Goal: Task Accomplishment & Management: Manage account settings

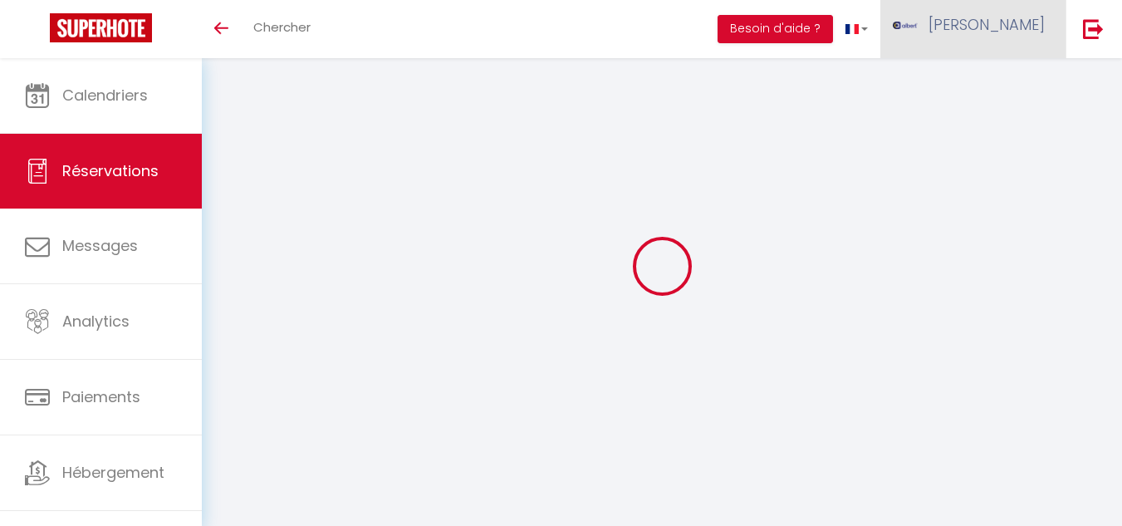
click at [75, 249] on link "Messages" at bounding box center [101, 245] width 202 height 75
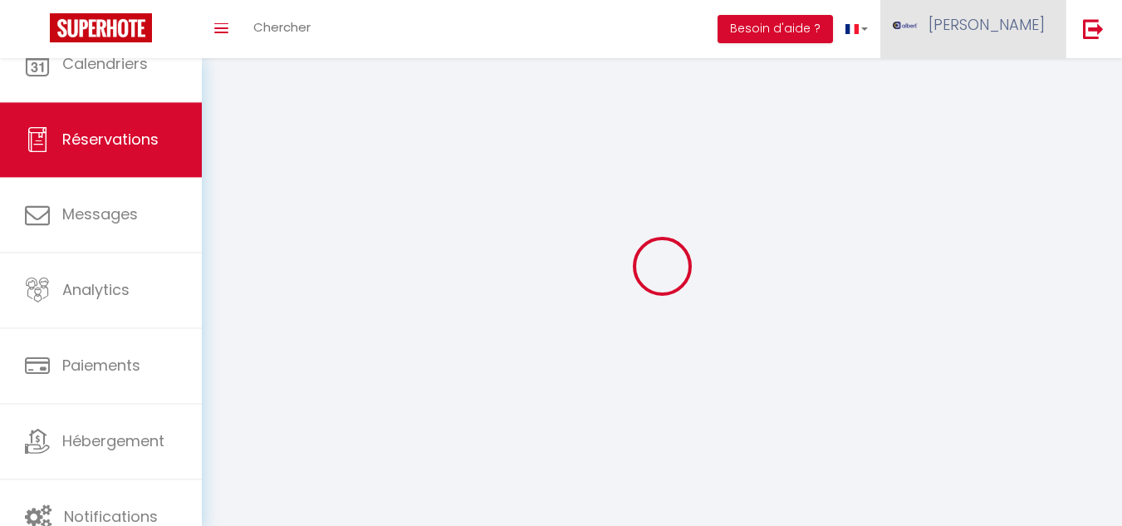
select select "message"
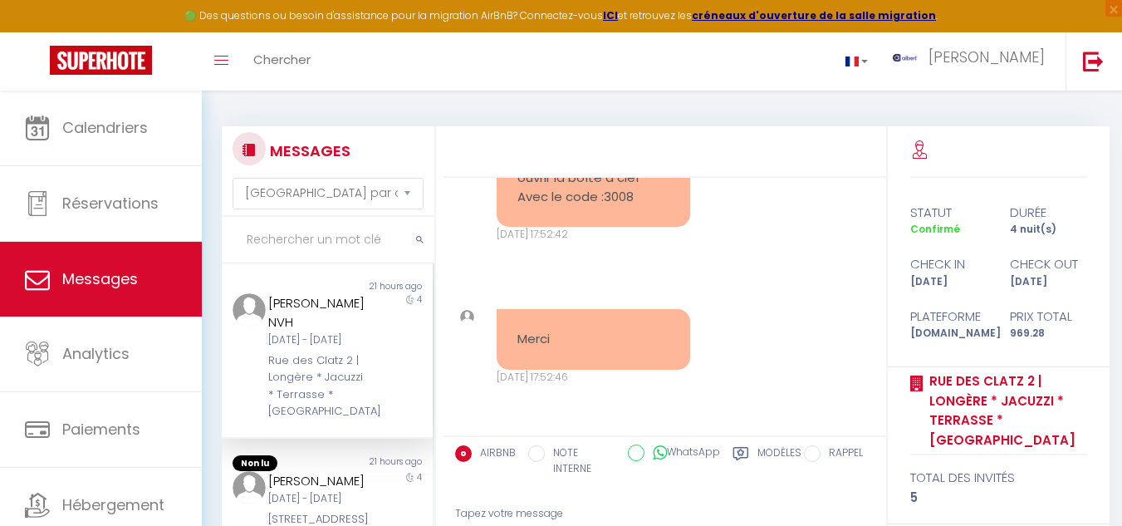
click at [300, 240] on input "text" at bounding box center [328, 240] width 213 height 47
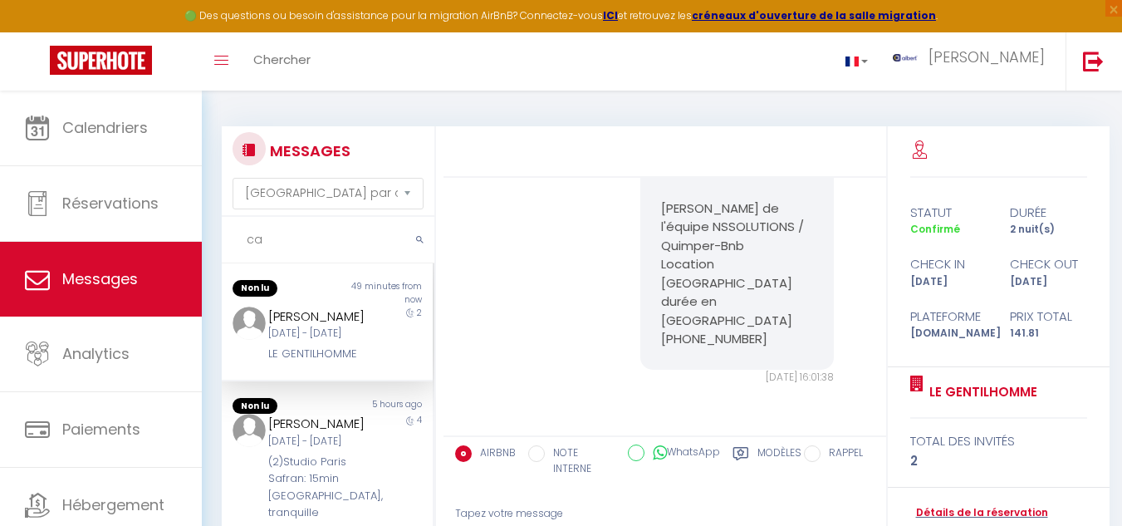
type input "c"
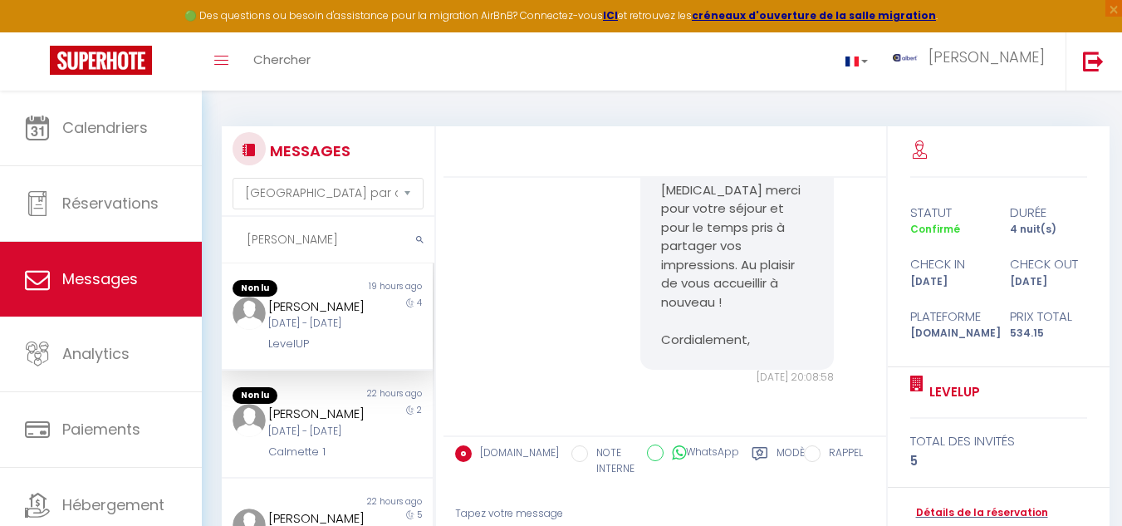
click at [328, 236] on input "philippe" at bounding box center [328, 240] width 213 height 47
type input "p"
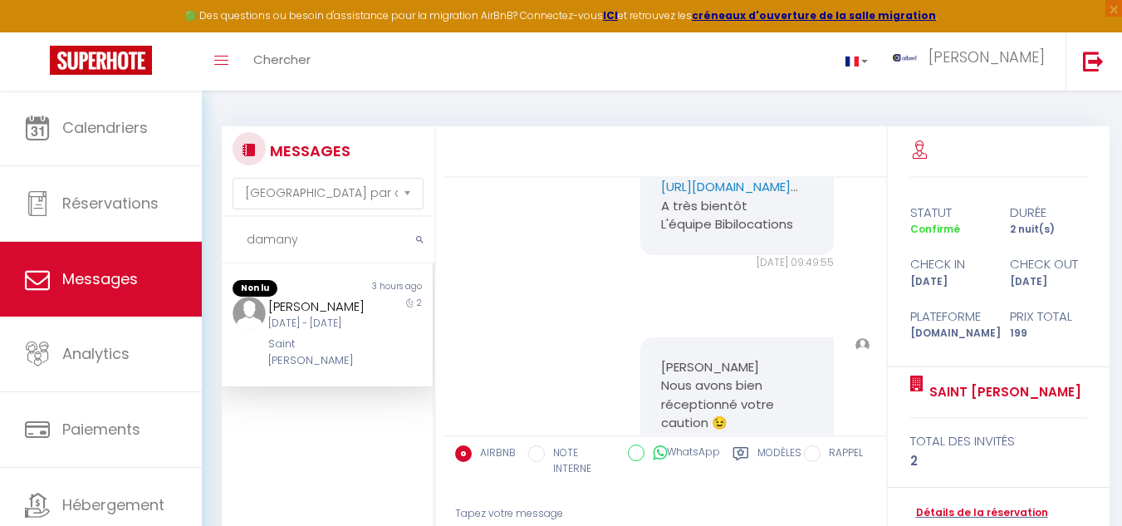
scroll to position [3384, 0]
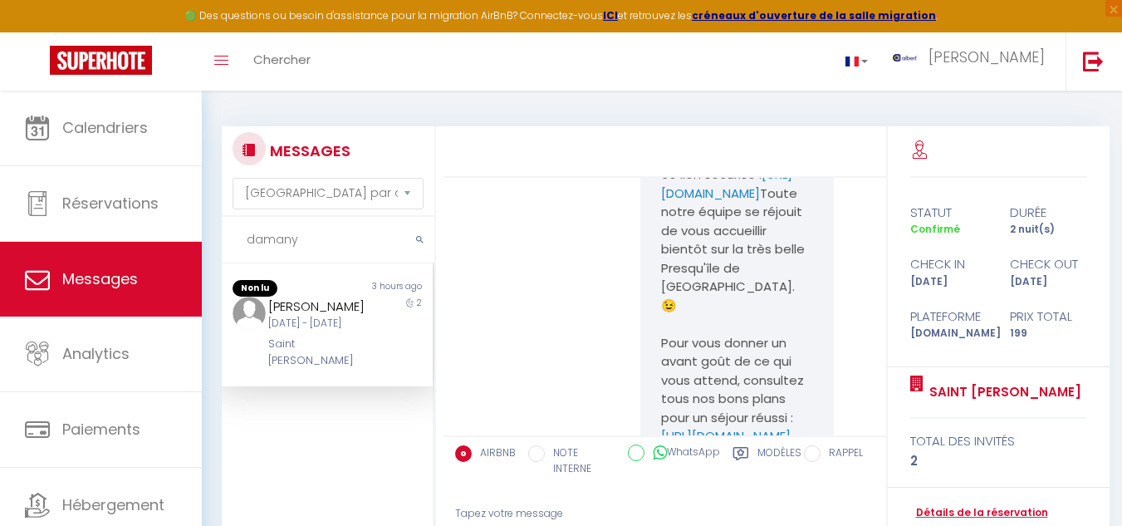
type input "damany"
drag, startPoint x: 649, startPoint y: 299, endPoint x: 796, endPoint y: 323, distance: 149.8
copy pre "https://superhote.com/applink/p/lLWiCnZ5"
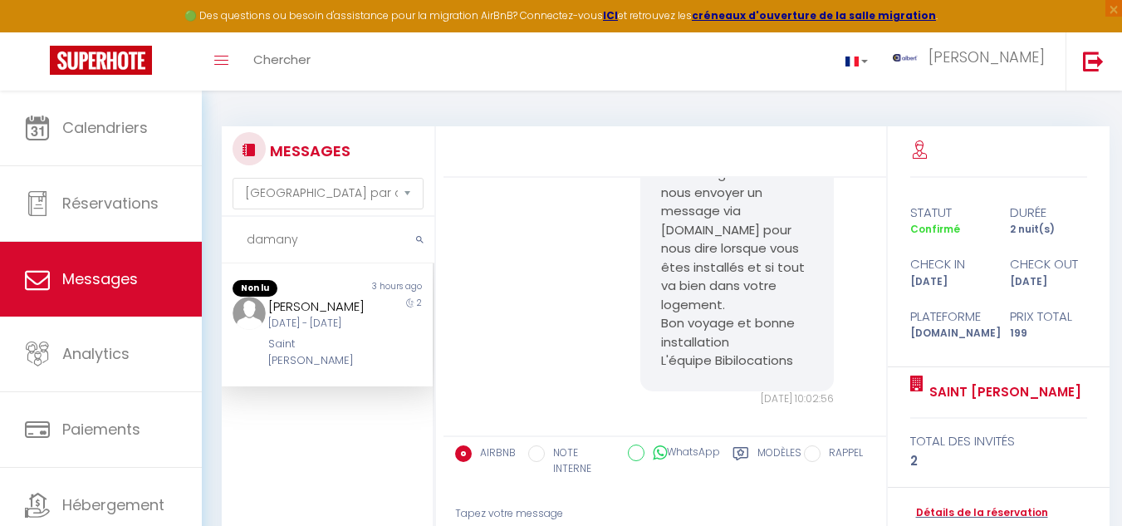
scroll to position [5044, 0]
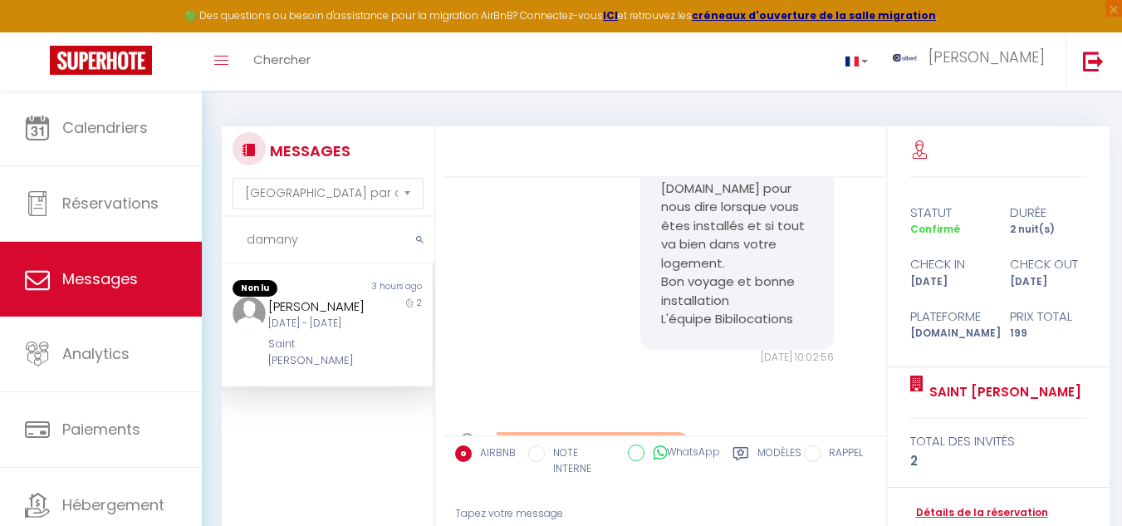
drag, startPoint x: 653, startPoint y: 280, endPoint x: 794, endPoint y: 336, distance: 151.3
copy link "https://drive.google.com/file/d/1BCvGsHuLjBydgJ5d54hdFXqp3In0_fwE/view?usp=shar…"
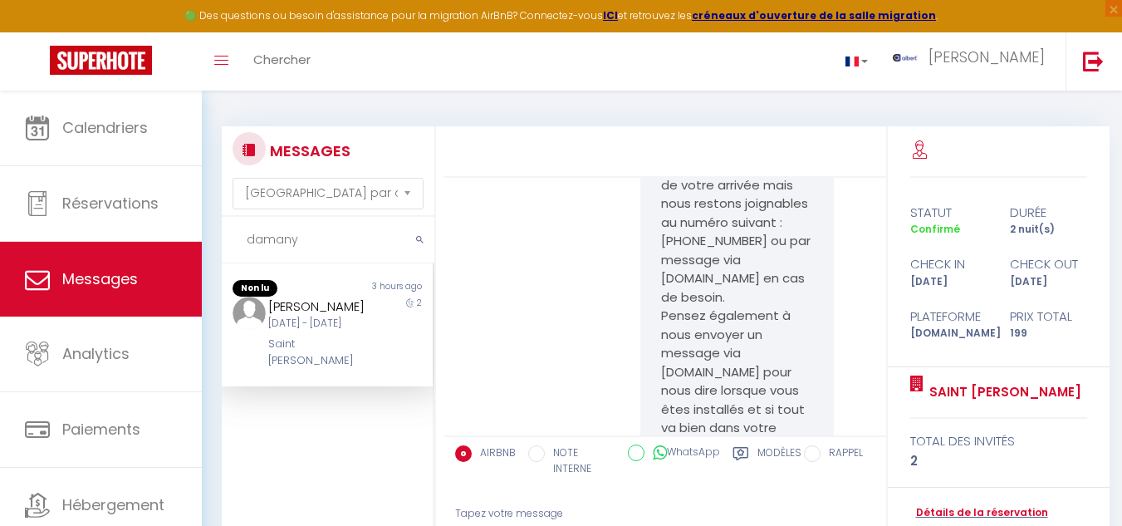
scroll to position [4961, 0]
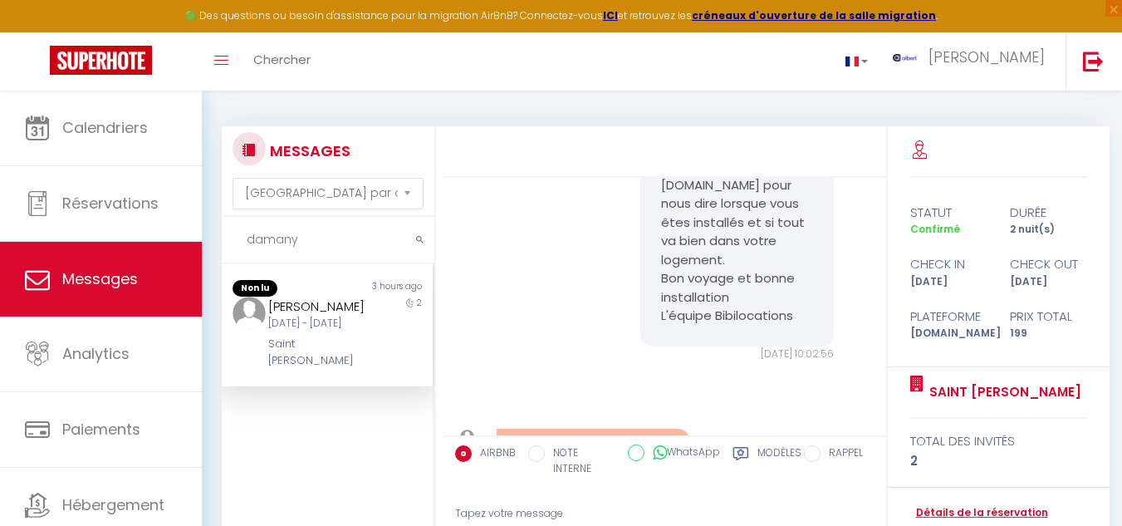
scroll to position [5044, 0]
drag, startPoint x: 654, startPoint y: 276, endPoint x: 806, endPoint y: 335, distance: 163.3
copy link "https://drive.google.com/file/d/1BCvGsHuLjBydgJ5d54hdFXqp3In0_fwE/view?usp=shar…"
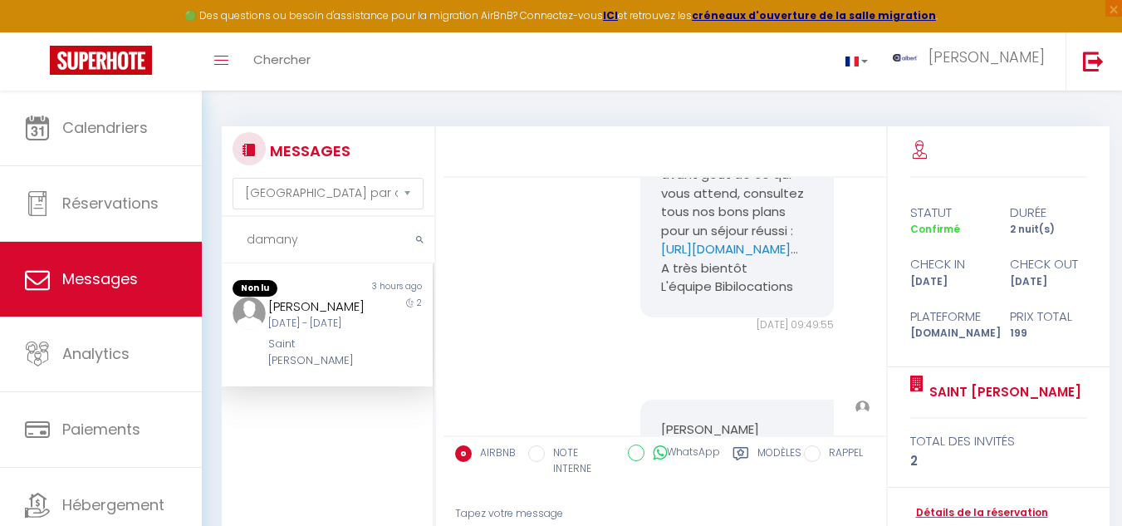
scroll to position [3716, 0]
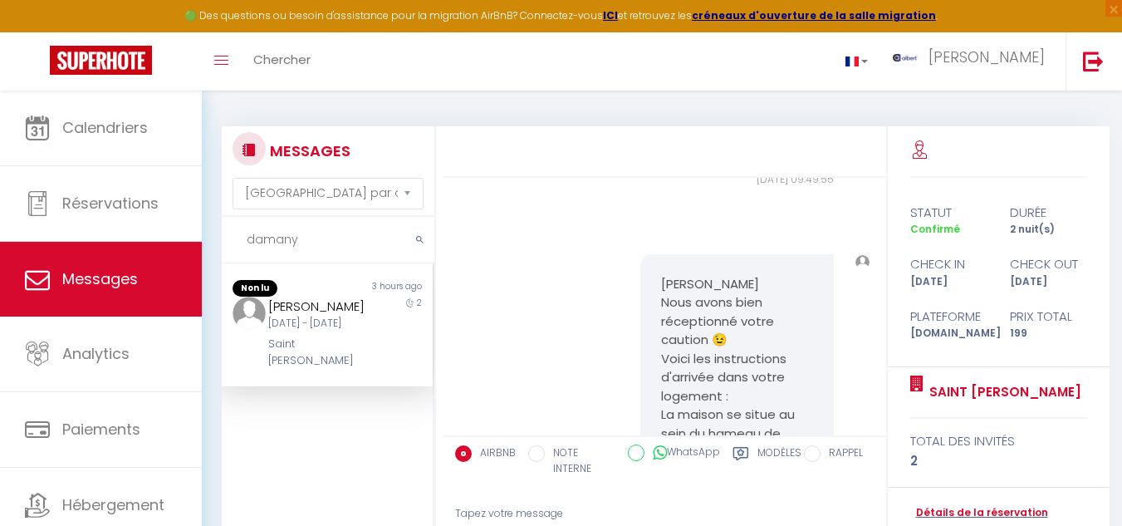
drag, startPoint x: 259, startPoint y: 299, endPoint x: 333, endPoint y: 323, distance: 77.7
click at [334, 324] on div "Sandra Le Damany Mar 09 Sep - Jeu 11 Sep Saint Norgard" at bounding box center [318, 332] width 123 height 73
copy div "Sandra Le Damany"
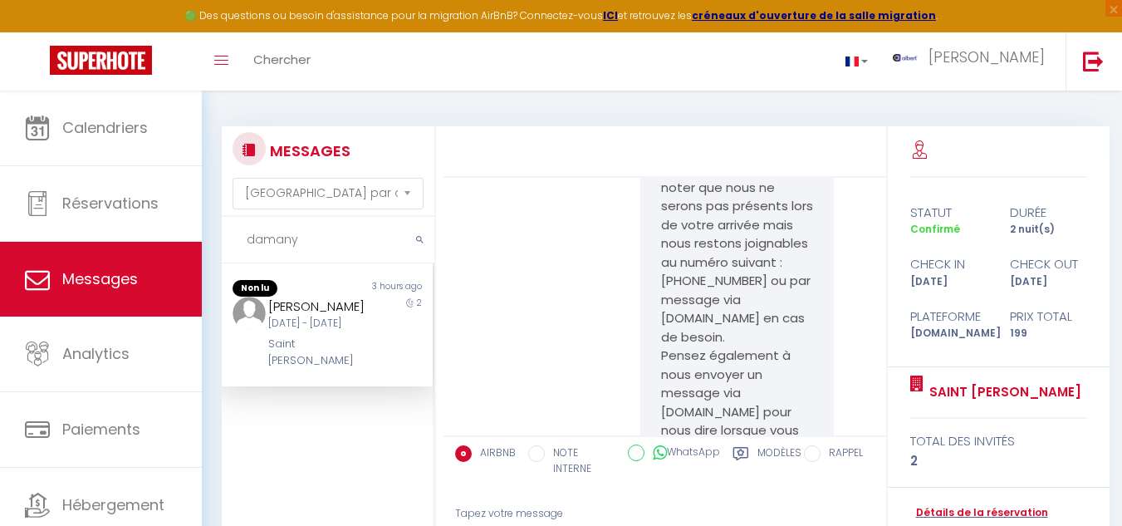
scroll to position [4878, 0]
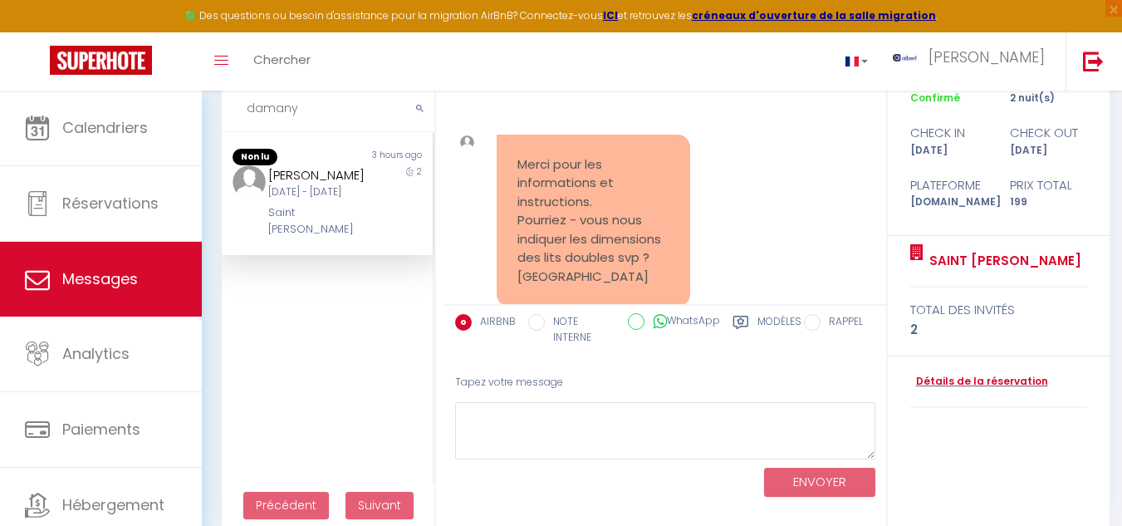
scroll to position [151, 0]
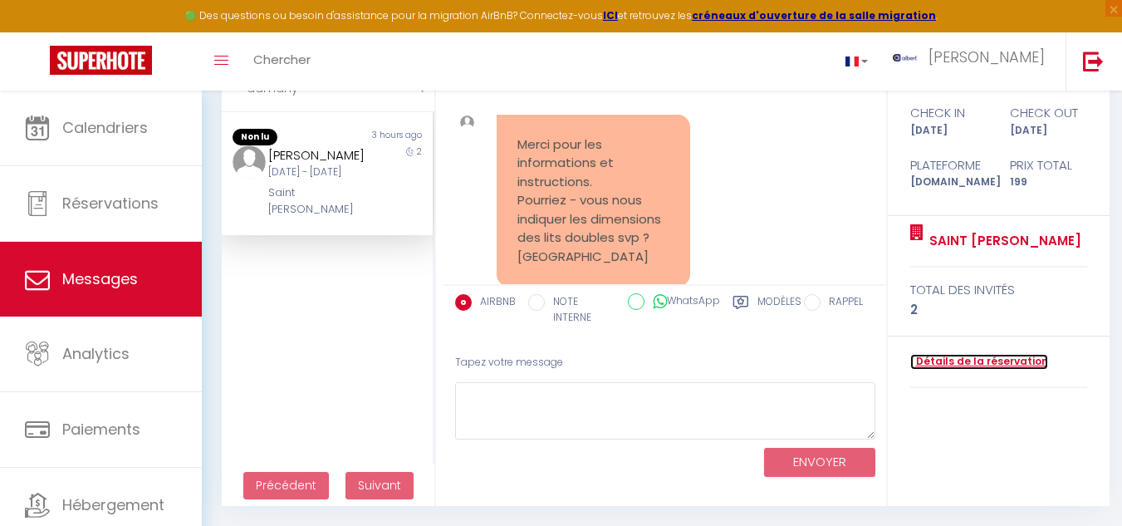
click at [947, 360] on link "Détails de la réservation" at bounding box center [979, 362] width 138 height 16
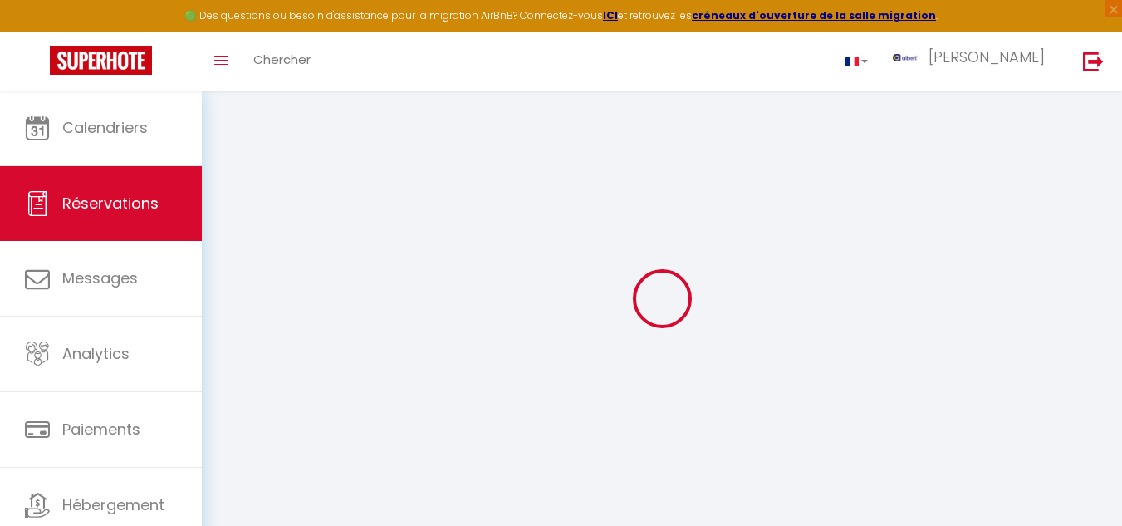
select select
checkbox input "false"
select select
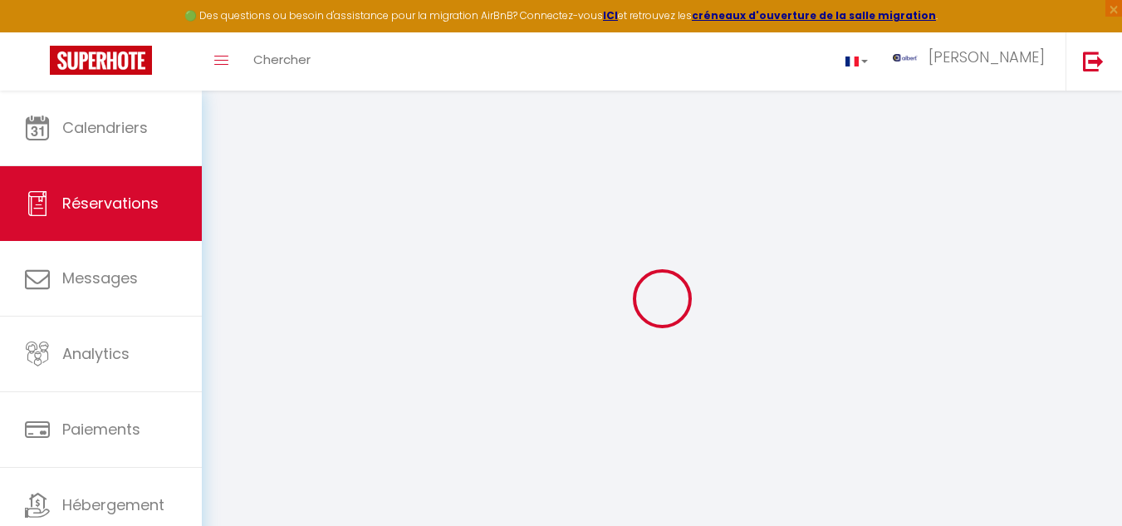
select select
checkbox input "false"
select select
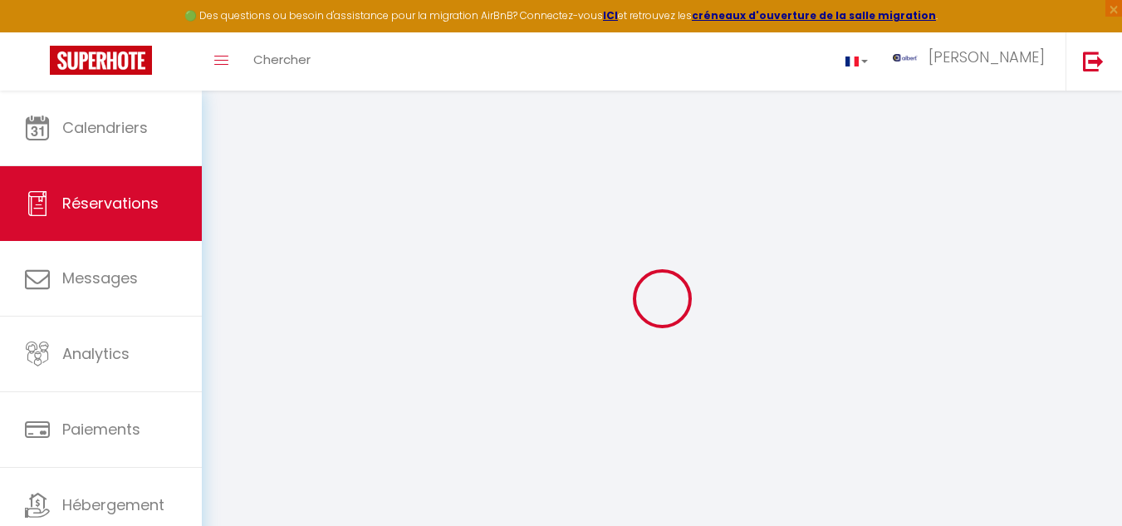
select select
checkbox input "false"
type textarea "2 KS"
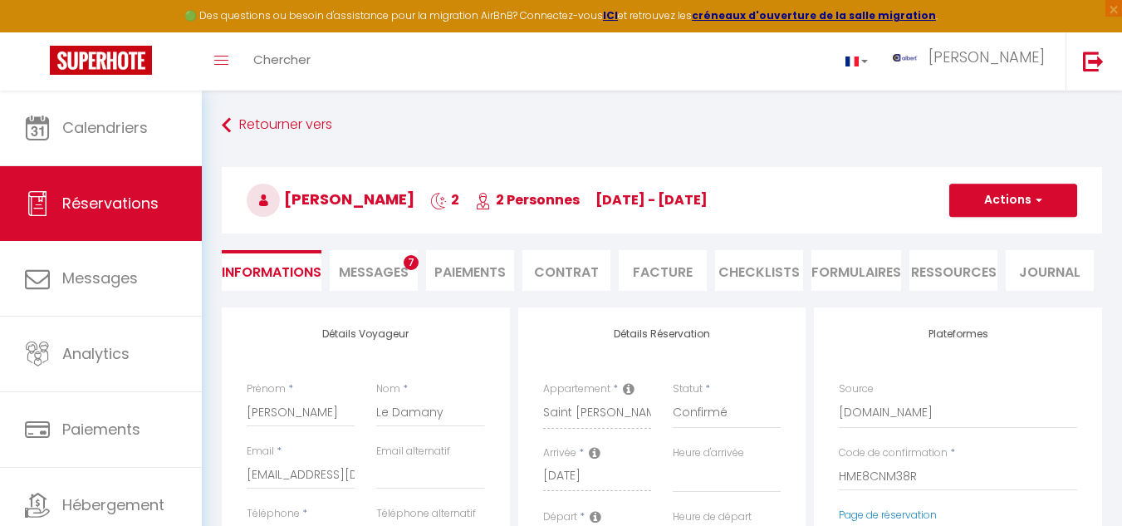
select select
checkbox input "false"
select select
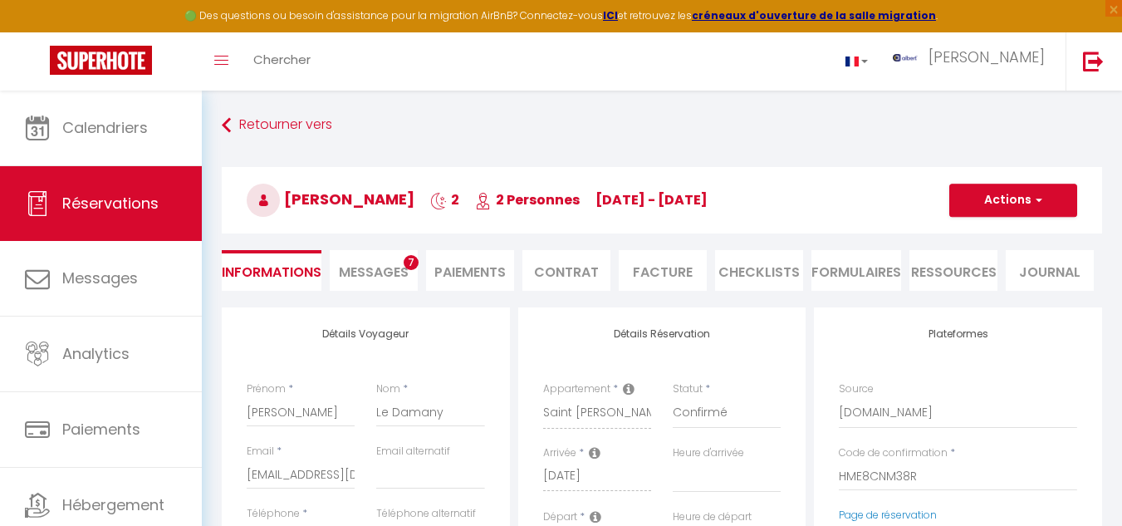
checkbox input "false"
select select
click at [396, 275] on span "Messages" at bounding box center [374, 271] width 70 height 19
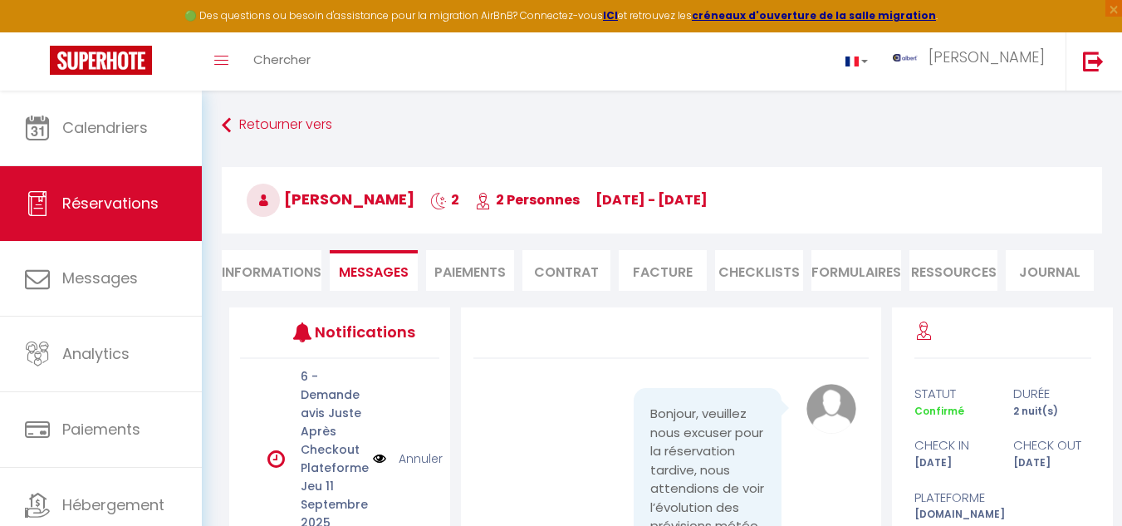
scroll to position [7752, 0]
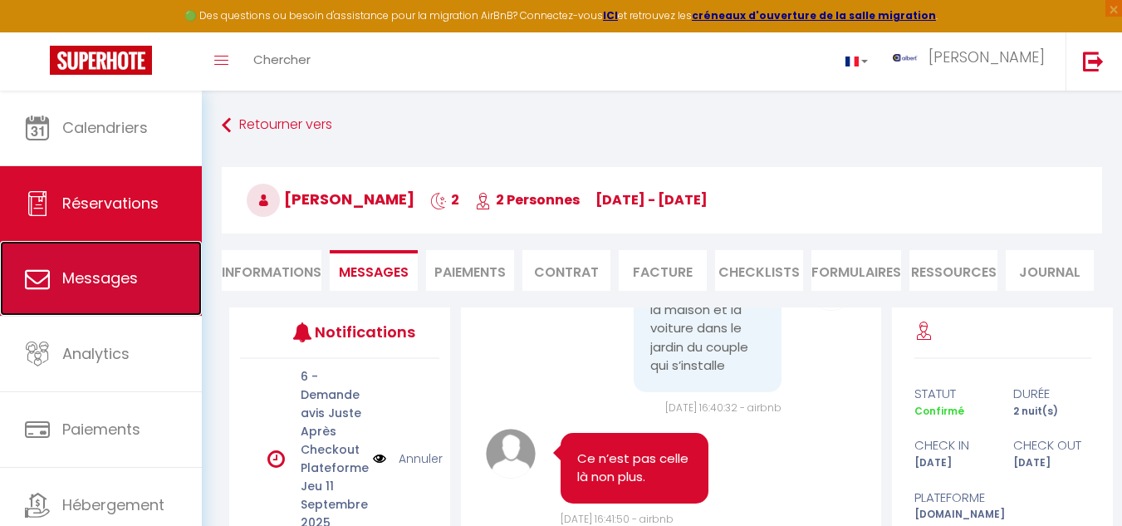
click at [124, 285] on span "Messages" at bounding box center [100, 277] width 76 height 21
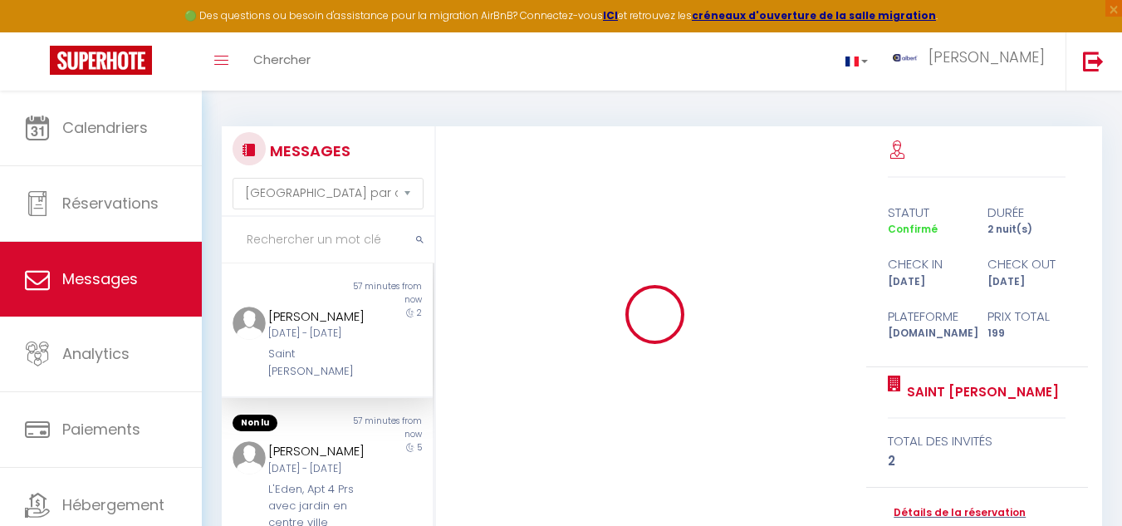
scroll to position [7060, 0]
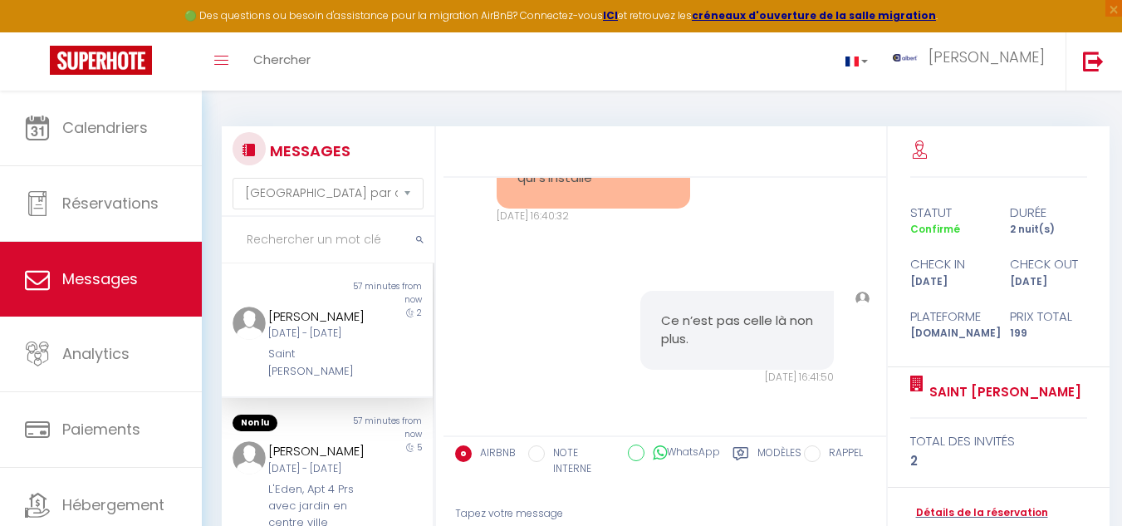
click at [295, 242] on input "text" at bounding box center [328, 240] width 213 height 47
type input "g"
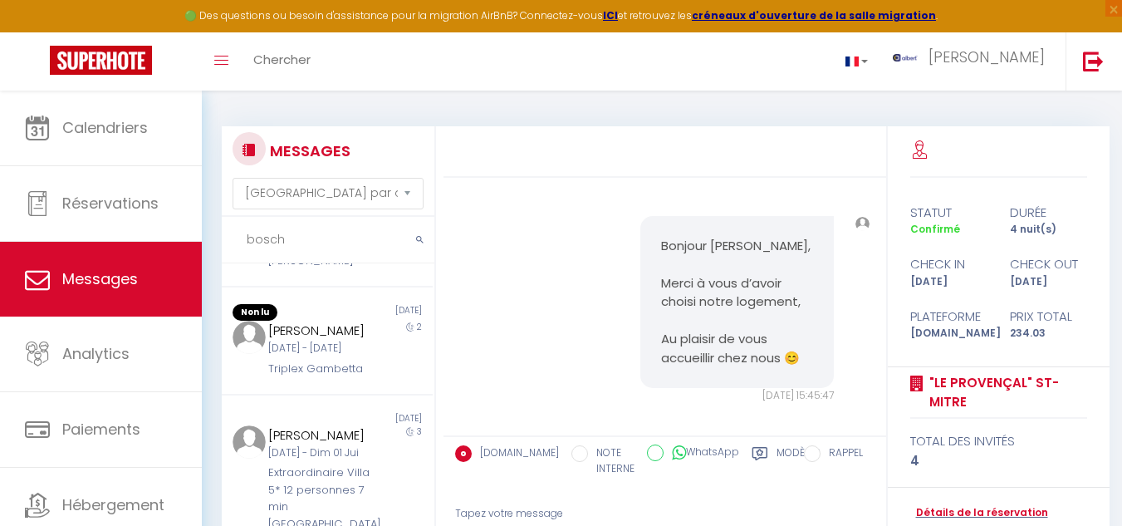
scroll to position [371, 0]
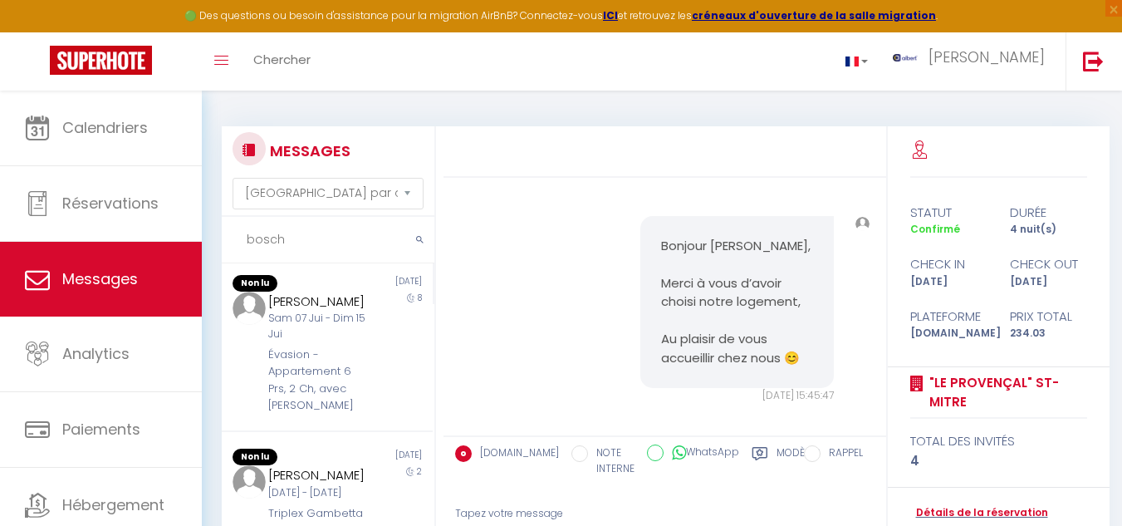
click at [313, 235] on input "bosch" at bounding box center [328, 240] width 213 height 47
type input "b"
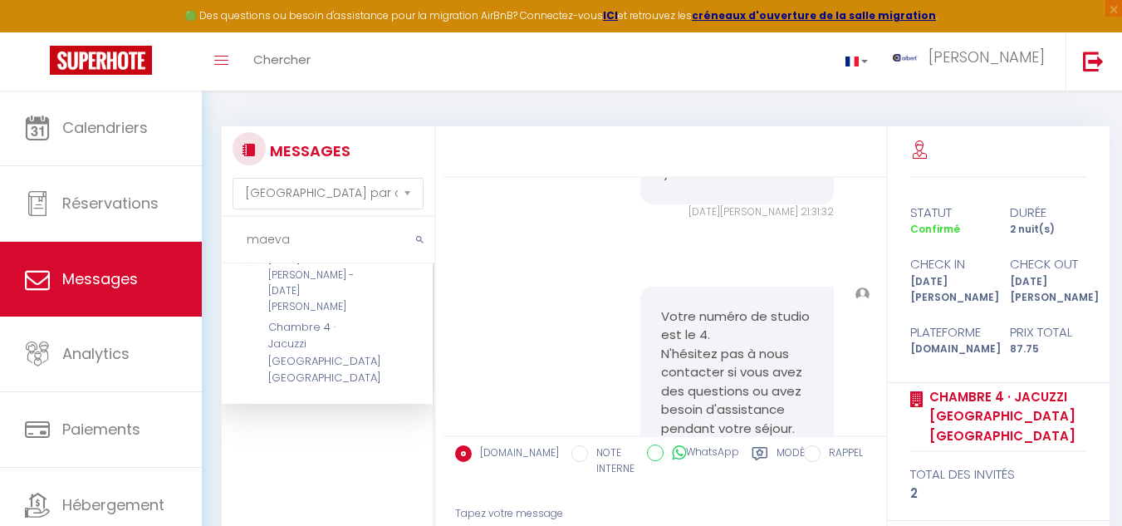
scroll to position [3502, 0]
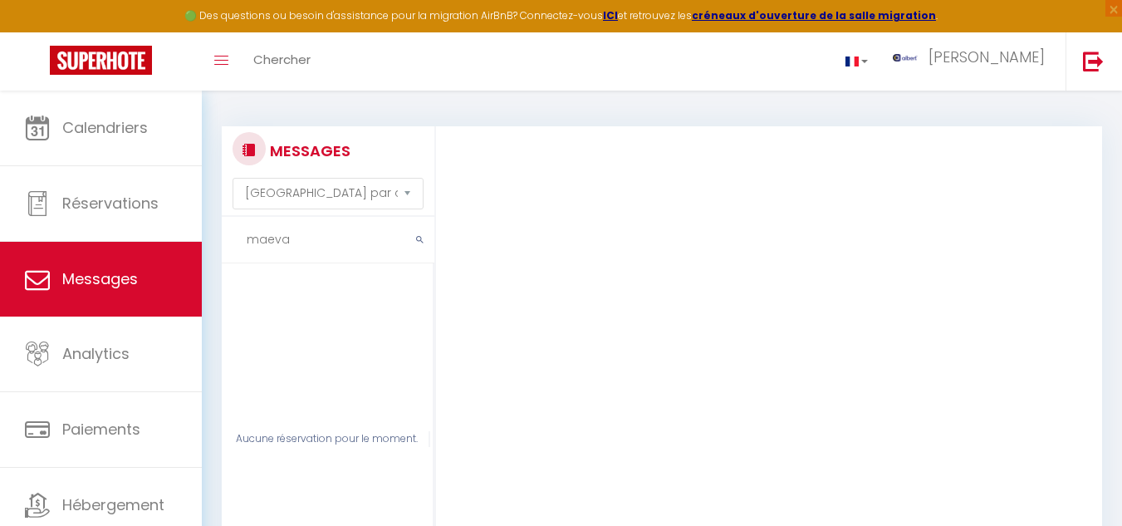
drag, startPoint x: 242, startPoint y: 242, endPoint x: 332, endPoint y: 236, distance: 89.9
click at [332, 236] on input "maeva" at bounding box center [328, 240] width 213 height 47
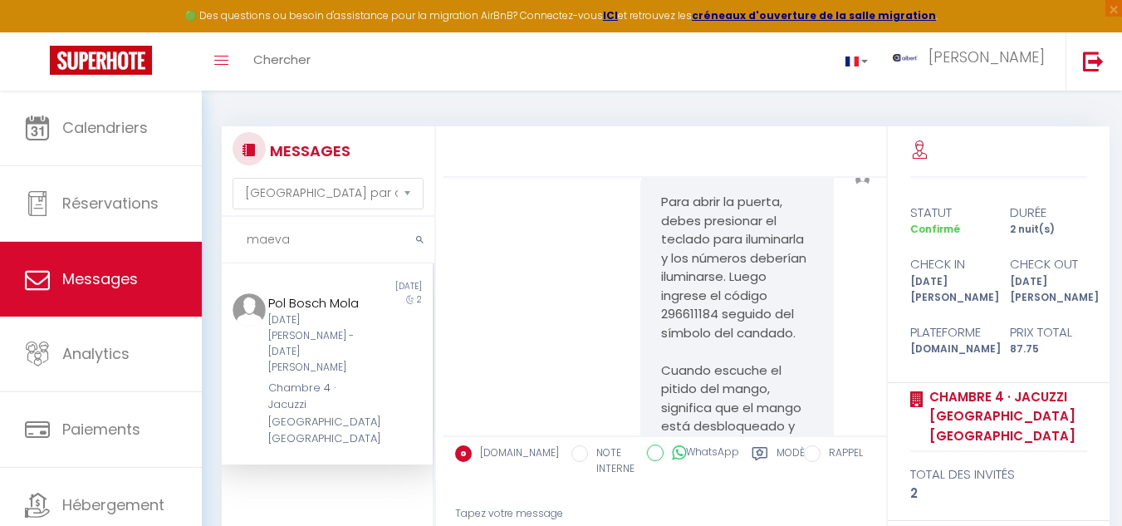
scroll to position [1260, 0]
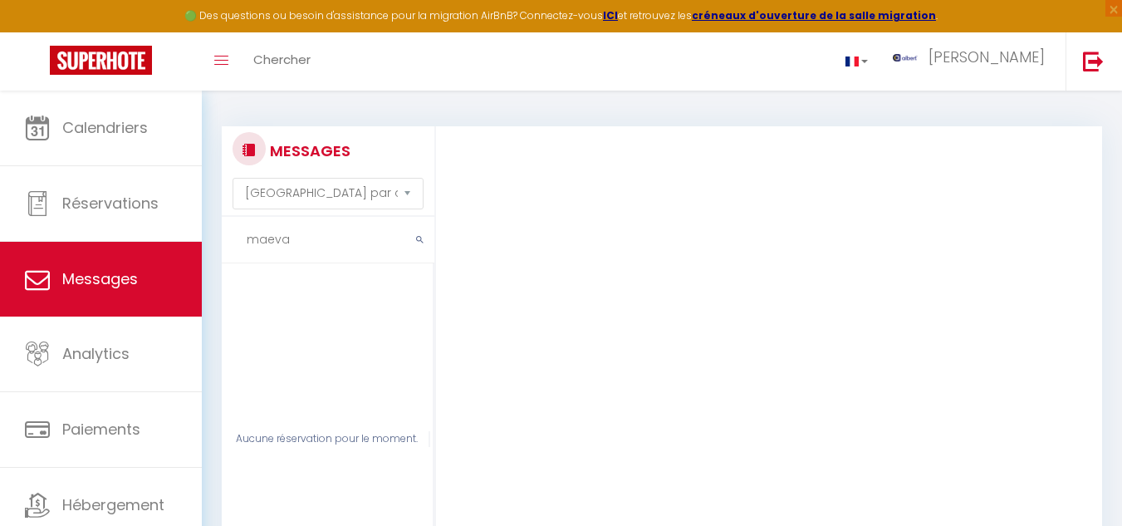
drag, startPoint x: 332, startPoint y: 236, endPoint x: 282, endPoint y: 281, distance: 67.0
click at [282, 281] on div "Aucune réservation pour le moment." at bounding box center [328, 438] width 213 height 351
click at [306, 243] on input "maeva" at bounding box center [328, 240] width 213 height 47
type input "m"
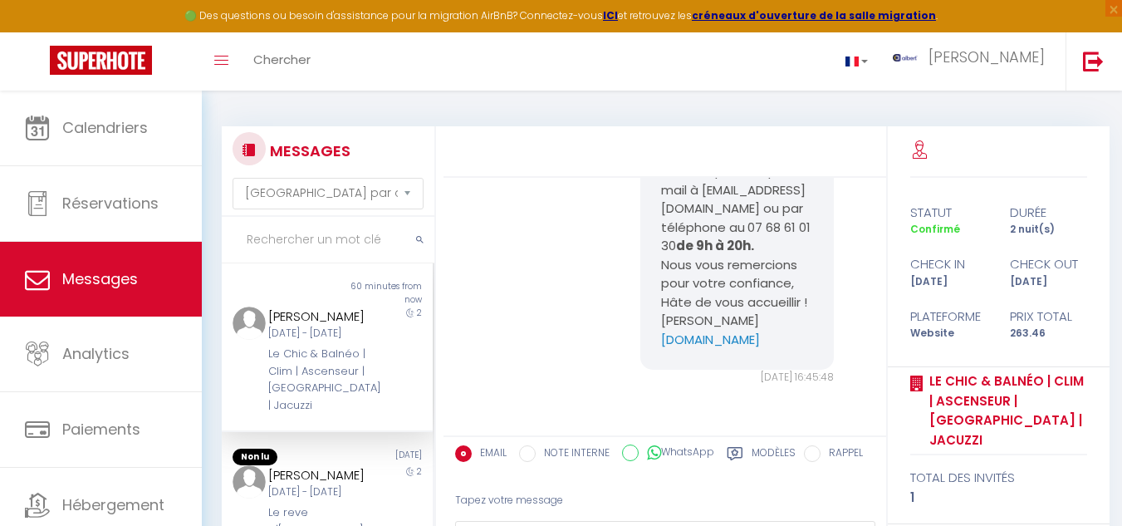
scroll to position [908, 0]
click at [333, 245] on input "text" at bounding box center [328, 240] width 213 height 47
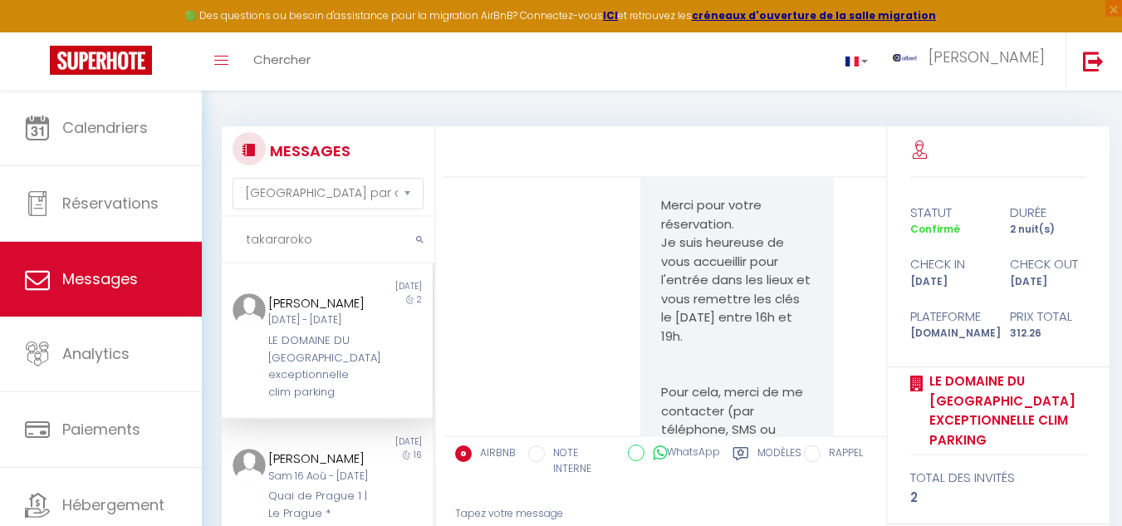
scroll to position [5540, 0]
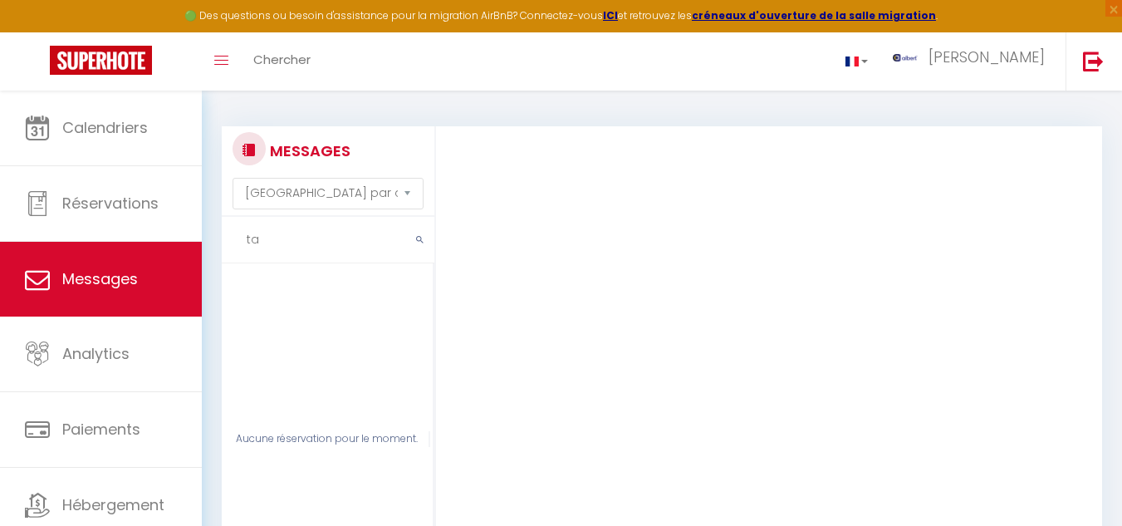
type input "t"
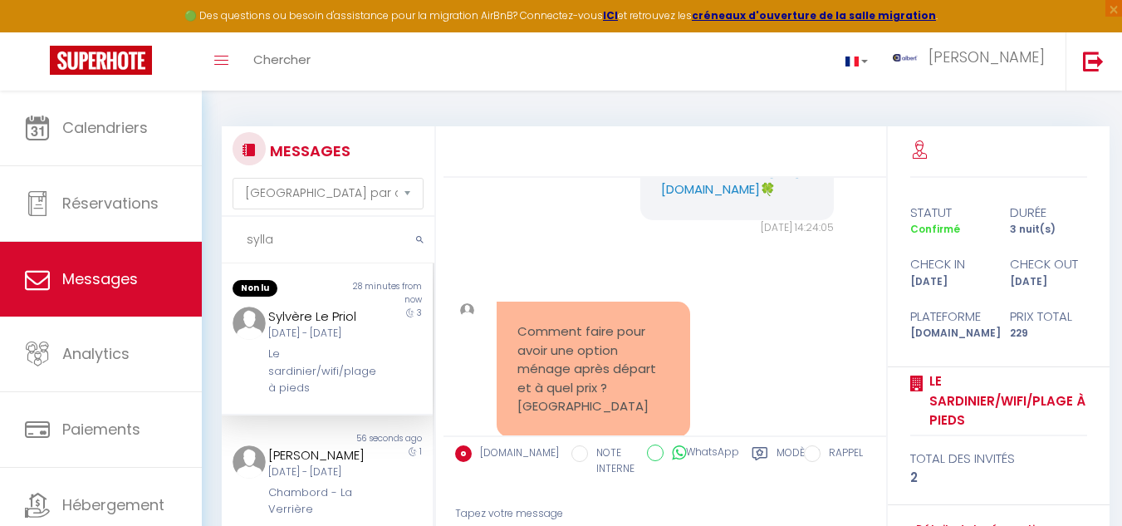
scroll to position [3595, 0]
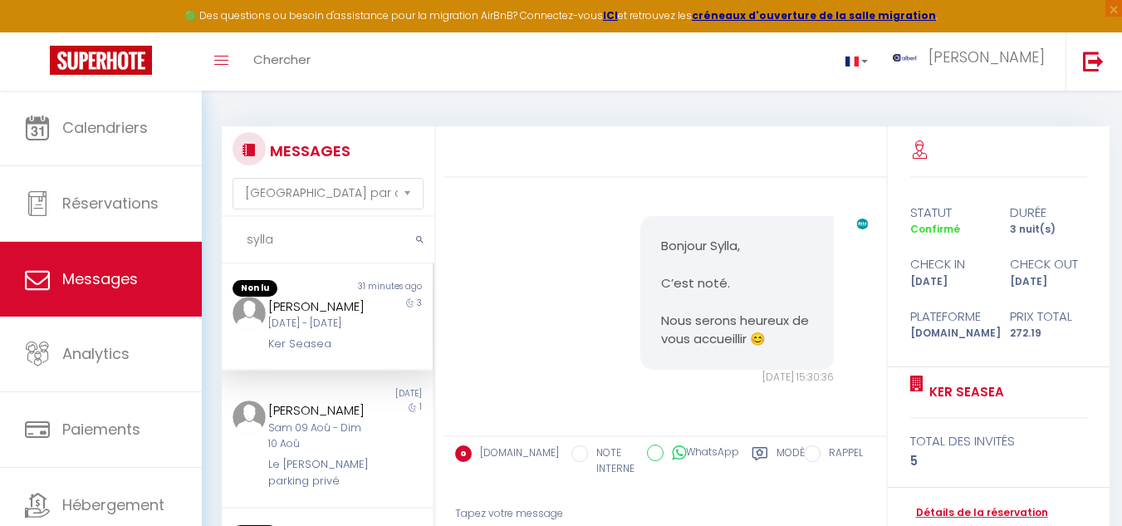
click at [380, 353] on div "3" at bounding box center [406, 324] width 53 height 56
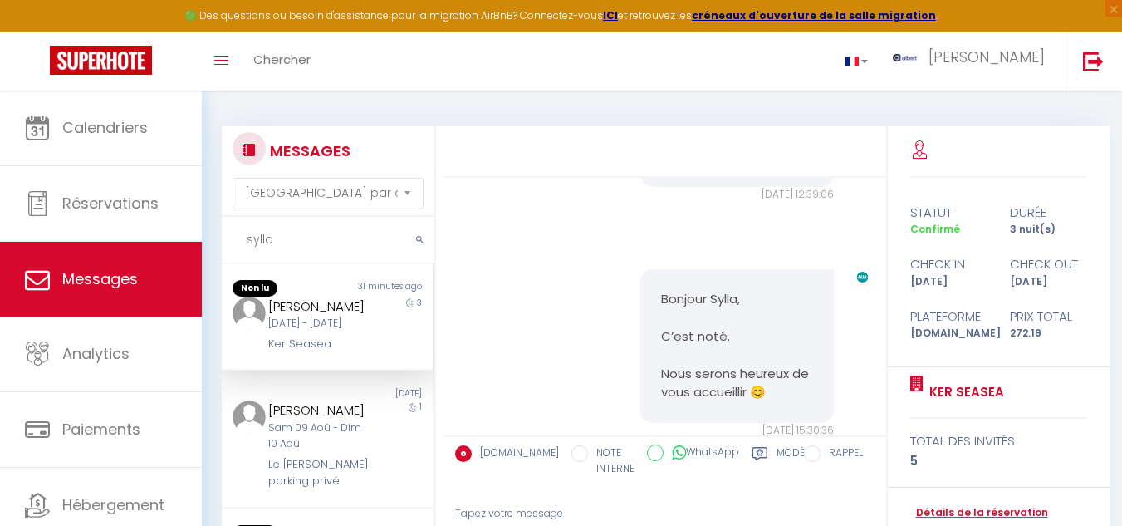
scroll to position [3351, 0]
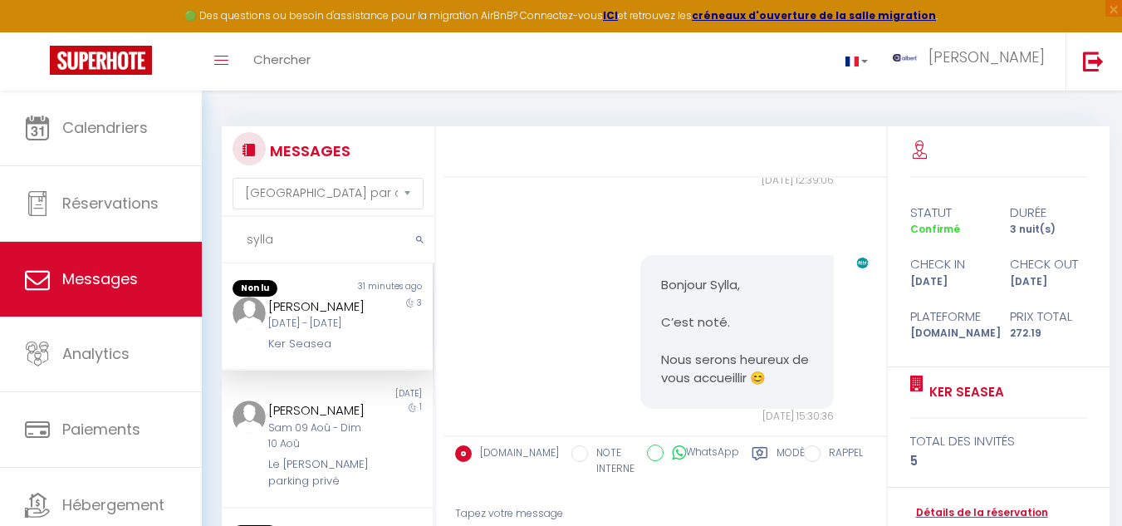
drag, startPoint x: 658, startPoint y: 338, endPoint x: 795, endPoint y: 350, distance: 137.6
copy pre "Bonjour Karamoko Sylla Ceci est un message de l'agence Bibilocations au sujet d…"
drag, startPoint x: 254, startPoint y: 376, endPoint x: 345, endPoint y: 374, distance: 90.5
click at [345, 353] on div "Karamoko Sylla Mar 09 Sep - Ven 12 Sep Ker Seasea 3" at bounding box center [327, 324] width 211 height 56
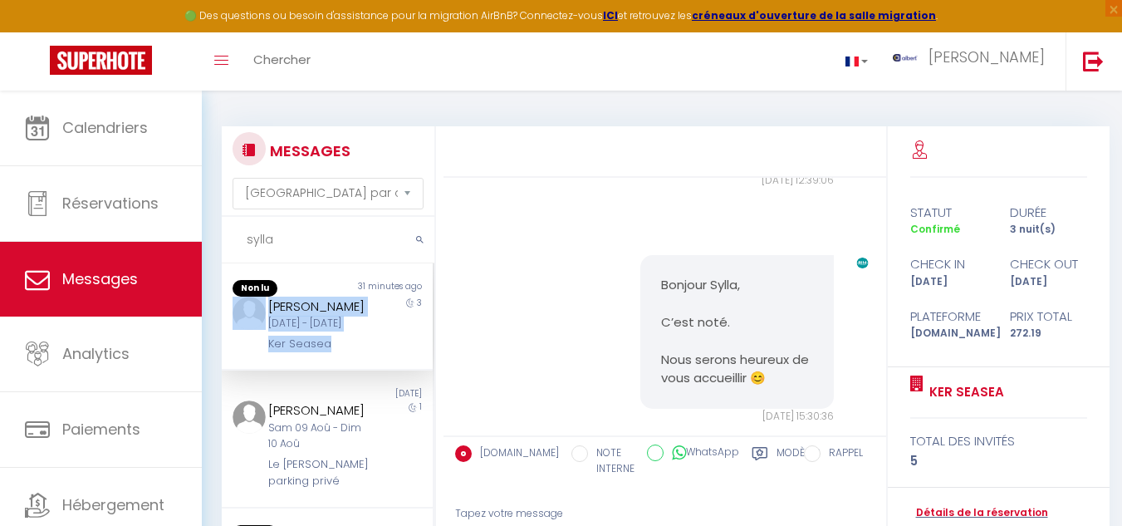
click at [361, 353] on div "Karamoko Sylla Mar 09 Sep - Ven 12 Sep Ker Seasea" at bounding box center [318, 324] width 123 height 56
drag, startPoint x: 311, startPoint y: 379, endPoint x: 344, endPoint y: 374, distance: 32.8
click at [344, 353] on div "Karamoko Sylla Mar 09 Sep - Ven 12 Sep Ker Seasea 3" at bounding box center [327, 324] width 211 height 56
click at [355, 353] on div "Karamoko Sylla Mar 09 Sep - Ven 12 Sep Ker Seasea" at bounding box center [318, 324] width 123 height 56
drag, startPoint x: 328, startPoint y: 377, endPoint x: 355, endPoint y: 377, distance: 26.6
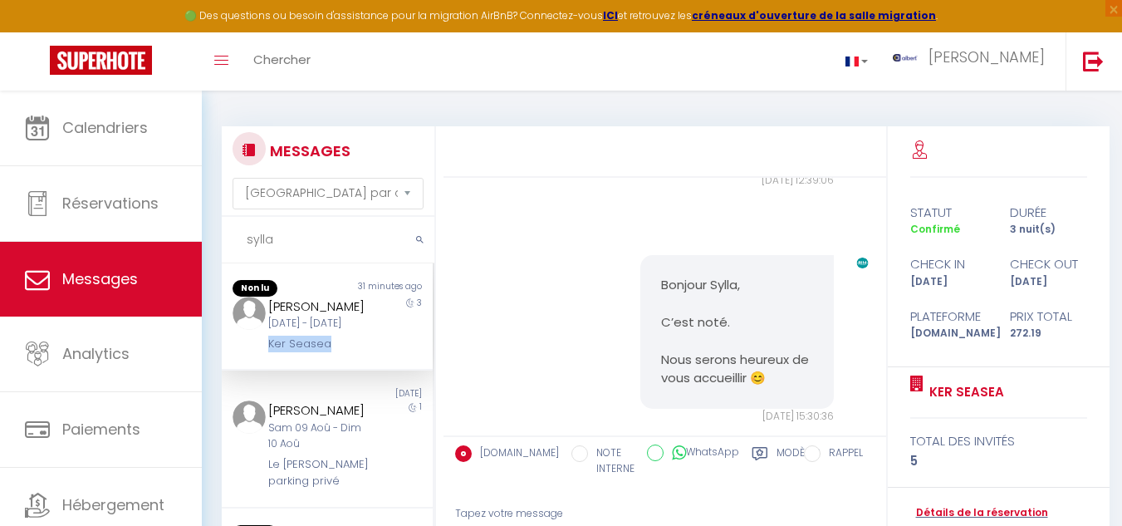
click at [355, 353] on div "Karamoko Sylla Mar 09 Sep - Ven 12 Sep Ker Seasea" at bounding box center [318, 324] width 123 height 56
copy div "Ker Seasea"
click at [306, 235] on input "sylla" at bounding box center [328, 240] width 213 height 47
type input "s"
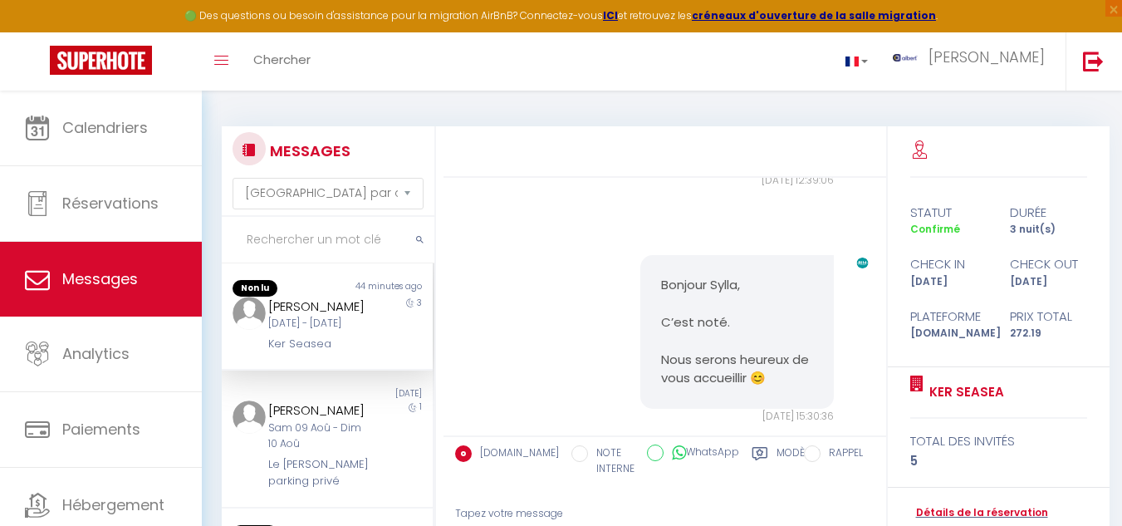
scroll to position [3595, 0]
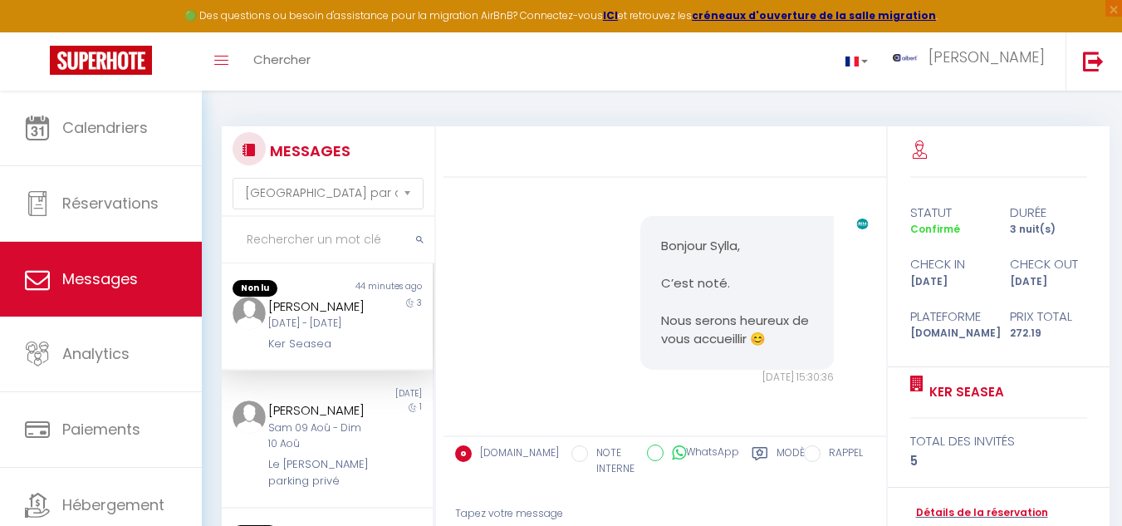
click at [297, 238] on input "text" at bounding box center [328, 240] width 213 height 47
type input "ù"
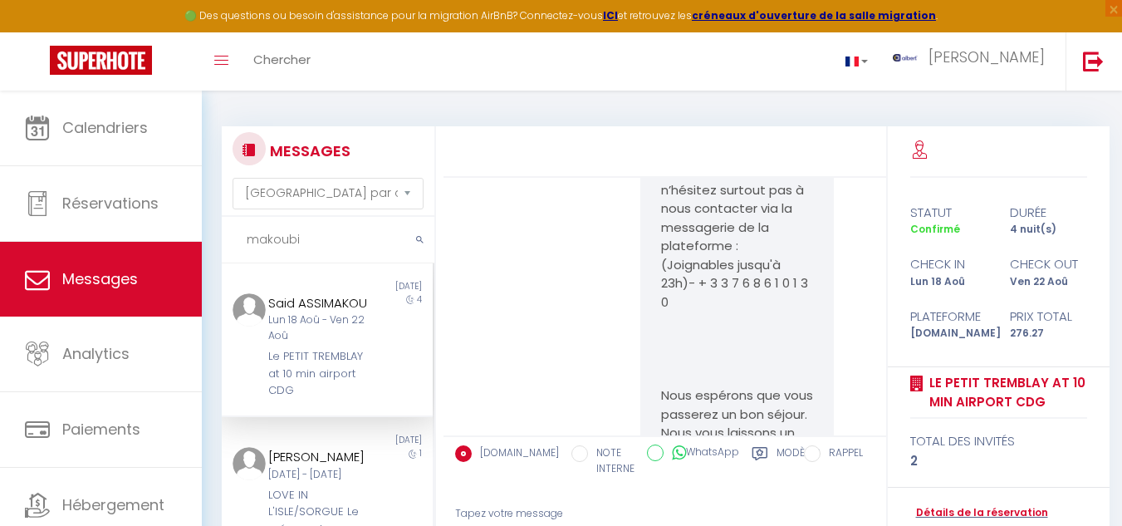
scroll to position [4803, 0]
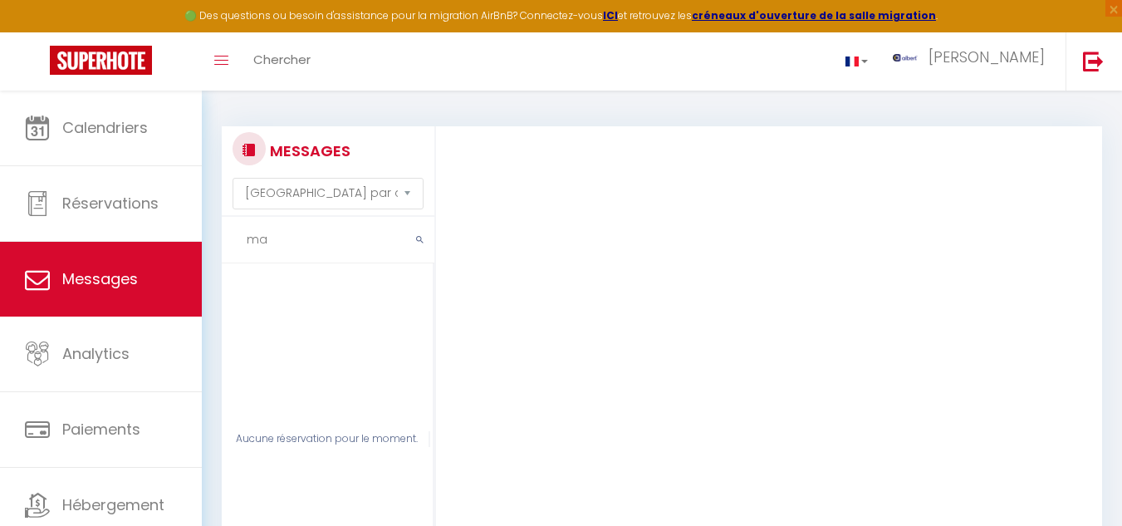
type input "m"
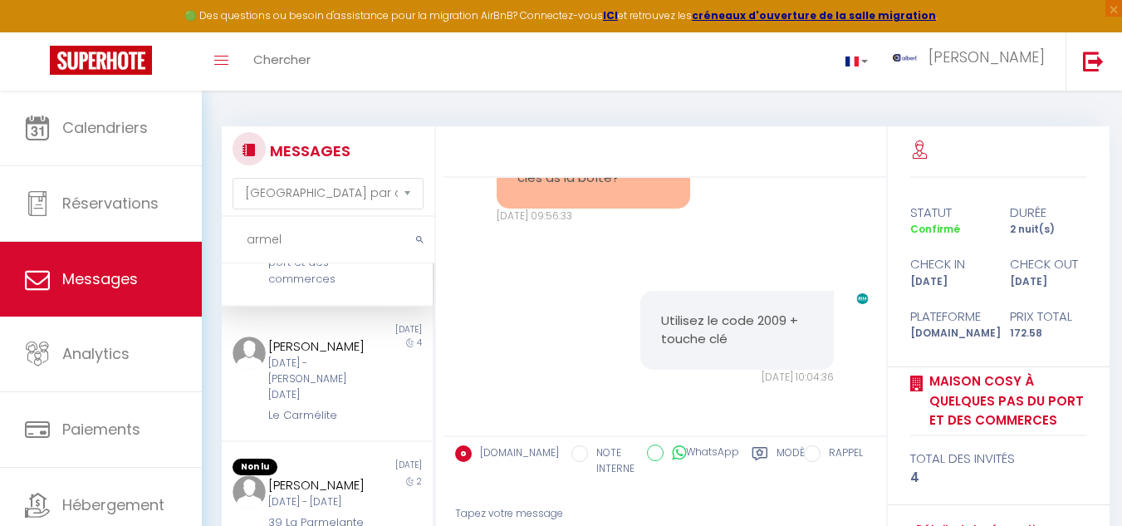
scroll to position [0, 0]
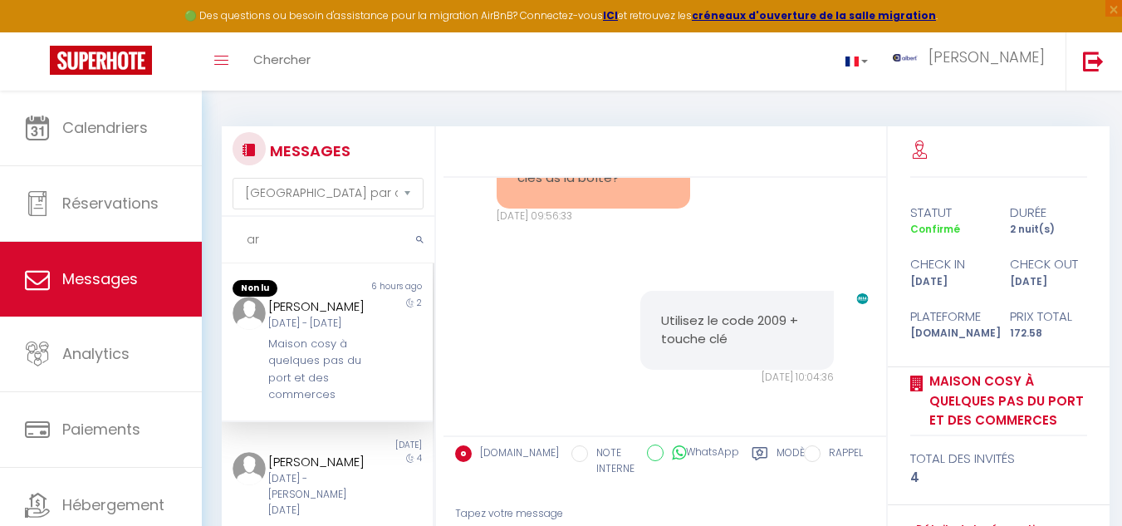
type input "a"
type input "i"
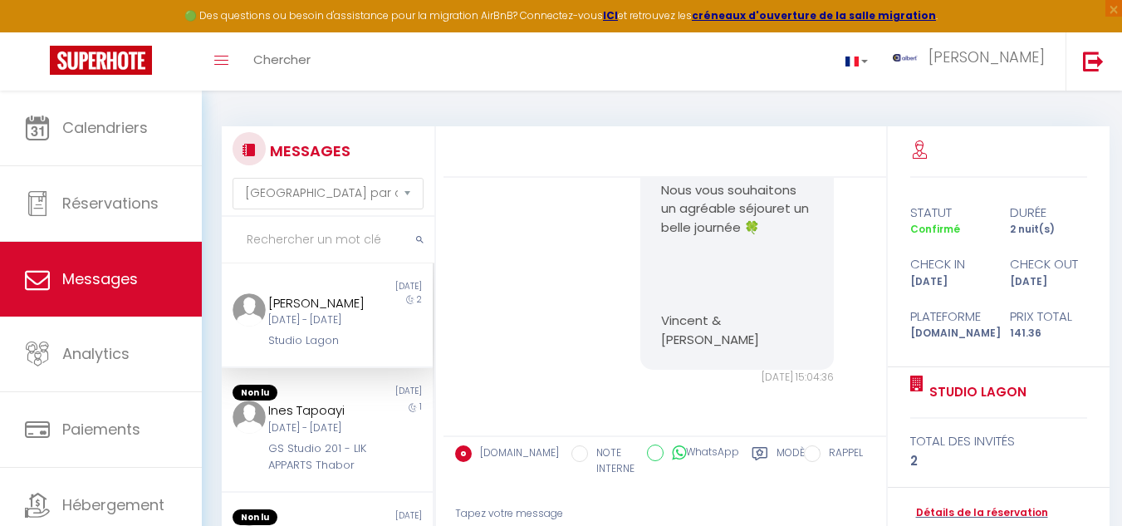
scroll to position [6555, 0]
click at [310, 234] on input "text" at bounding box center [328, 240] width 213 height 47
type input "b"
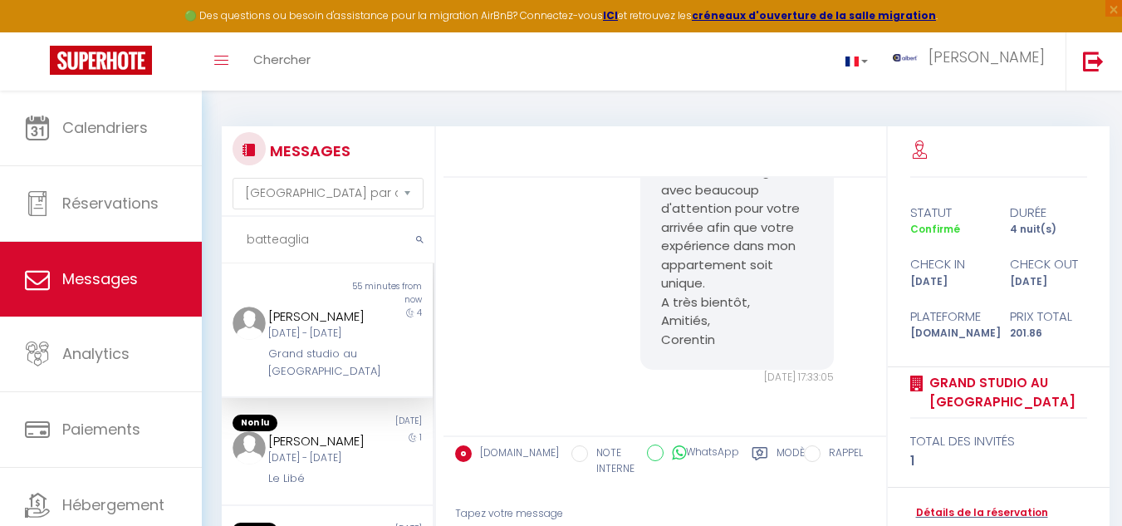
scroll to position [3117, 0]
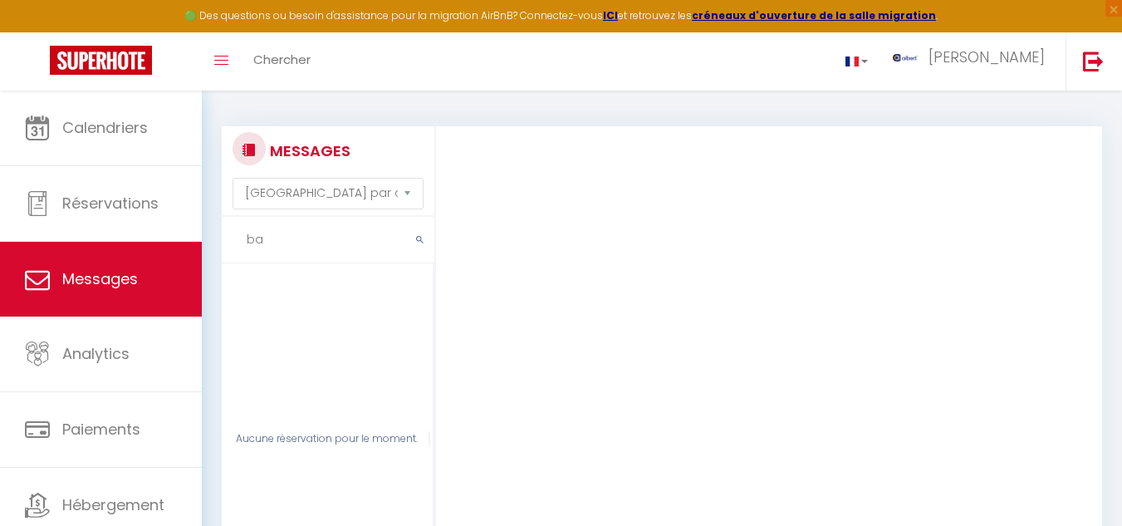
type input "b"
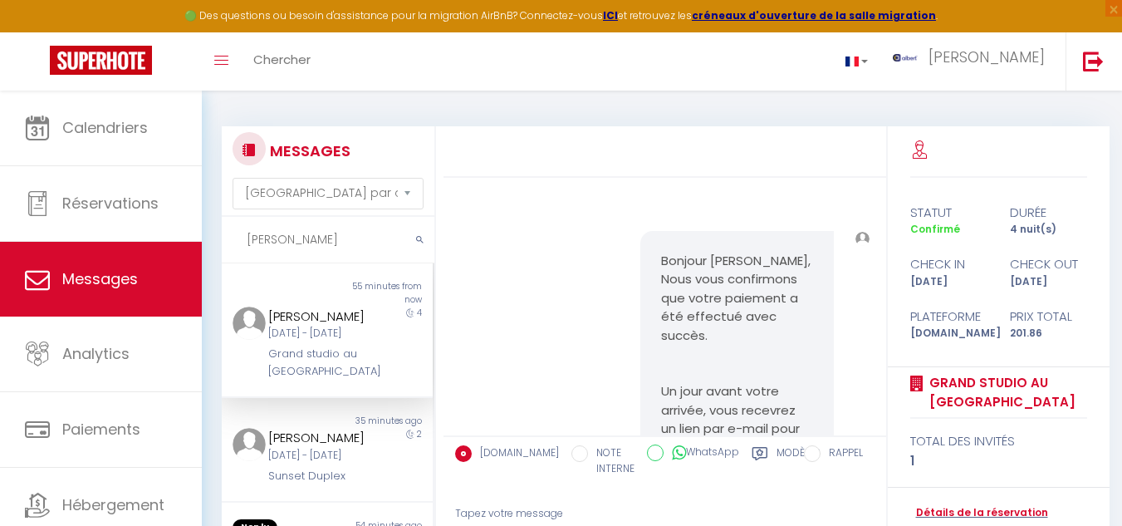
scroll to position [6118, 0]
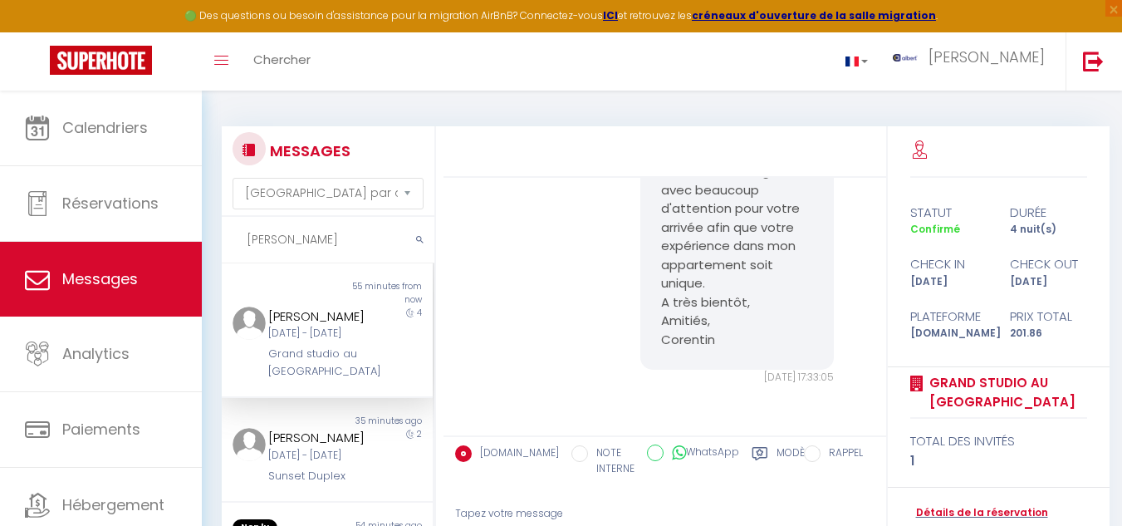
type input "vincent"
click at [380, 371] on div "4" at bounding box center [406, 342] width 53 height 73
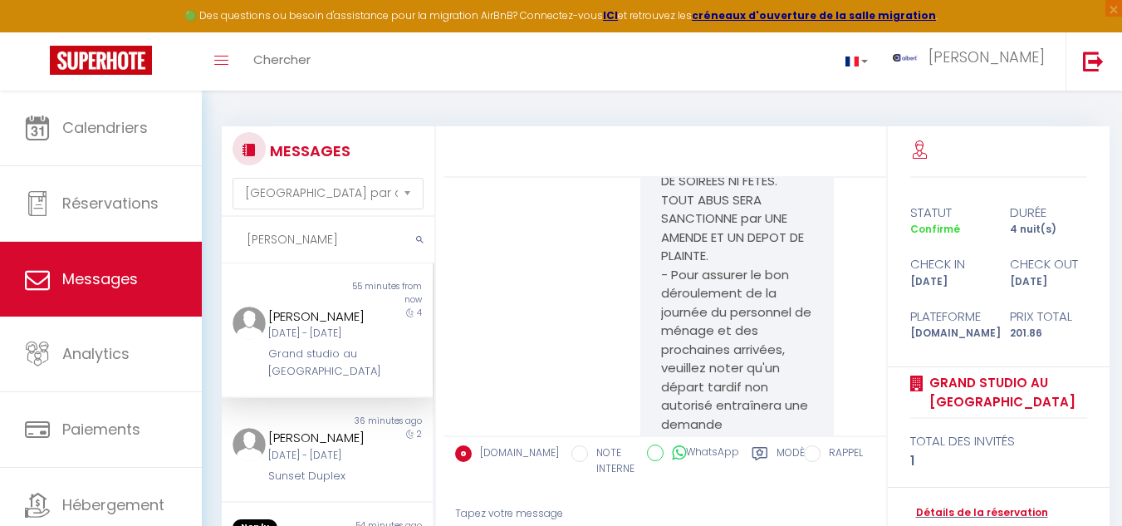
click at [383, 379] on div "4" at bounding box center [406, 342] width 53 height 73
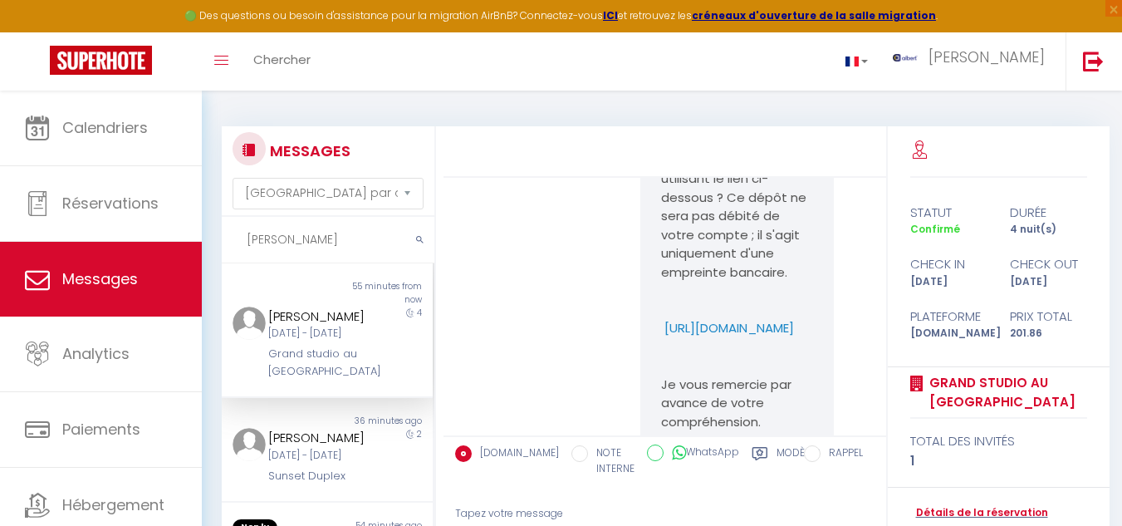
scroll to position [2215, 0]
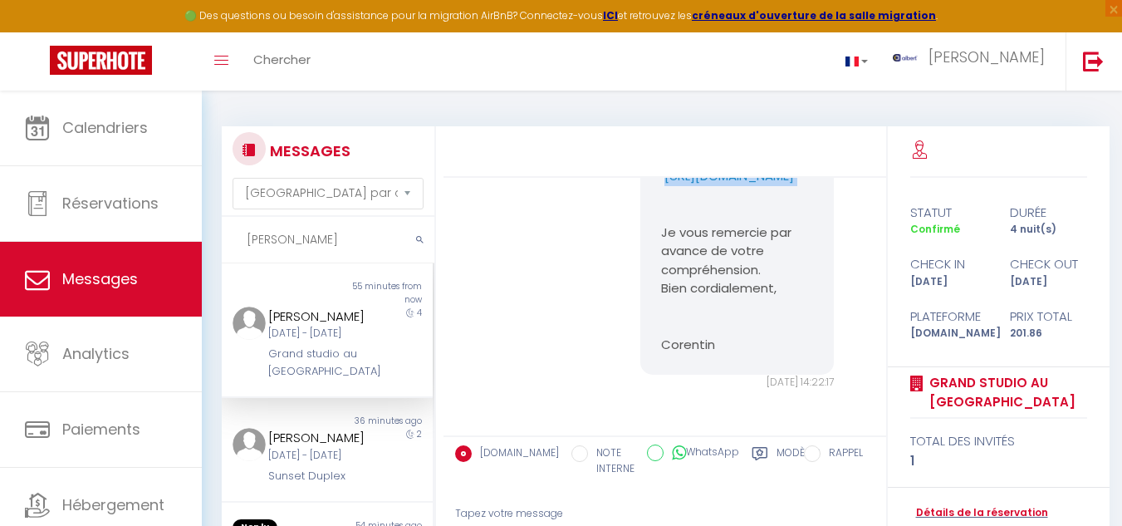
drag, startPoint x: 647, startPoint y: 230, endPoint x: 799, endPoint y: 249, distance: 153.2
click at [800, 249] on div "Bonjour Vincent, Je vous contacte au sujet de la caution pour votre réservation…" at bounding box center [736, 110] width 193 height 527
copy p "https://superhote.com/applink/p/2sNORPbf"
click at [640, 275] on div "Bonjour Vincent, Je vous contacte au sujet de la caution pour votre réservation…" at bounding box center [736, 110] width 193 height 527
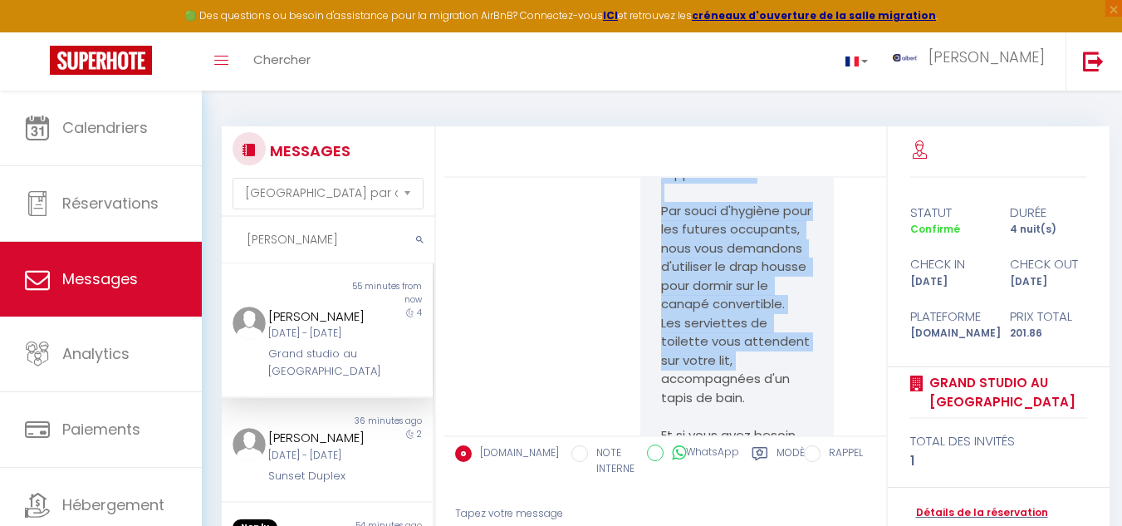
scroll to position [3903, 0]
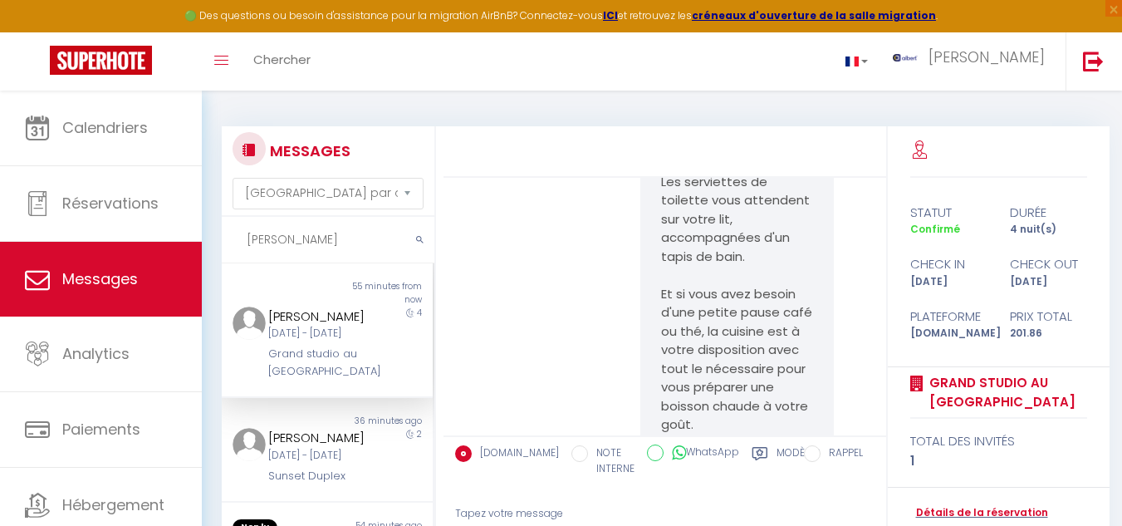
drag, startPoint x: 656, startPoint y: 228, endPoint x: 782, endPoint y: 225, distance: 126.2
click at [782, 225] on p "*** COMMENT FAIRE SON CHECKIN *** Afin de faciliter votre arrivée, voici toutes…" at bounding box center [737, 210] width 152 height 2466
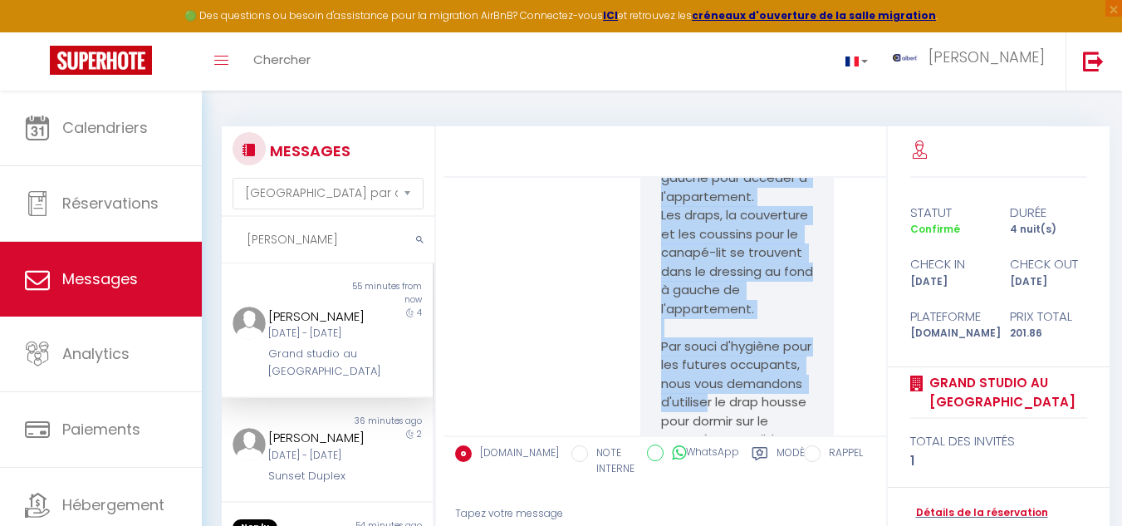
scroll to position [3488, 0]
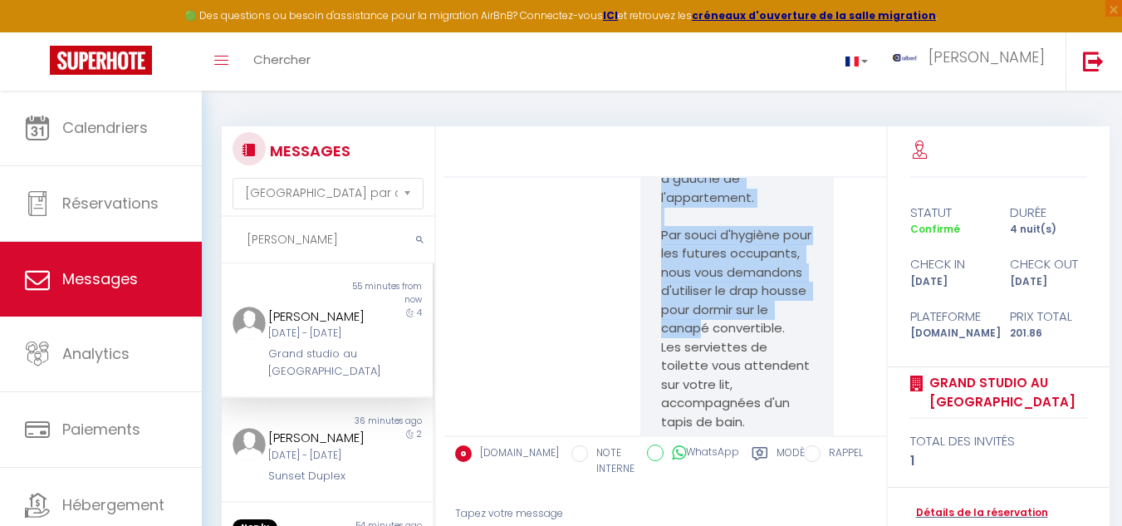
scroll to position [3795, 0]
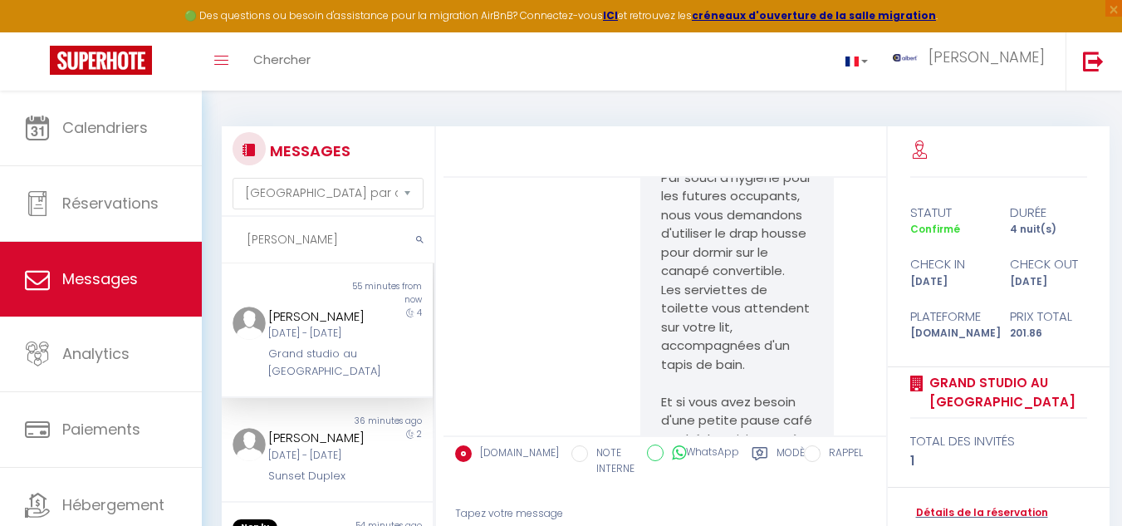
drag, startPoint x: 656, startPoint y: 280, endPoint x: 792, endPoint y: 242, distance: 141.4
click at [791, 242] on p "*** COMMENT FAIRE SON CHECKIN *** Afin de faciliter votre arrivée, voici toutes…" at bounding box center [737, 318] width 152 height 2466
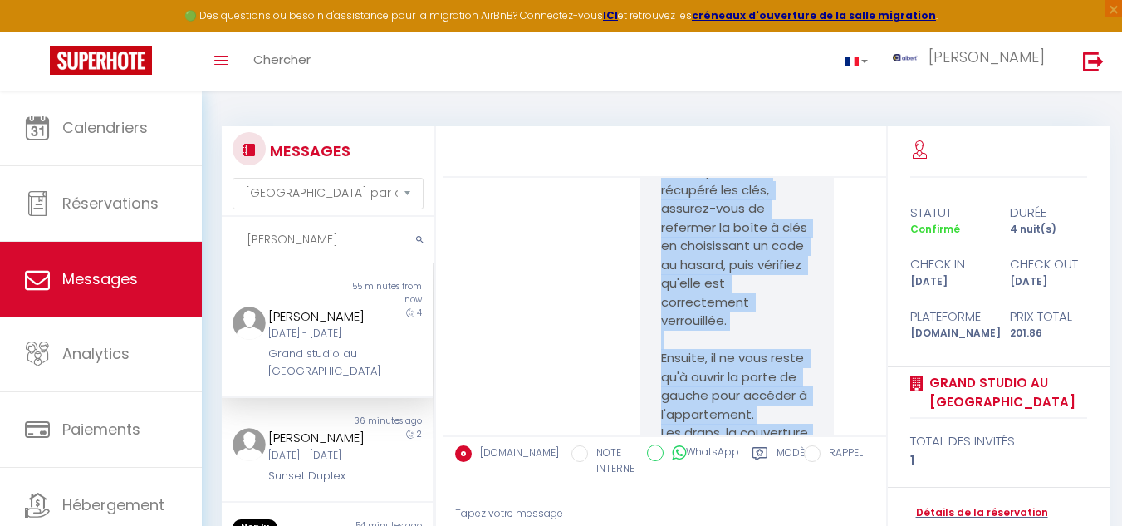
scroll to position [3380, 0]
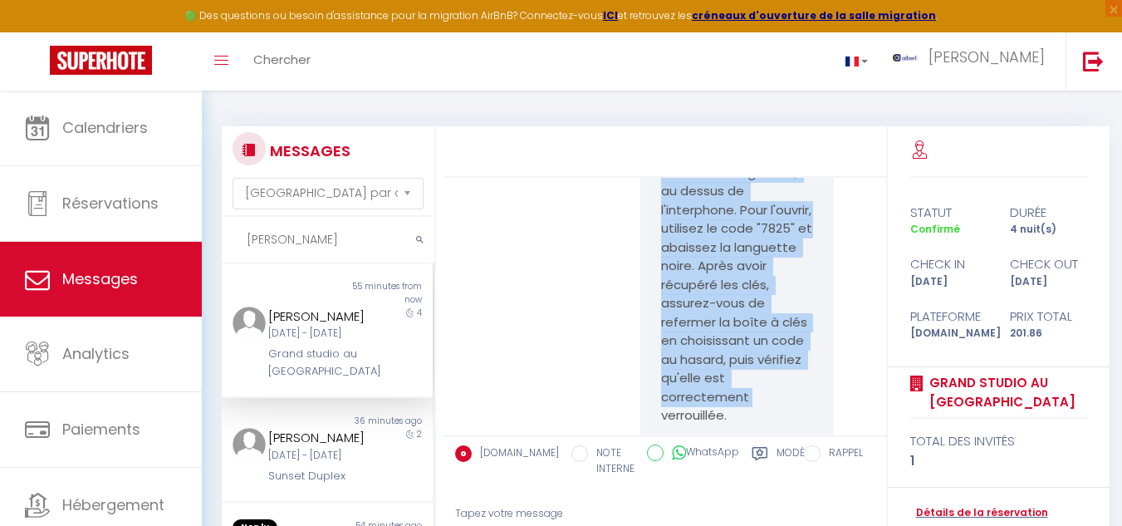
scroll to position [3486, 0]
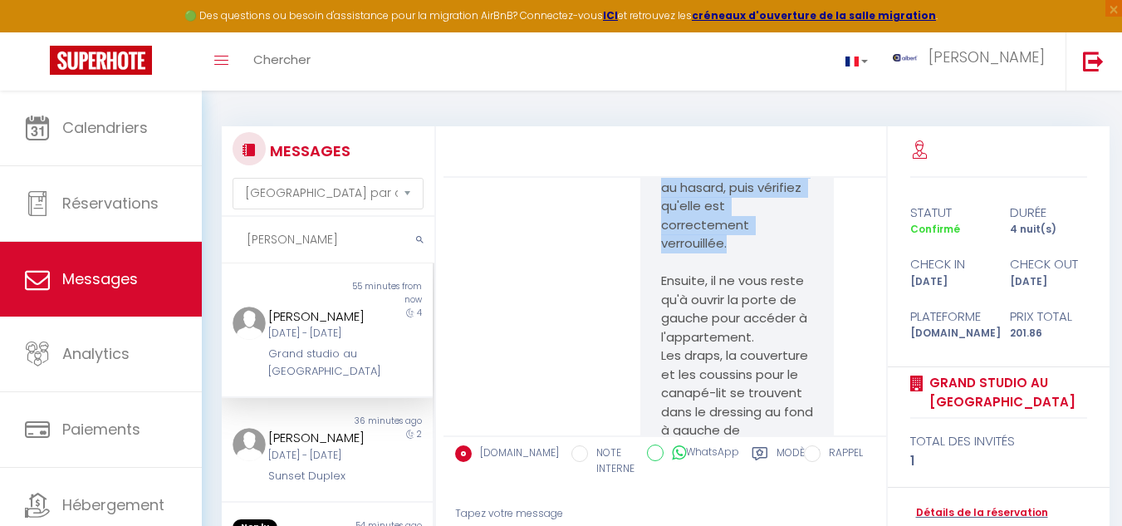
drag, startPoint x: 654, startPoint y: 223, endPoint x: 757, endPoint y: 325, distance: 144.4
copy p "L'appartement est situé au premier étage, et la deuxième porte que vous rencont…"
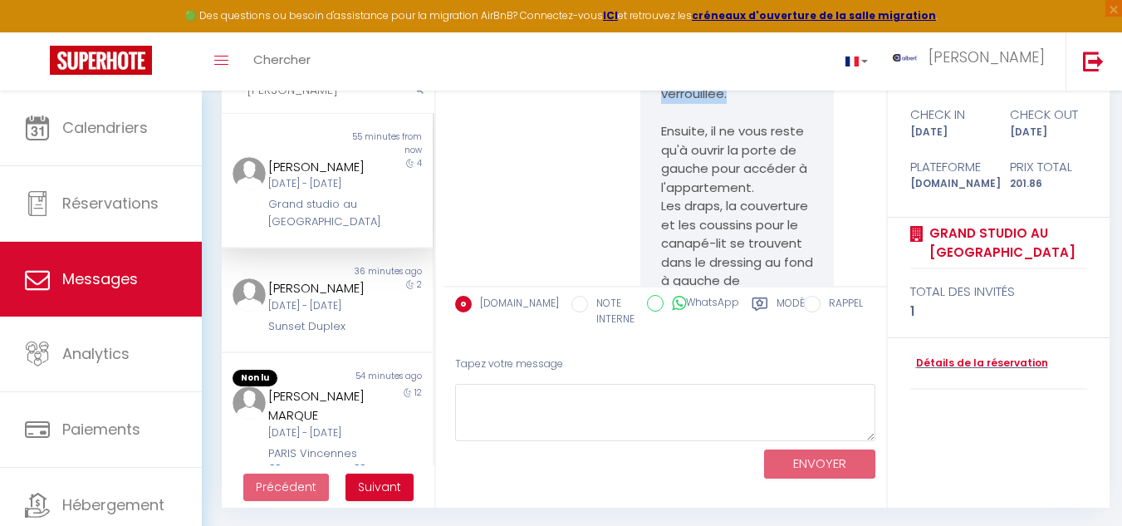
scroll to position [151, 0]
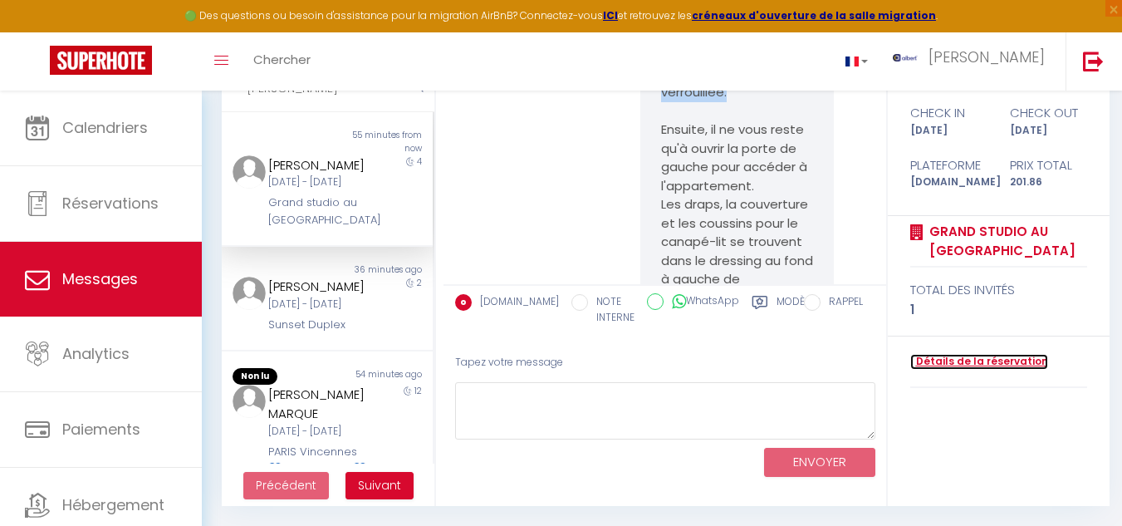
click at [962, 355] on link "Détails de la réservation" at bounding box center [979, 362] width 138 height 16
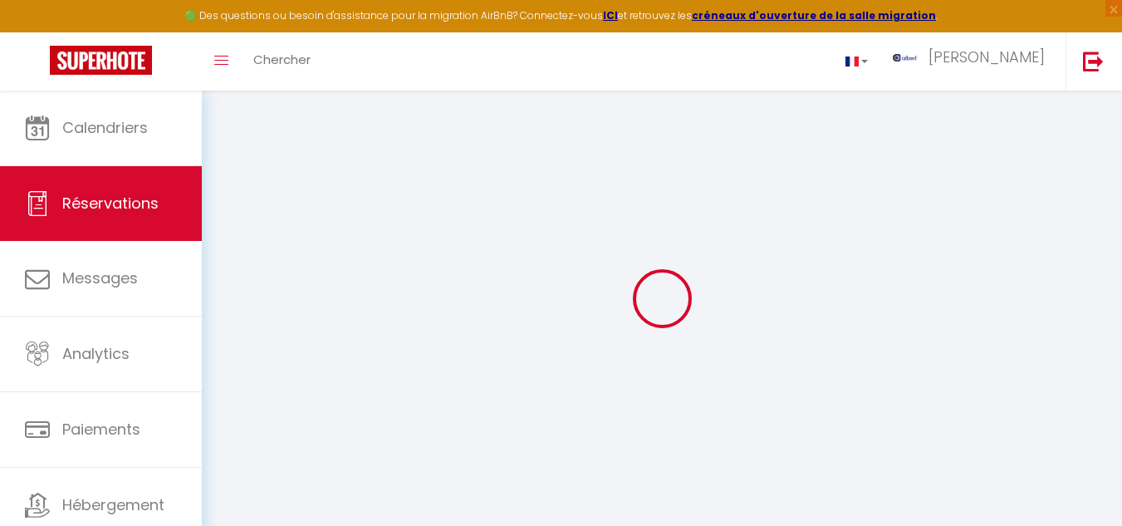
select select
checkbox input "false"
select select
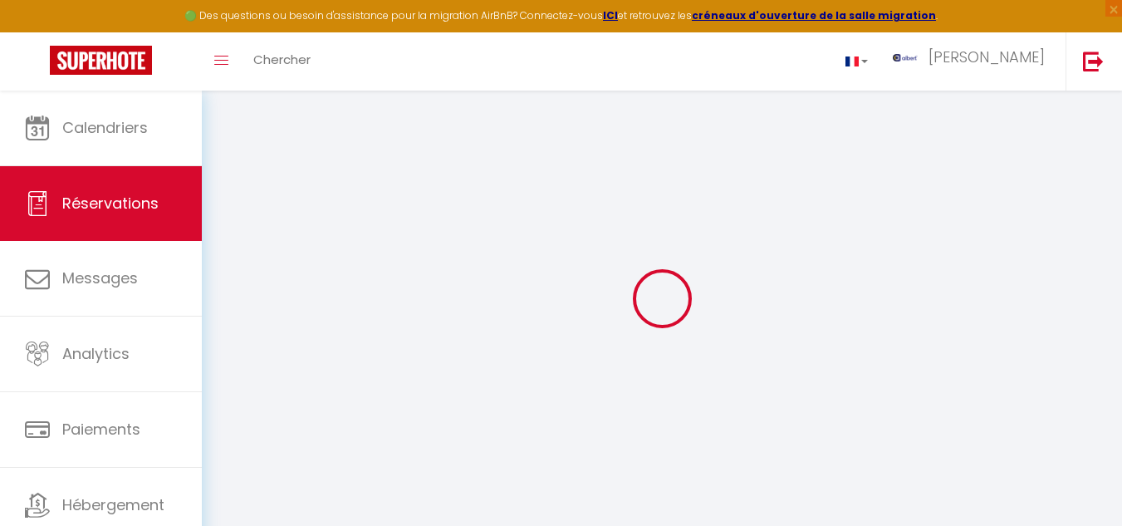
checkbox input "false"
select select
checkbox input "false"
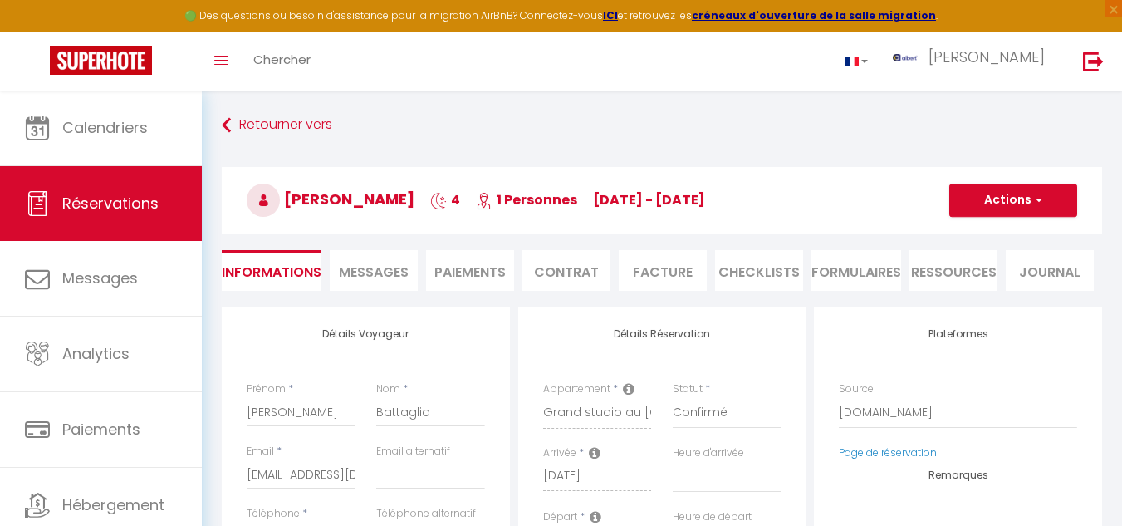
select select
checkbox input "false"
type textarea "** THIS RESERVATION HAS BEEN PRE-PAID ** BOOKING NOTE : Payment charge is EUR 2…"
type input "60"
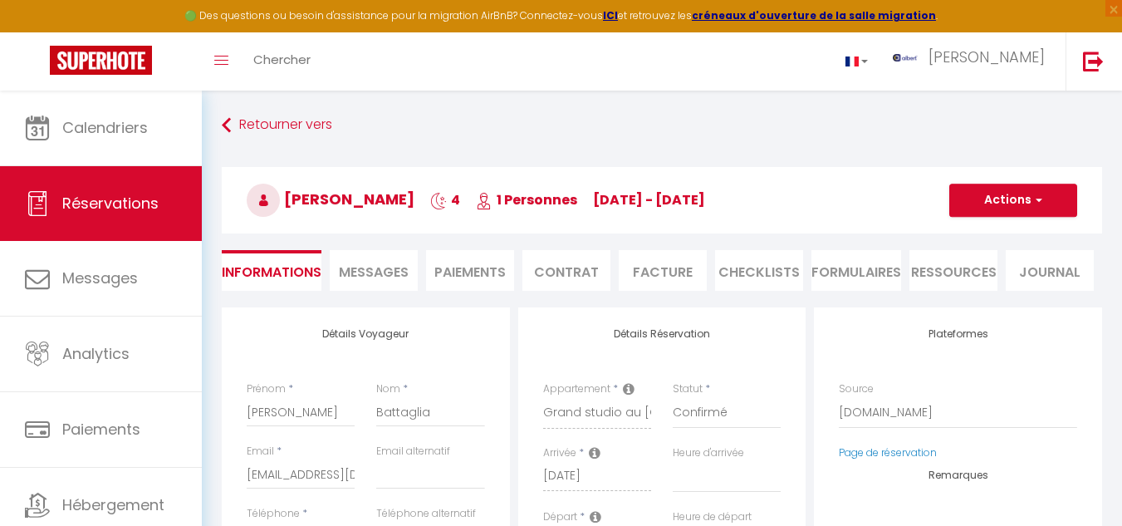
type input "7.4"
select select
checkbox input "false"
click at [377, 276] on span "Messages" at bounding box center [374, 271] width 70 height 19
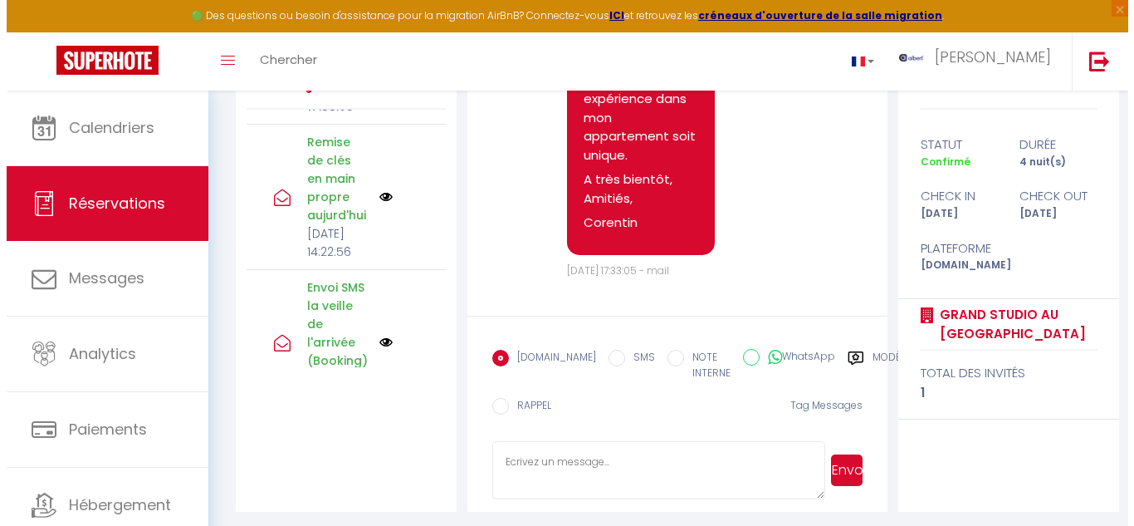
scroll to position [498, 0]
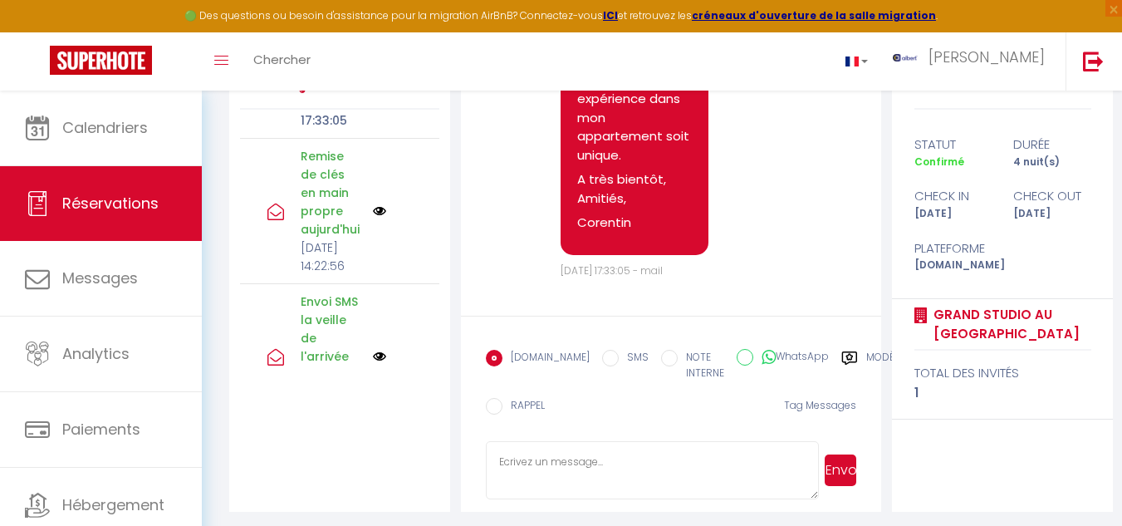
click at [373, 218] on img at bounding box center [379, 210] width 13 height 13
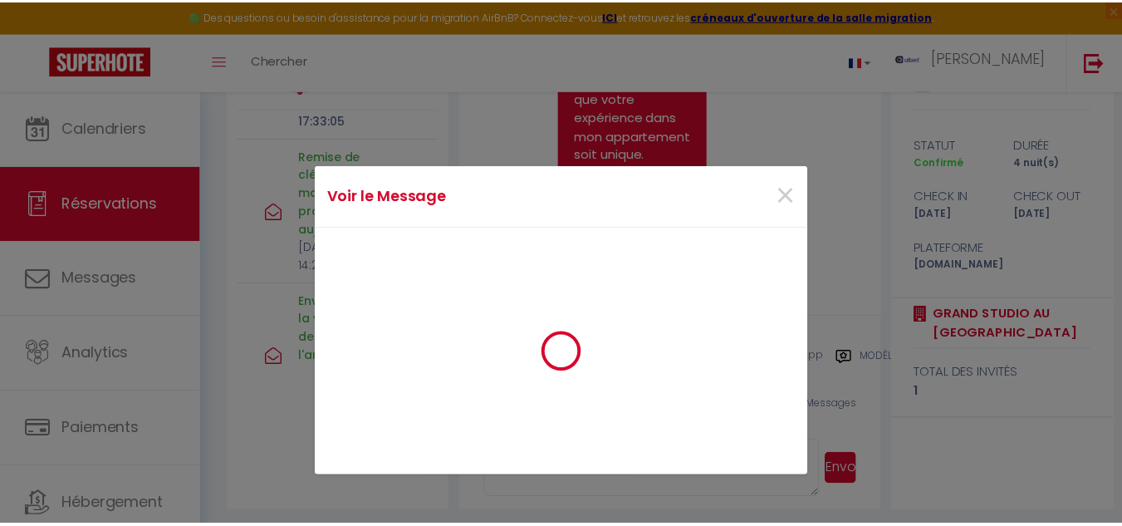
scroll to position [480, 0]
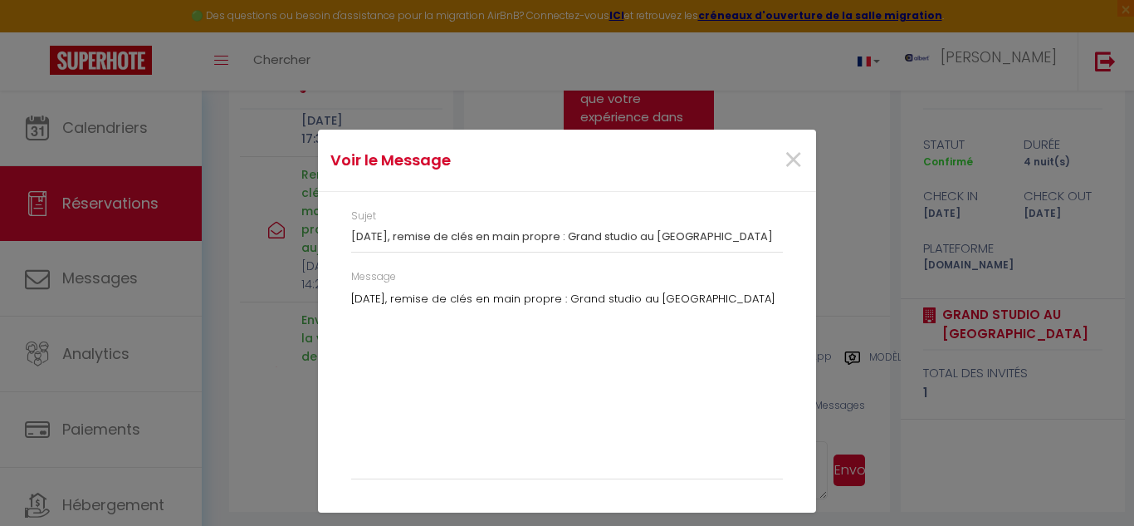
click at [267, 396] on div "Voir le Message × Sujet Aujourd'hui, remise de clés en main propre : Grand stud…" at bounding box center [567, 263] width 1134 height 526
click at [261, 359] on div "Voir le Message × Sujet Aujourd'hui, remise de clés en main propre : Grand stud…" at bounding box center [567, 263] width 1134 height 526
drag, startPoint x: 786, startPoint y: 146, endPoint x: 776, endPoint y: 154, distance: 13.1
click at [787, 146] on span "×" at bounding box center [793, 160] width 21 height 50
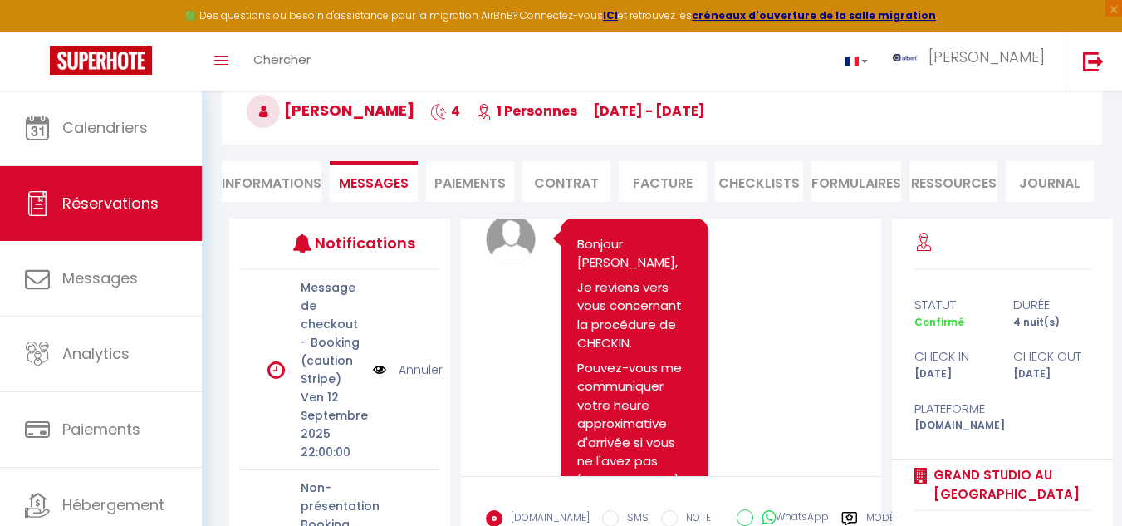
scroll to position [3136, 0]
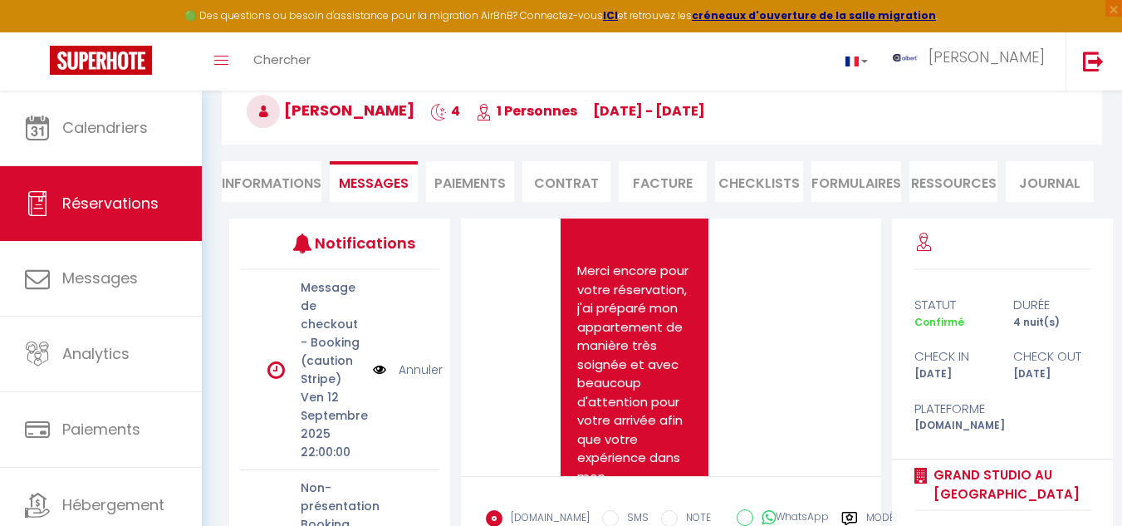
drag, startPoint x: 574, startPoint y: 331, endPoint x: 710, endPoint y: 399, distance: 151.9
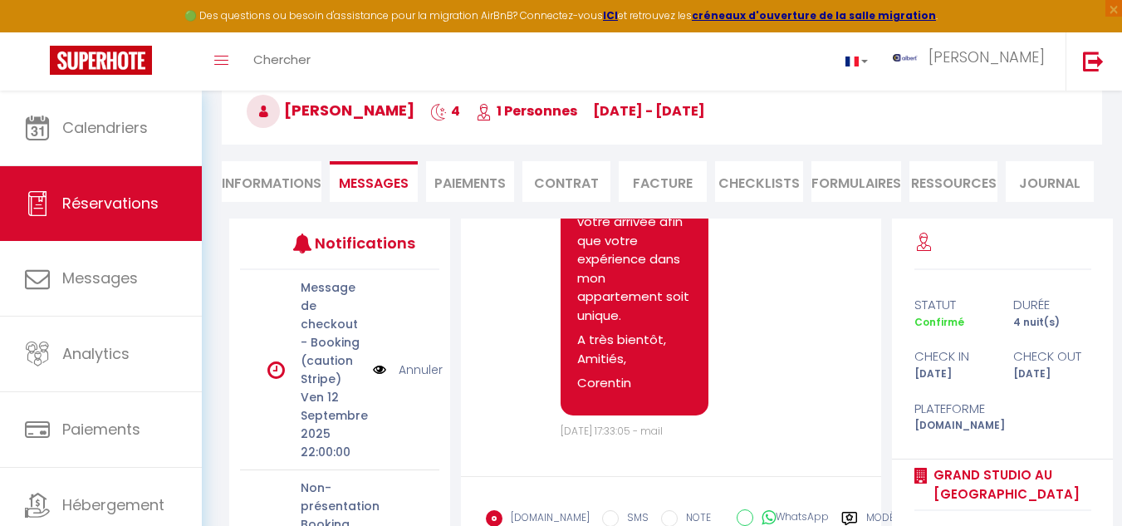
scroll to position [8035, 0]
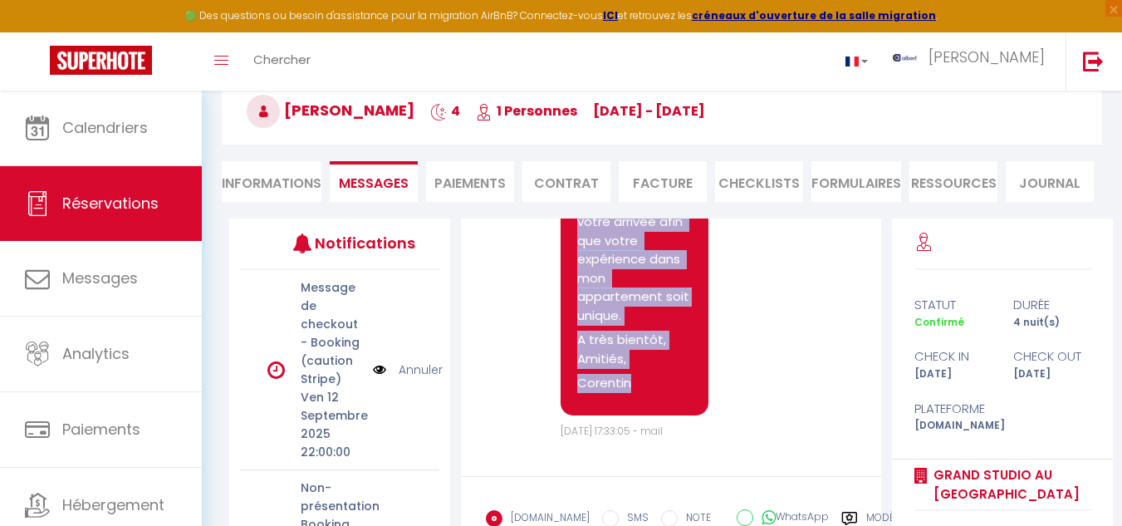
drag, startPoint x: 578, startPoint y: 289, endPoint x: 685, endPoint y: 387, distance: 145.2
copy pre "Bonjour Vincent, Je reviens vers vous concernant la procédure de CHECKIN. Pouve…"
drag, startPoint x: 286, startPoint y: 108, endPoint x: 438, endPoint y: 112, distance: 152.8
click at [414, 112] on span "Vincent Battaglia" at bounding box center [331, 110] width 168 height 21
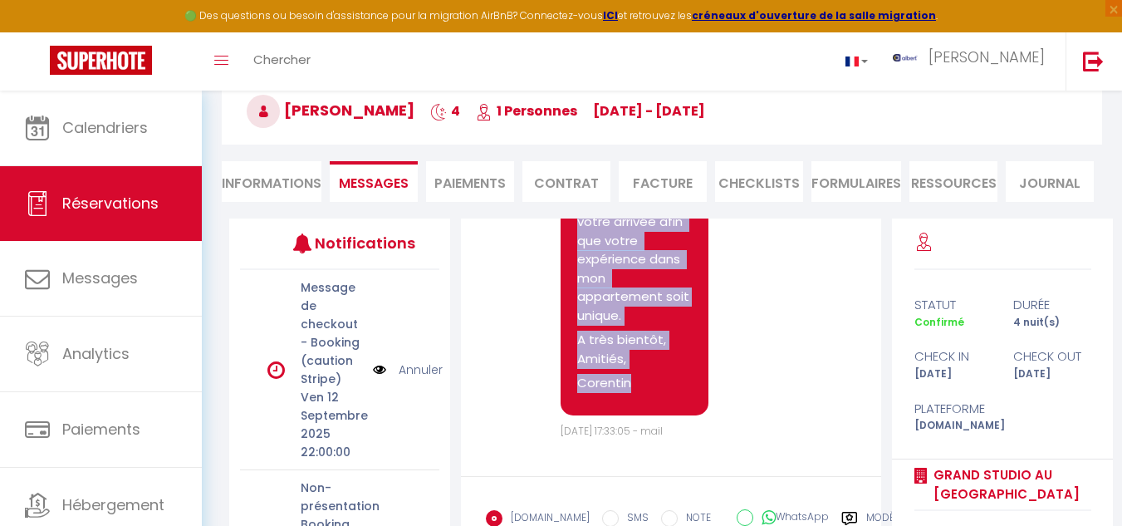
copy span "Vincent Battaglia"
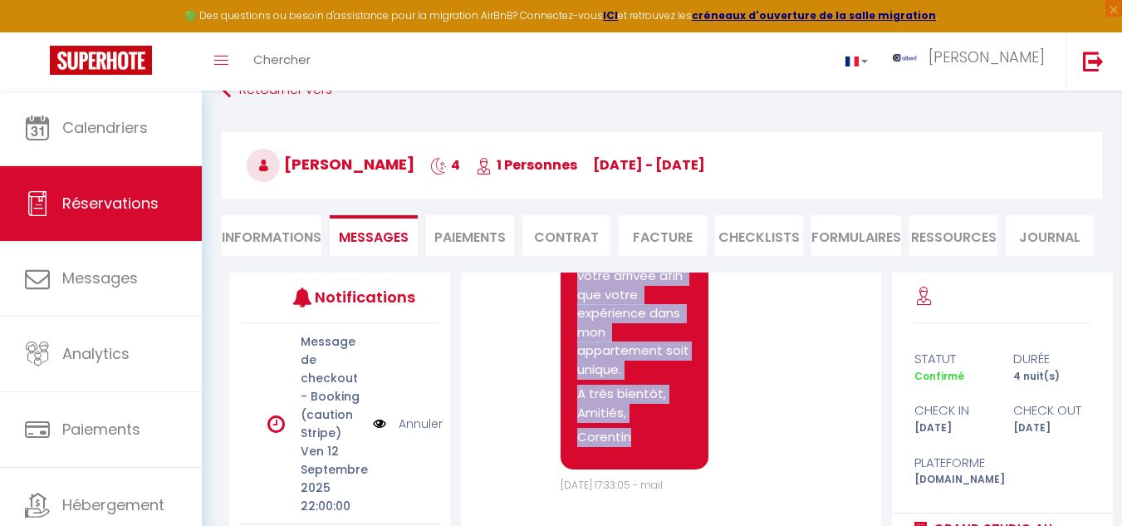
scroll to position [6, 0]
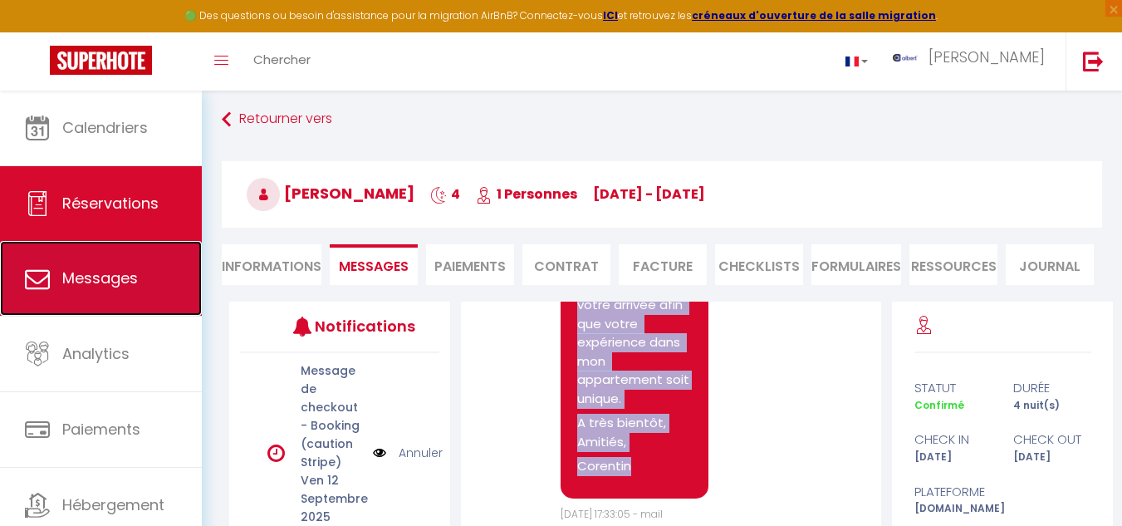
click at [115, 275] on span "Messages" at bounding box center [100, 277] width 76 height 21
select select "message"
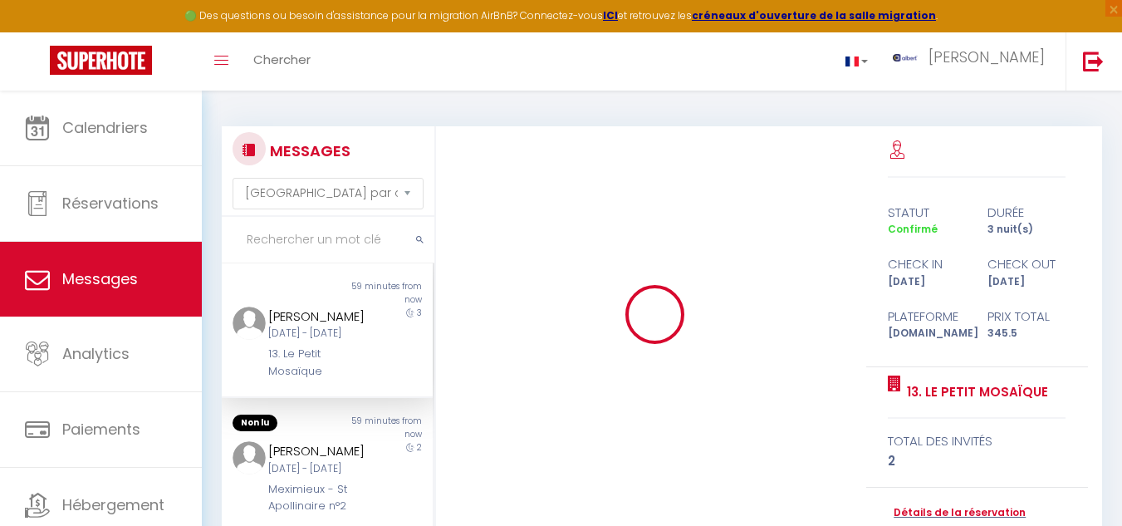
click at [333, 243] on input "text" at bounding box center [328, 240] width 213 height 47
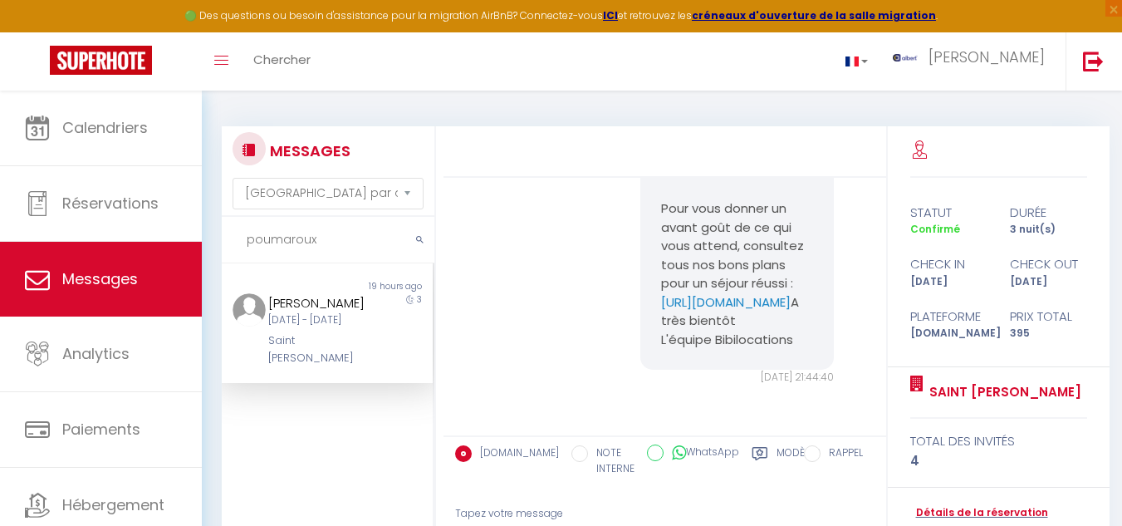
scroll to position [2295, 0]
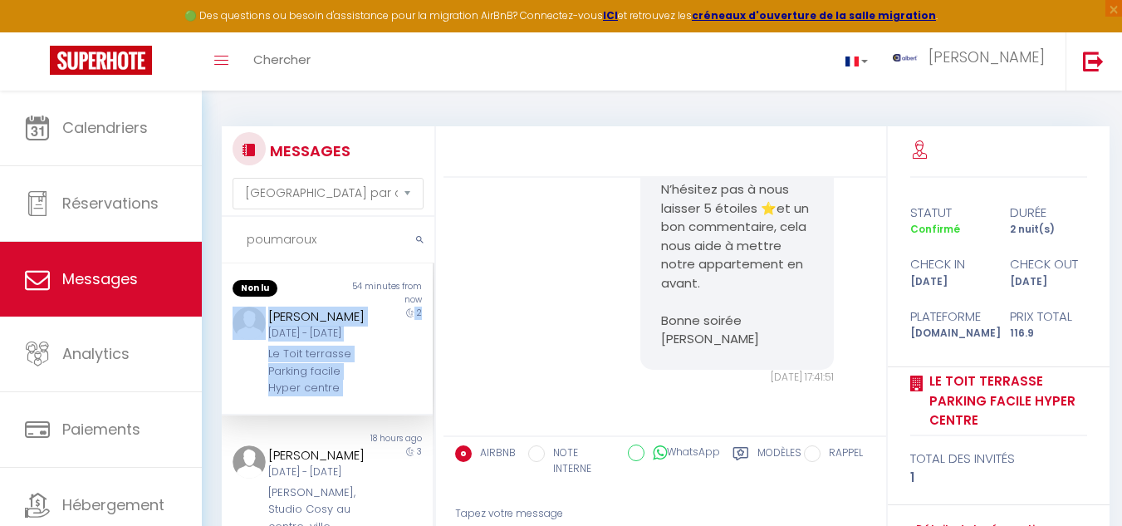
drag, startPoint x: 329, startPoint y: 373, endPoint x: 421, endPoint y: 374, distance: 92.2
click at [421, 374] on div "Non lu 54 minutes from now Gaelle Campourcy Dim 07 Sep - Mar 09 Sep Le Toit ter…" at bounding box center [328, 469] width 213 height 412
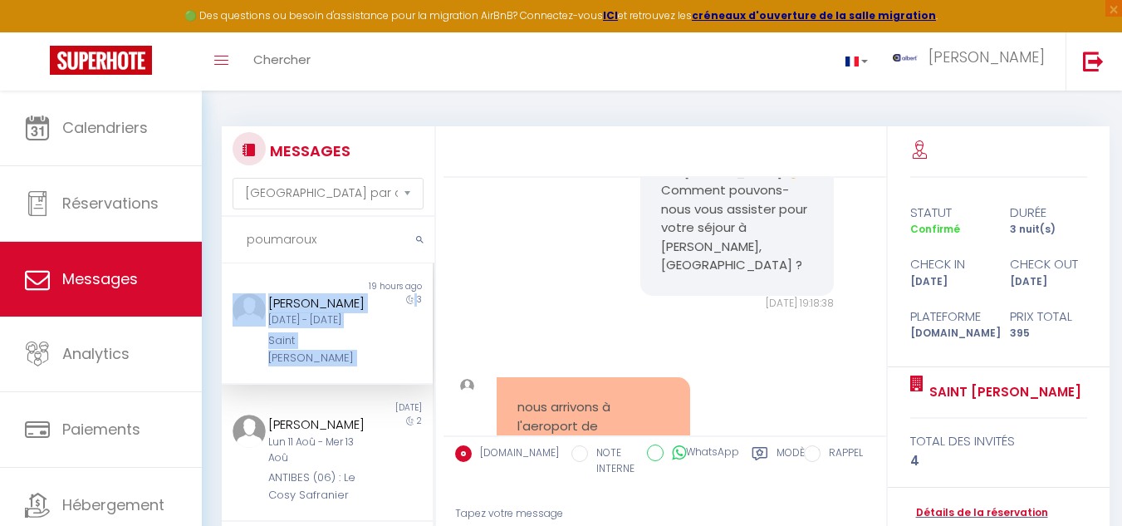
scroll to position [9190, 0]
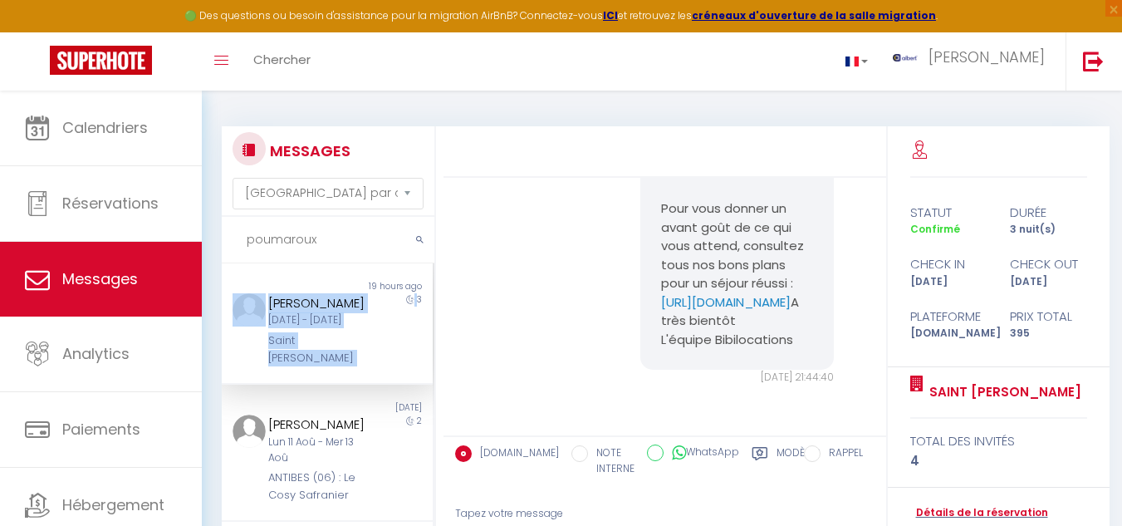
click at [395, 366] on div "3" at bounding box center [406, 329] width 53 height 73
drag, startPoint x: 265, startPoint y: 376, endPoint x: 360, endPoint y: 370, distance: 95.7
click at [360, 366] on div "laurent poumaroux Jeu 11 Sep - Dim 14 Sep Saint Norgard 3" at bounding box center [327, 329] width 211 height 73
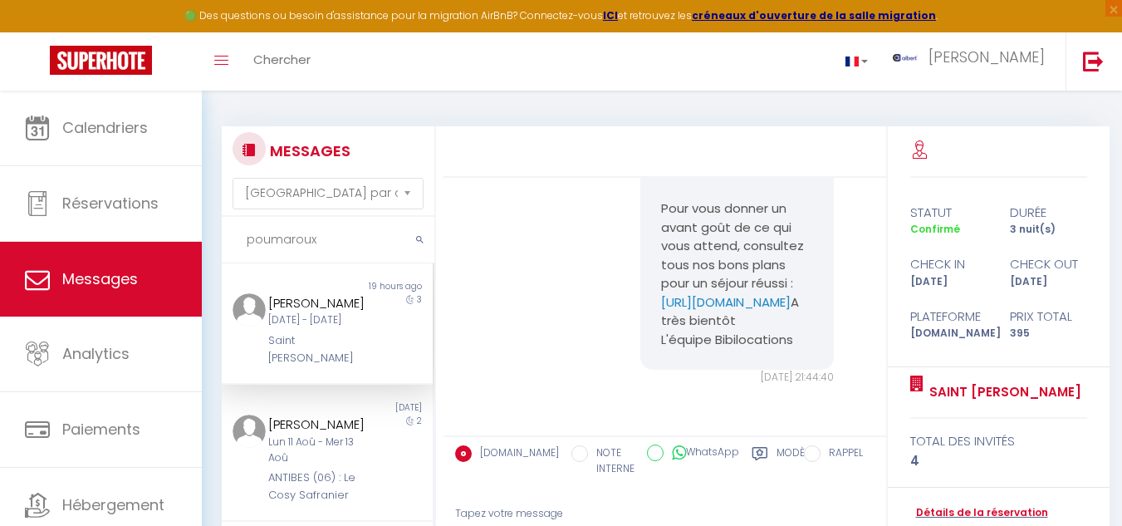
click at [380, 366] on div "3" at bounding box center [406, 329] width 53 height 73
drag, startPoint x: 247, startPoint y: 379, endPoint x: 349, endPoint y: 369, distance: 102.6
click at [349, 366] on div "laurent poumaroux Jeu 11 Sep - Dim 14 Sep Saint Norgard 3" at bounding box center [327, 329] width 211 height 73
click at [390, 364] on div "3" at bounding box center [406, 329] width 53 height 73
drag, startPoint x: 263, startPoint y: 377, endPoint x: 370, endPoint y: 367, distance: 106.8
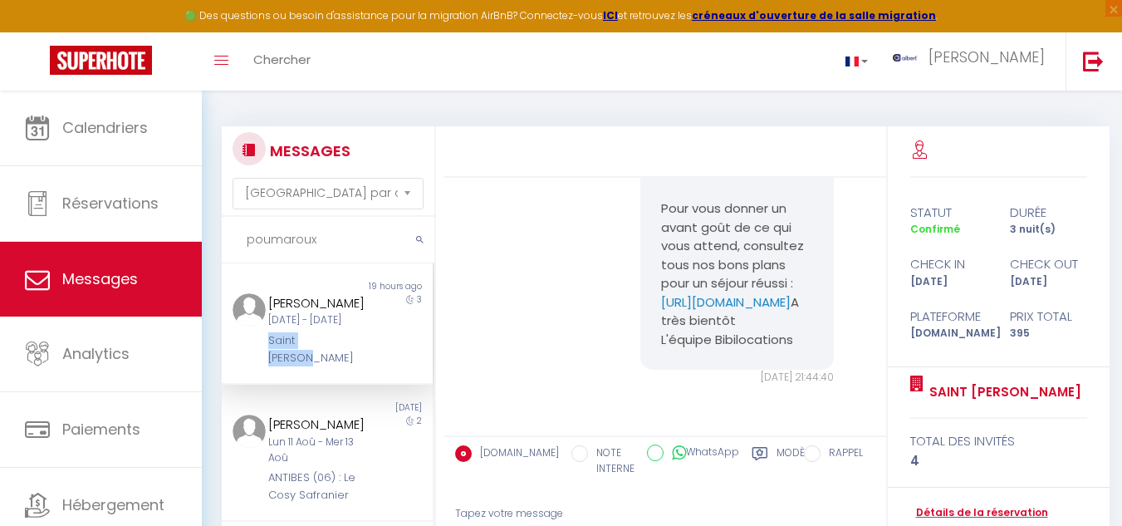
click at [370, 366] on div "laurent poumaroux Jeu 11 Sep - Dim 14 Sep Saint Norgard" at bounding box center [318, 329] width 123 height 73
drag, startPoint x: 370, startPoint y: 367, endPoint x: 369, endPoint y: 387, distance: 20.0
click at [370, 384] on div "Non lu 19 hours ago laurent poumaroux Jeu 11 Sep - Dim 14 Sep Saint Norgard 3" at bounding box center [327, 323] width 211 height 121
drag, startPoint x: 363, startPoint y: 374, endPoint x: 414, endPoint y: 370, distance: 51.6
click at [415, 366] on div "laurent poumaroux Jeu 11 Sep - Dim 14 Sep Saint Norgard 3" at bounding box center [327, 329] width 211 height 73
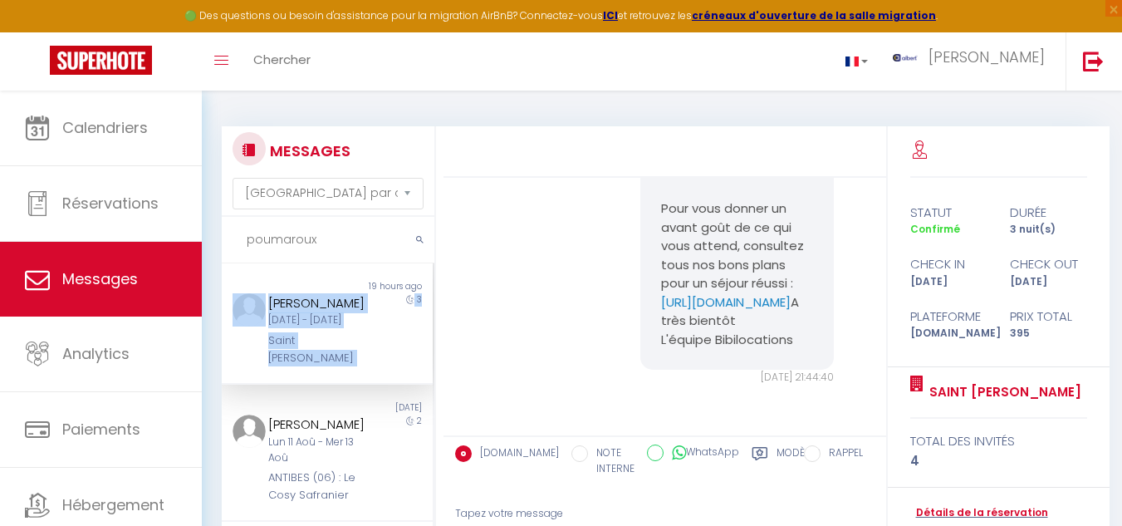
click at [380, 360] on div "3" at bounding box center [406, 329] width 53 height 73
click at [251, 366] on div at bounding box center [239, 329] width 35 height 73
click at [342, 366] on div "Saint [PERSON_NAME]" at bounding box center [318, 349] width 101 height 34
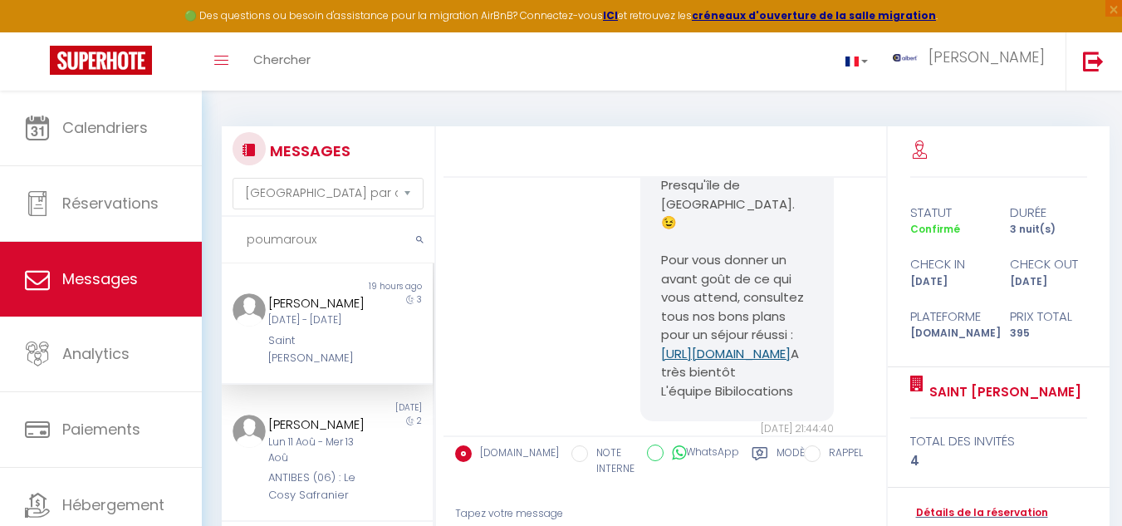
scroll to position [8774, 0]
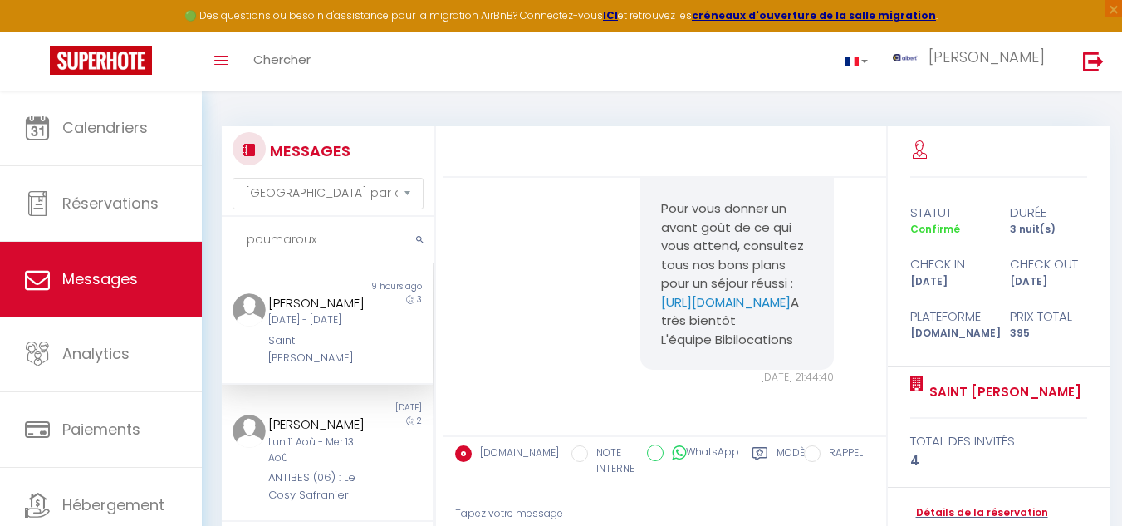
drag, startPoint x: 643, startPoint y: 383, endPoint x: 820, endPoint y: 404, distance: 178.9
drag, startPoint x: 270, startPoint y: 297, endPoint x: 354, endPoint y: 326, distance: 88.5
click at [354, 313] on div "laurent poumaroux" at bounding box center [318, 303] width 101 height 20
drag, startPoint x: 553, startPoint y: 297, endPoint x: 396, endPoint y: 274, distance: 158.7
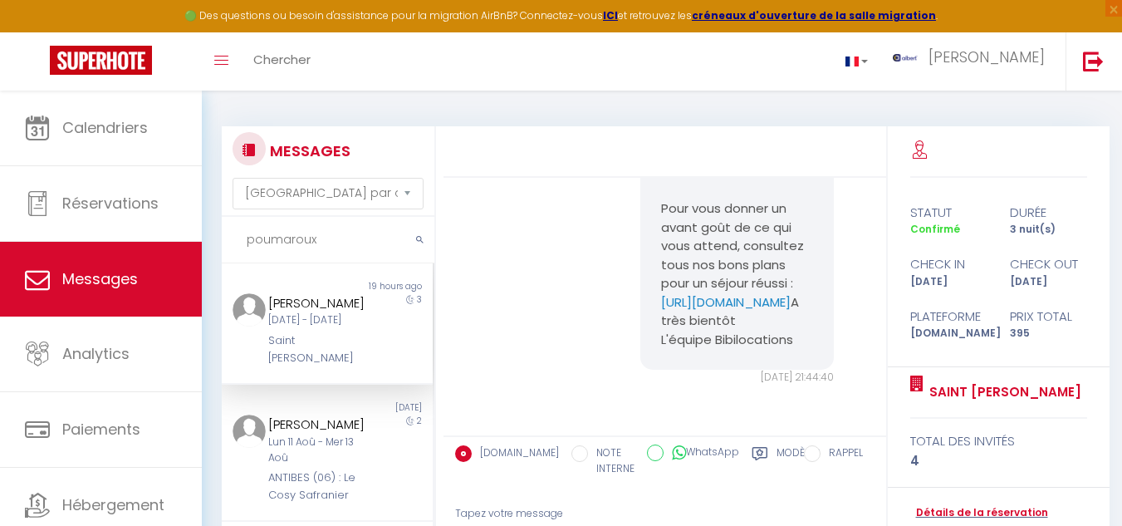
click at [346, 246] on input "poumaroux" at bounding box center [328, 240] width 213 height 47
type input "p"
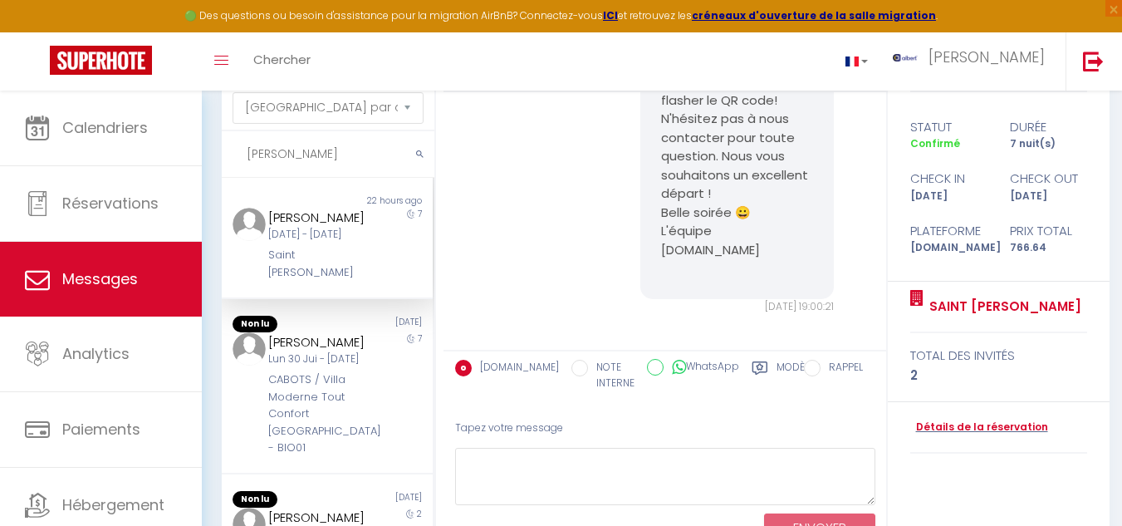
scroll to position [0, 0]
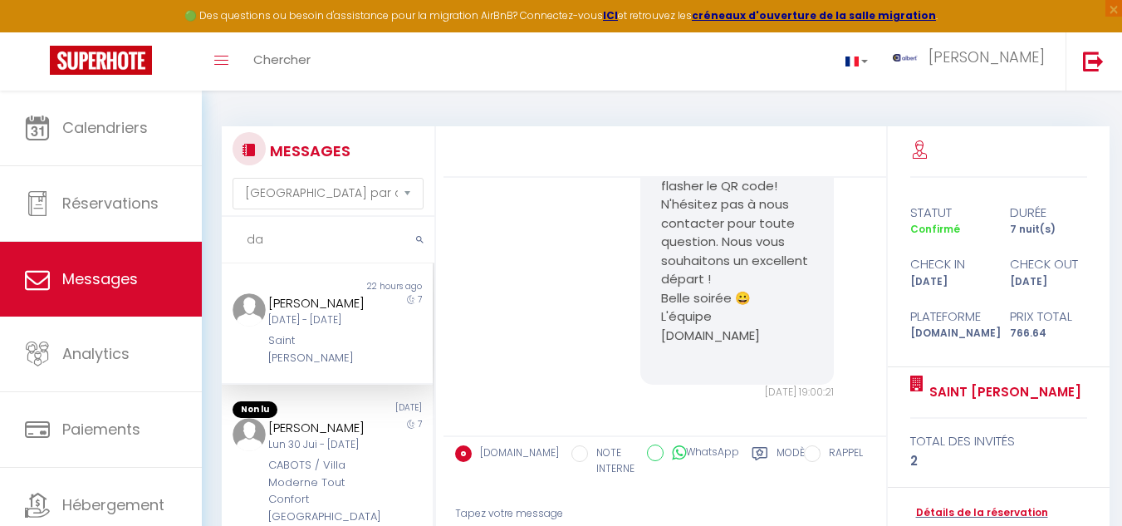
type input "d"
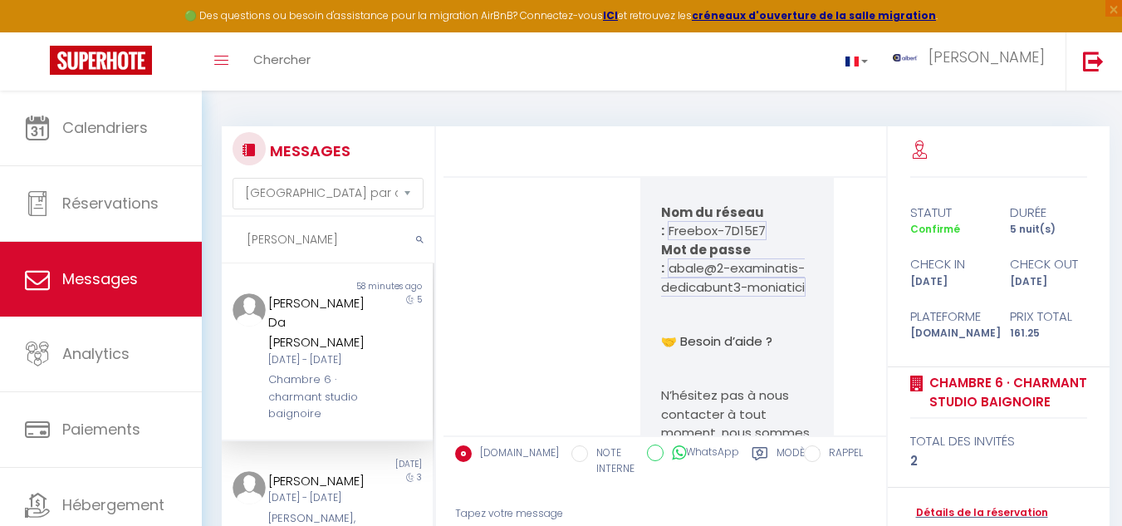
scroll to position [6517, 0]
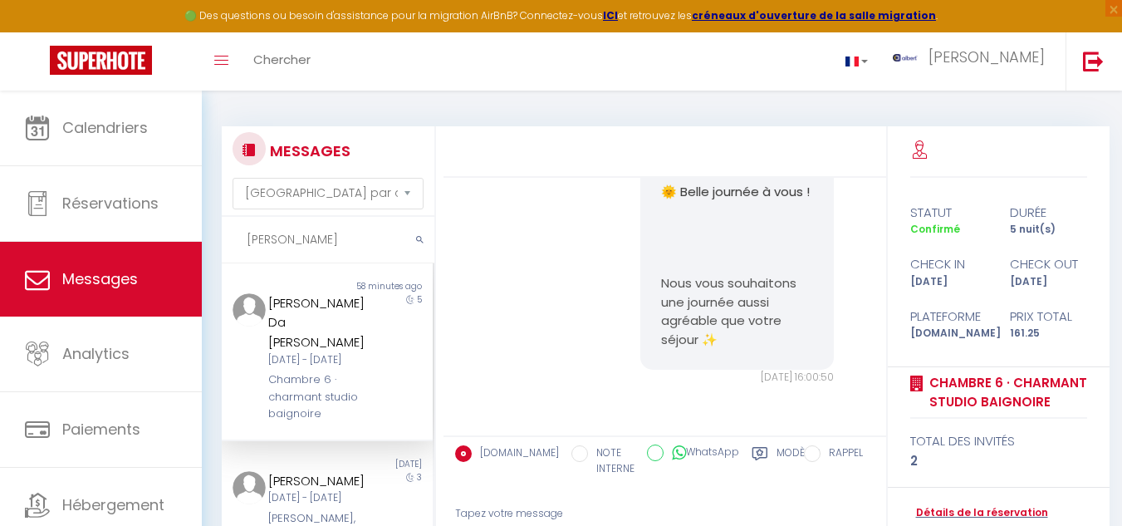
type input "da silva"
click at [338, 362] on div "Mar 09 Sep - Dim 14 Sep" at bounding box center [318, 360] width 101 height 16
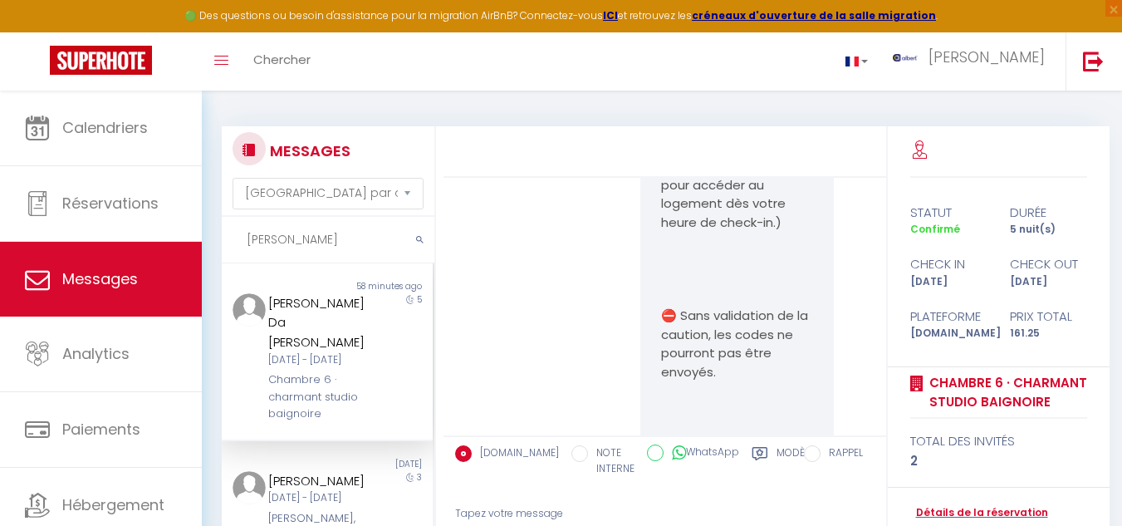
scroll to position [4255, 0]
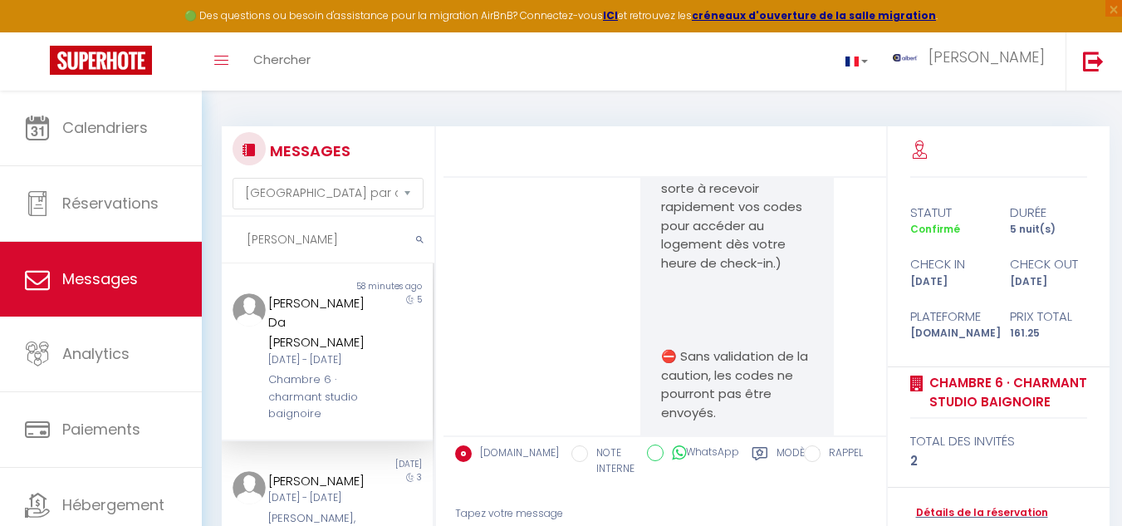
drag, startPoint x: 649, startPoint y: 277, endPoint x: 795, endPoint y: 294, distance: 148.0
click at [795, 294] on div "Bienvenue Claudia Sofia ! Le grand jour est arrivé, et nous sommes ravis de vou…" at bounding box center [736, 183] width 193 height 2530
drag, startPoint x: 795, startPoint y: 294, endPoint x: 521, endPoint y: 303, distance: 274.2
click at [521, 303] on div "Bienvenue Claudia Sofia ! Le grand jour est arrivé, et nous sommes ravis de vou…" at bounding box center [664, 191] width 431 height 2612
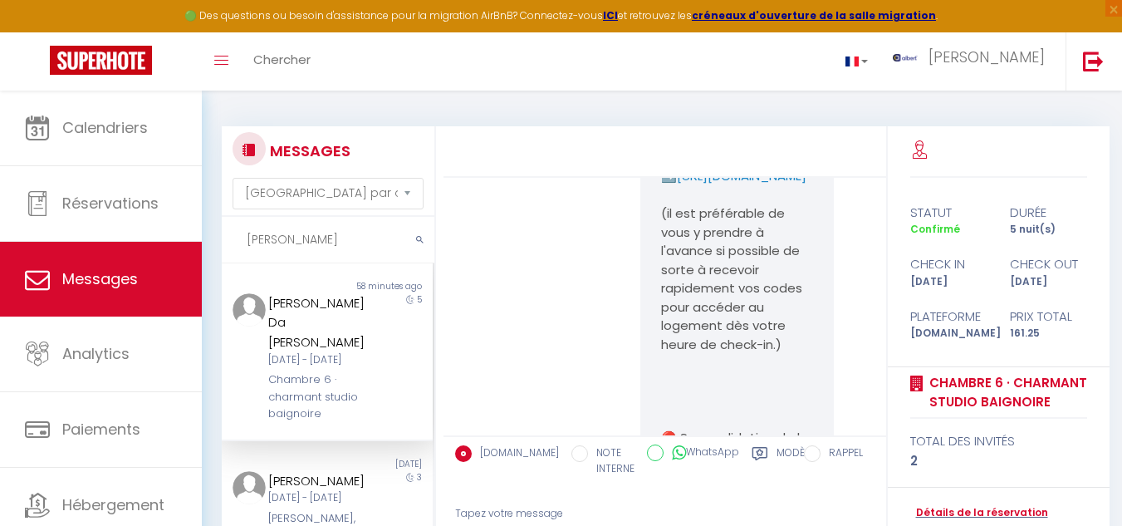
scroll to position [4338, 0]
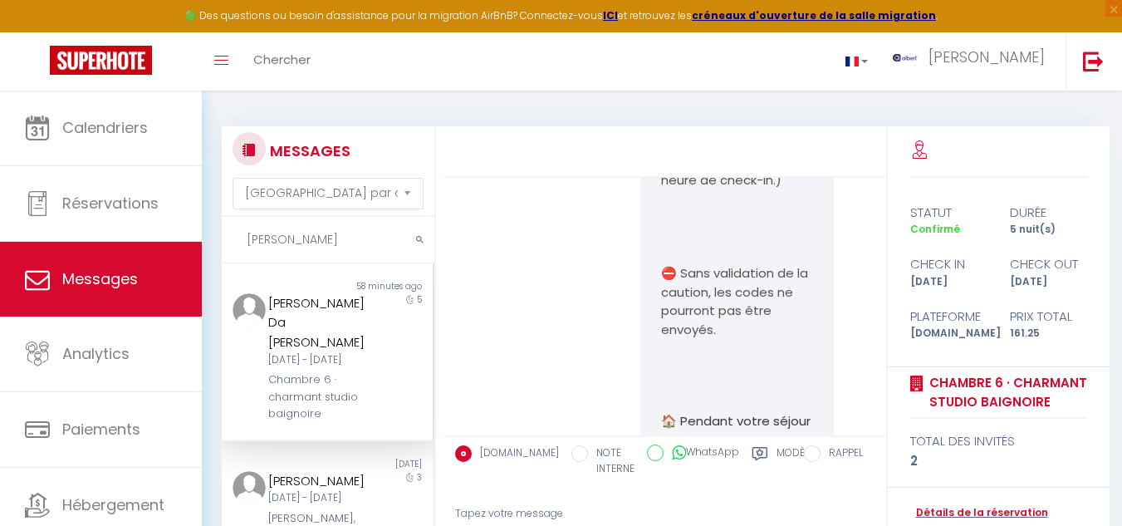
drag, startPoint x: 648, startPoint y: 202, endPoint x: 802, endPoint y: 219, distance: 155.4
click at [802, 219] on div "Bienvenue Claudia Sofia ! Le grand jour est arrivé, et nous sommes ravis de vou…" at bounding box center [736, 100] width 193 height 2530
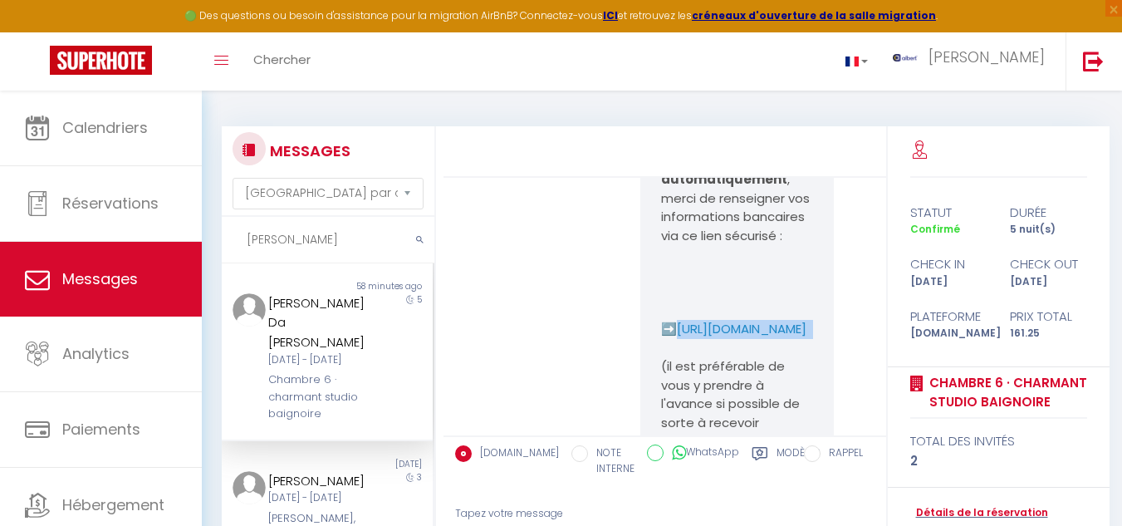
scroll to position [4192, 0]
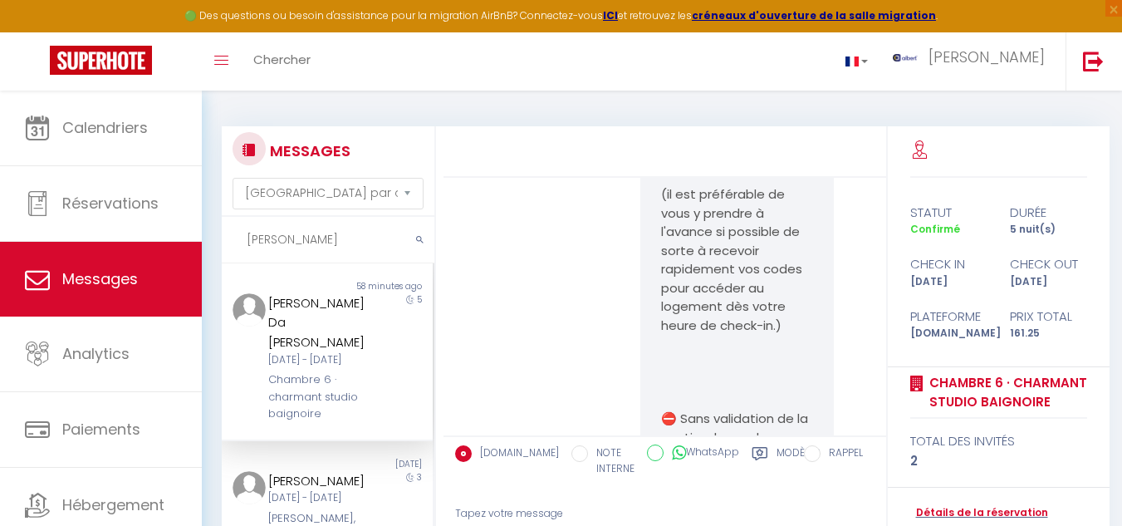
click at [609, 305] on div "Bienvenue Claudia Sofia ! Le grand jour est arrivé, et nous sommes ravis de vou…" at bounding box center [664, 253] width 431 height 2612
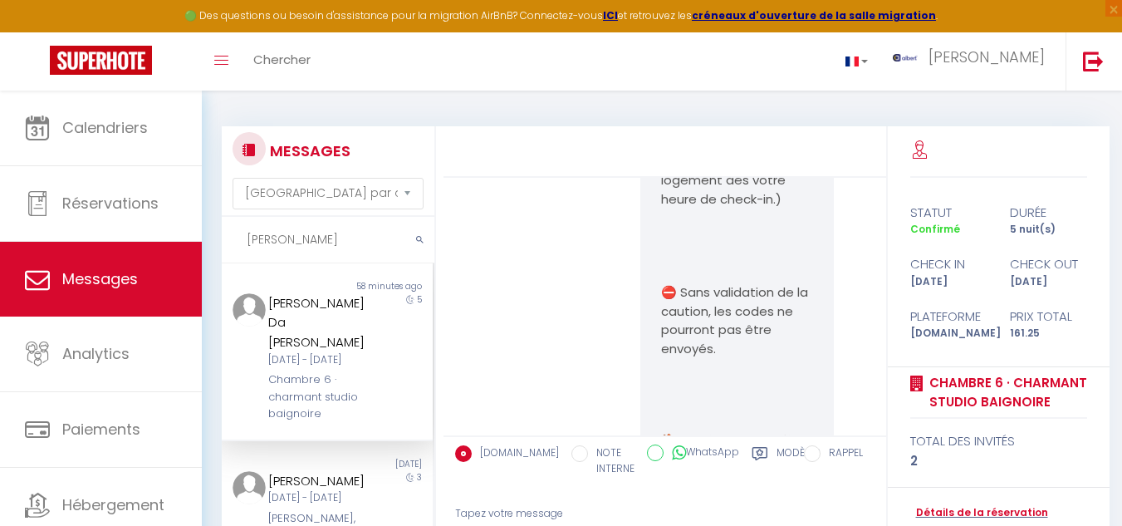
scroll to position [4318, 0]
drag, startPoint x: 649, startPoint y: 215, endPoint x: 793, endPoint y: 242, distance: 147.1
click at [793, 242] on div "Bienvenue Claudia Sofia ! Le grand jour est arrivé, et nous sommes ravis de vou…" at bounding box center [736, 120] width 193 height 2530
click at [561, 272] on div "Bienvenue Claudia Sofia ! Le grand jour est arrivé, et nous sommes ravis de vou…" at bounding box center [664, 128] width 431 height 2612
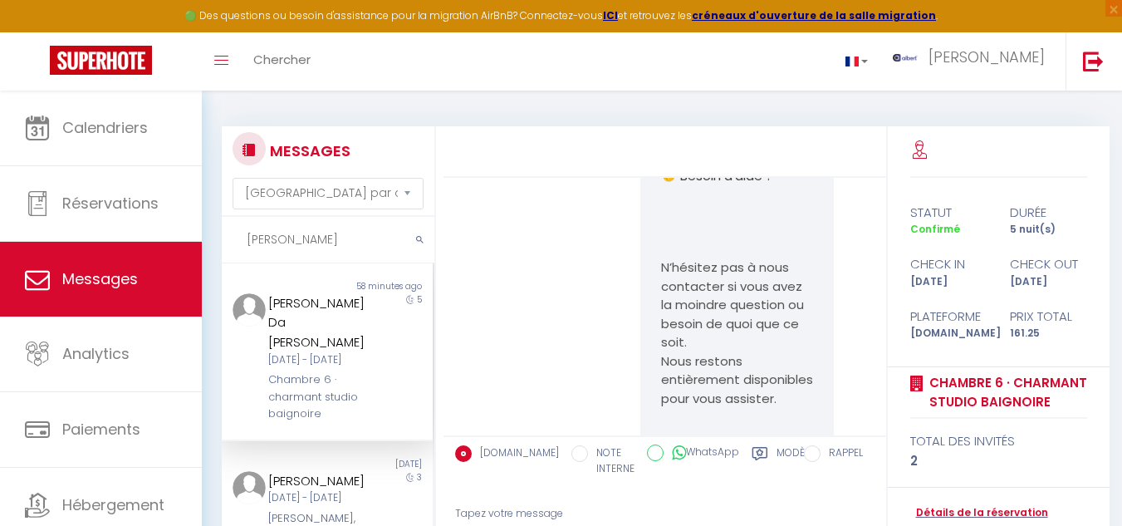
scroll to position [151, 0]
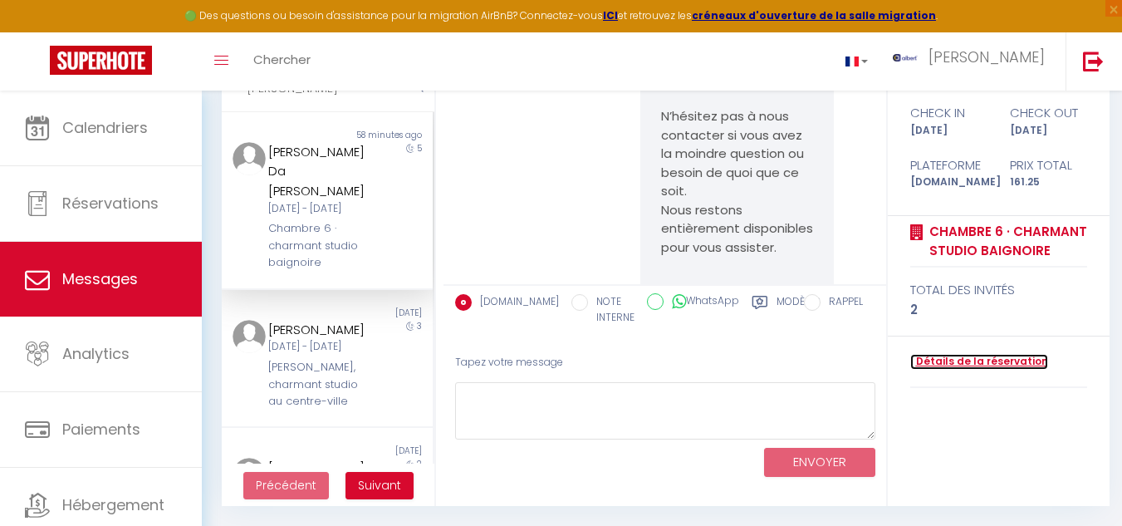
drag, startPoint x: 977, startPoint y: 361, endPoint x: 1005, endPoint y: 362, distance: 27.4
click at [980, 361] on link "Détails de la réservation" at bounding box center [979, 362] width 138 height 16
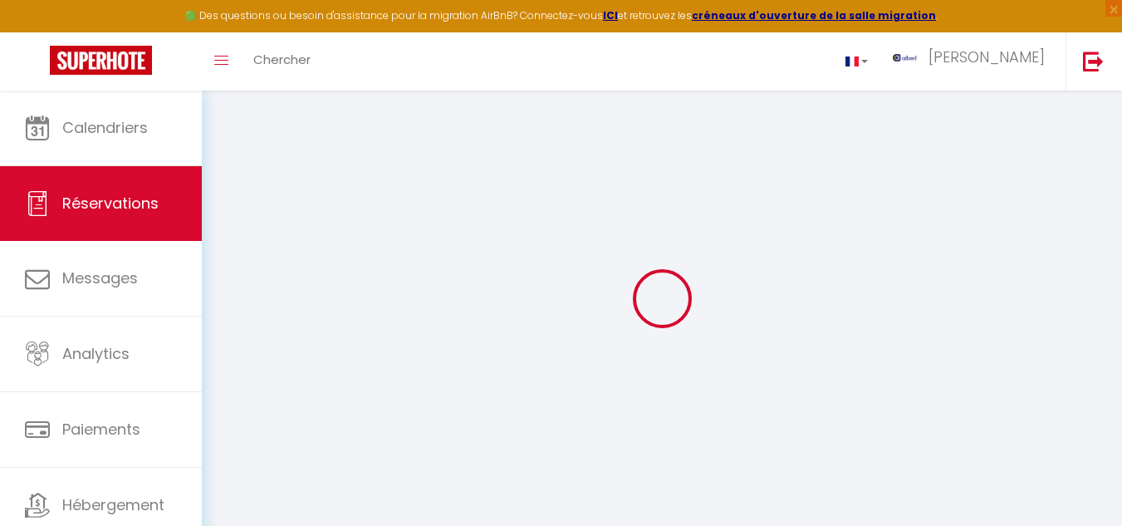
select select
checkbox input "false"
select select
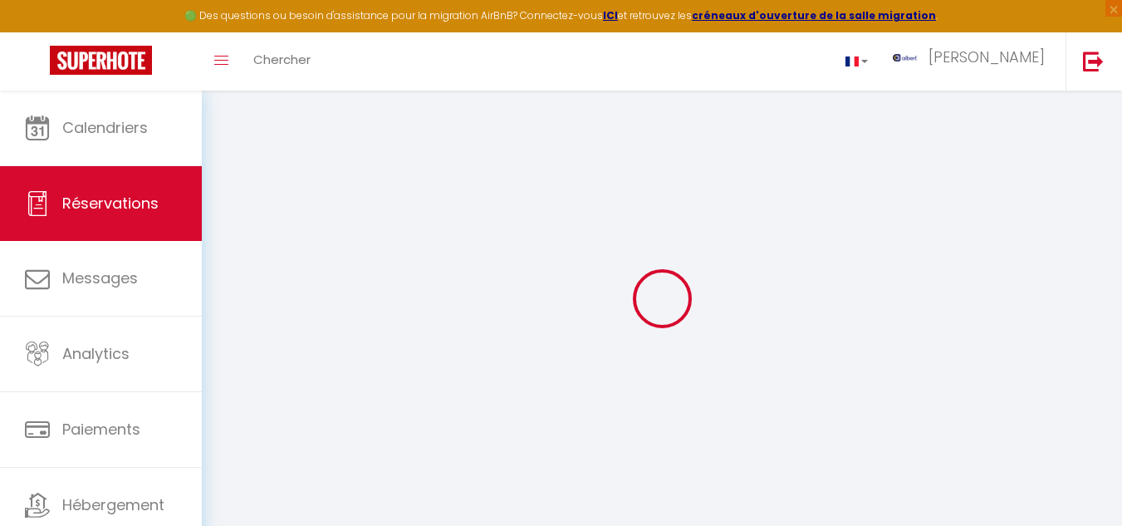
checkbox input "false"
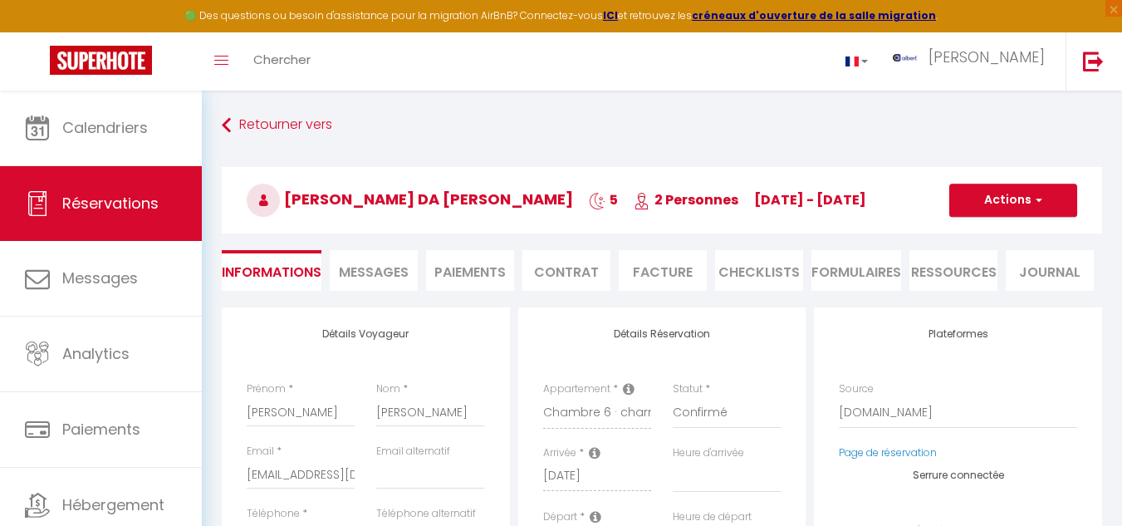
select select
checkbox input "false"
type textarea "** THIS RESERVATION HAS BEEN PRE-PAID ** Approximate time of arrival: between 1…"
type input "30"
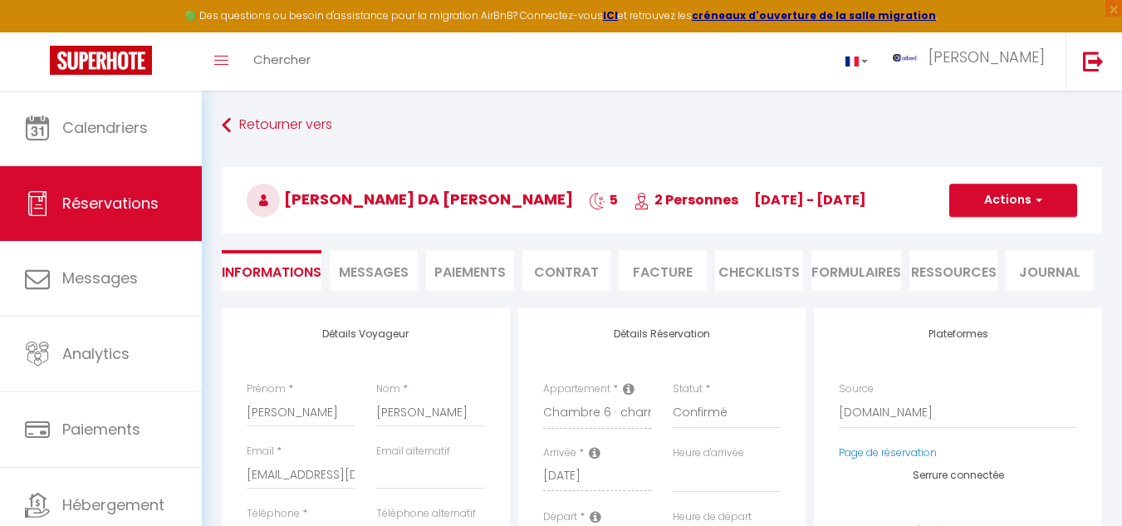
type input "6.25"
select select
checkbox input "false"
select select
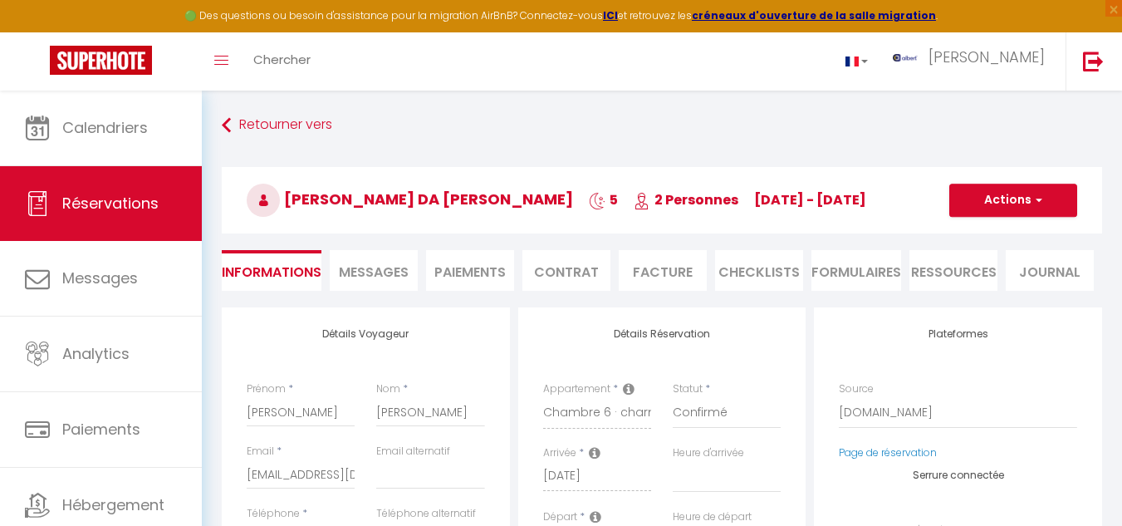
select select
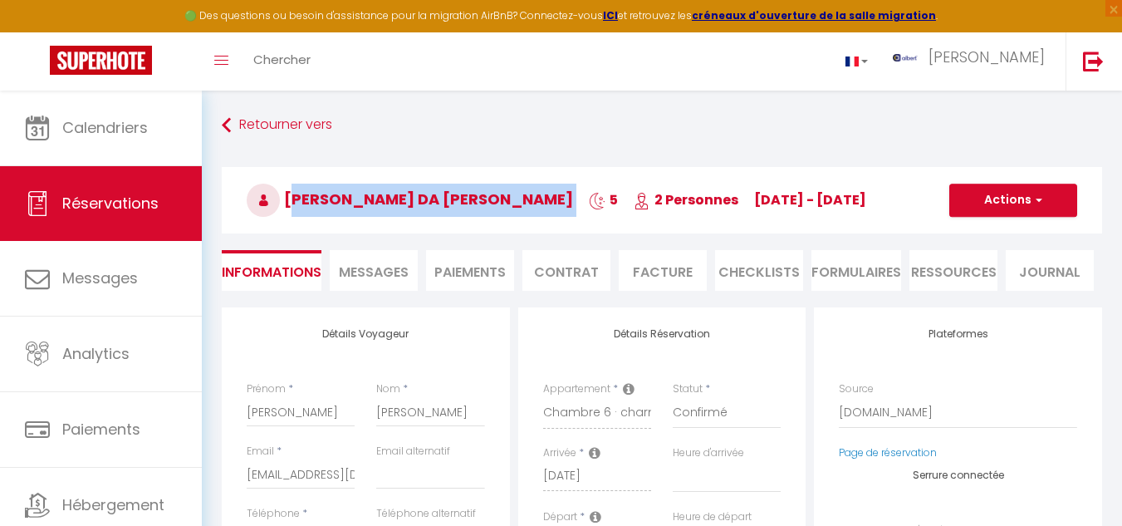
drag, startPoint x: 287, startPoint y: 188, endPoint x: 527, endPoint y: 191, distance: 240.0
click at [527, 191] on h3 "Claudia Sofia Da Silva pinho 5 2 Personnes ma 09 Sep - di 14 Sep" at bounding box center [662, 200] width 880 height 66
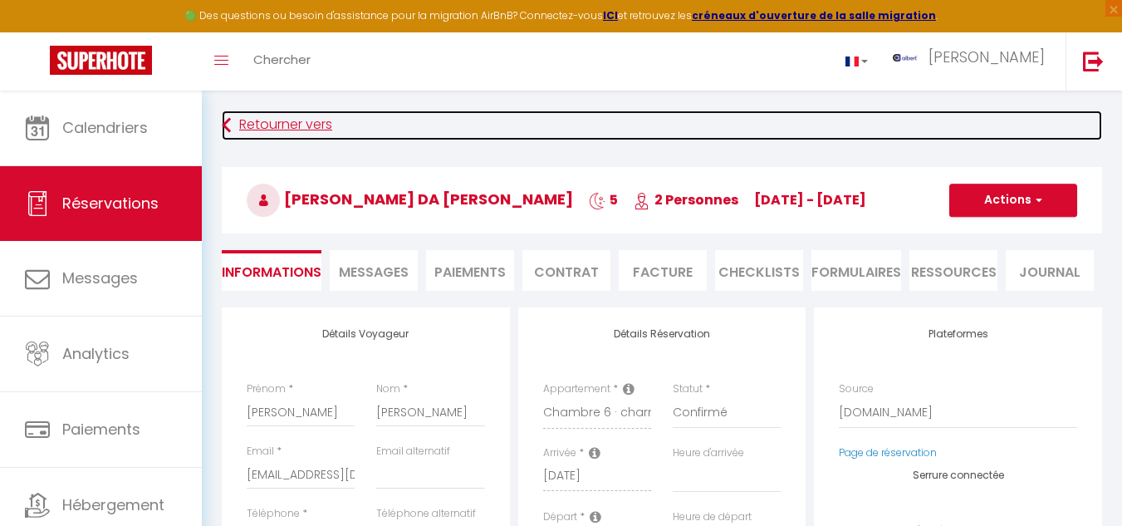
drag, startPoint x: 527, startPoint y: 191, endPoint x: 490, endPoint y: 123, distance: 77.7
click at [495, 120] on link "Retourner vers" at bounding box center [662, 125] width 880 height 30
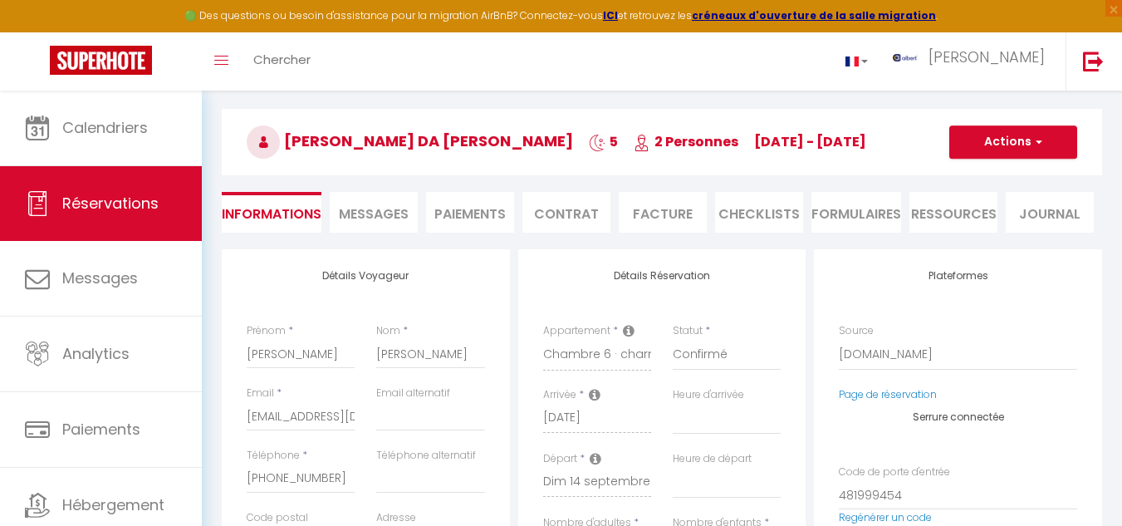
select select "message"
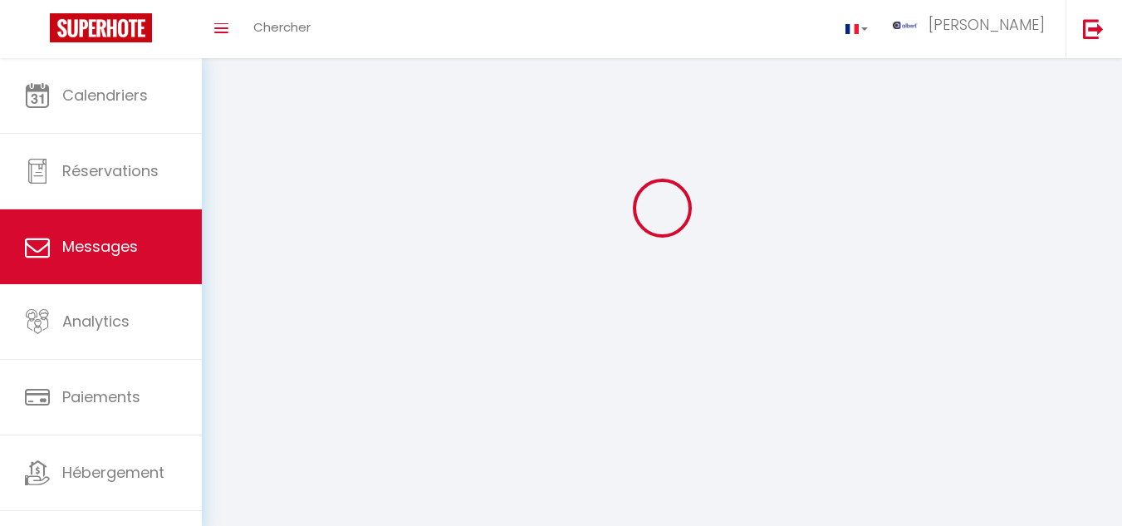
scroll to position [91, 0]
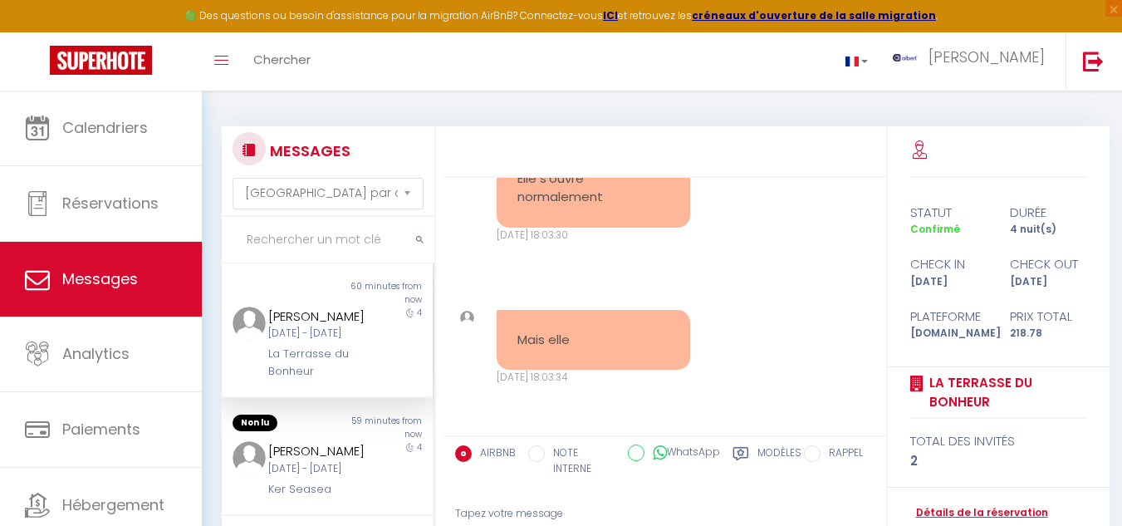
click at [288, 233] on input "text" at bounding box center [328, 240] width 213 height 47
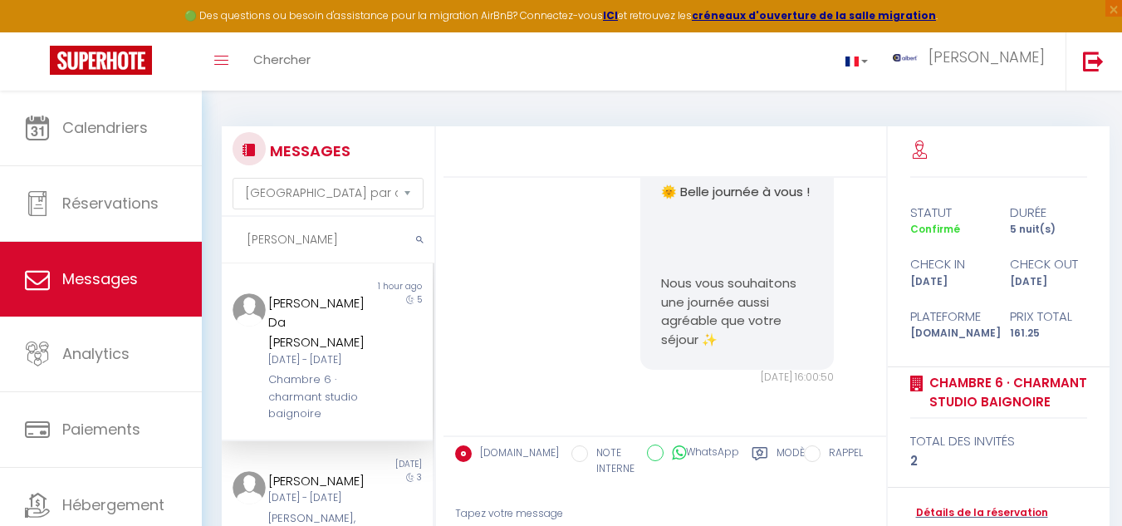
scroll to position [6517, 0]
type input "DA SILVA"
click at [388, 369] on div "5" at bounding box center [406, 358] width 53 height 130
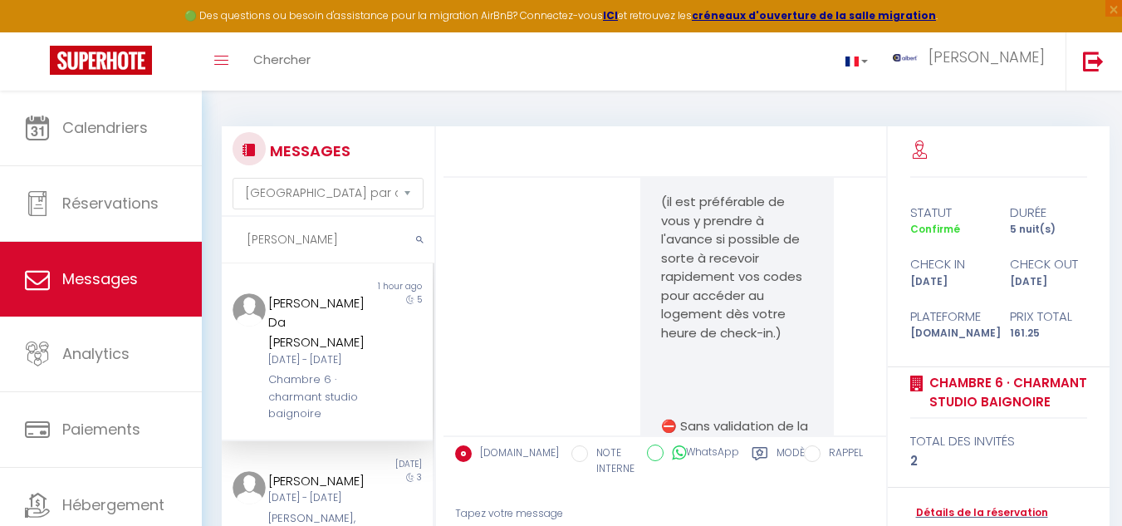
scroll to position [4192, 0]
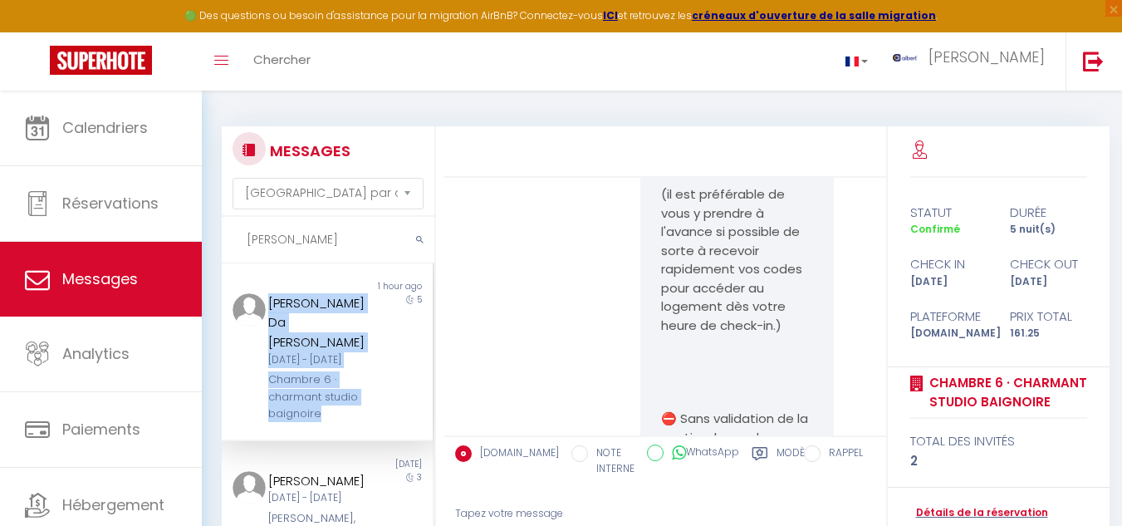
drag, startPoint x: 265, startPoint y: 296, endPoint x: 373, endPoint y: 322, distance: 111.0
click at [373, 322] on div "Claudia Sofia Da Silva pinho Mar 09 Sep - Dim 14 Sep Chambre 6 · charmant studi…" at bounding box center [327, 358] width 211 height 130
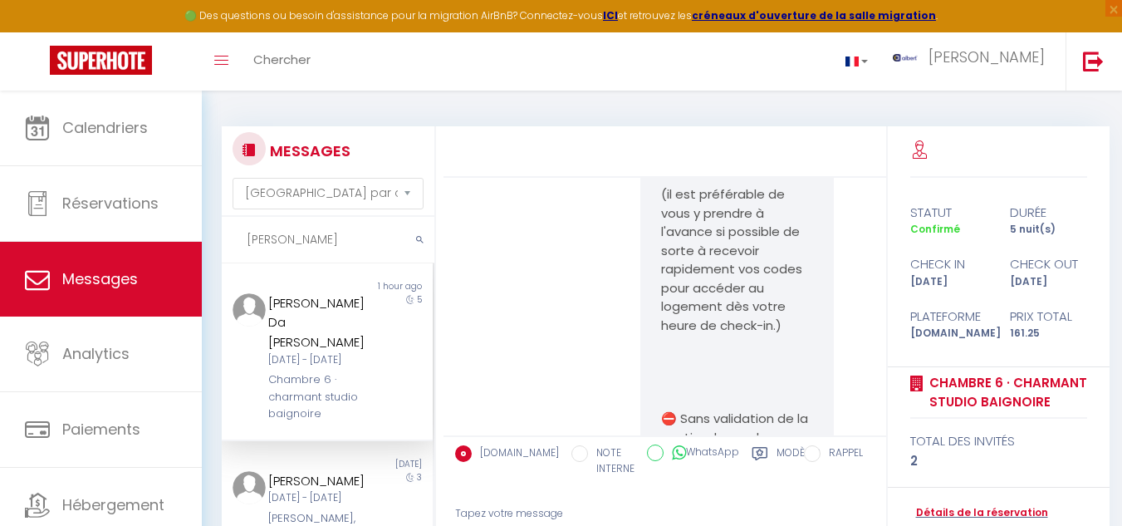
drag, startPoint x: 373, startPoint y: 322, endPoint x: 337, endPoint y: 265, distance: 67.5
click at [337, 265] on div "Non lu 1 hour ago Claudia Sofia Da Silva pinho Mar 09 Sep - Dim 14 Sep Chambre …" at bounding box center [327, 352] width 211 height 178
drag, startPoint x: 265, startPoint y: 301, endPoint x: 370, endPoint y: 324, distance: 107.8
click at [369, 326] on div "Claudia Sofia Da Silva pinho Mar 09 Sep - Dim 14 Sep Chambre 6 · charmant studi…" at bounding box center [318, 358] width 123 height 130
drag, startPoint x: 370, startPoint y: 324, endPoint x: 288, endPoint y: 312, distance: 83.0
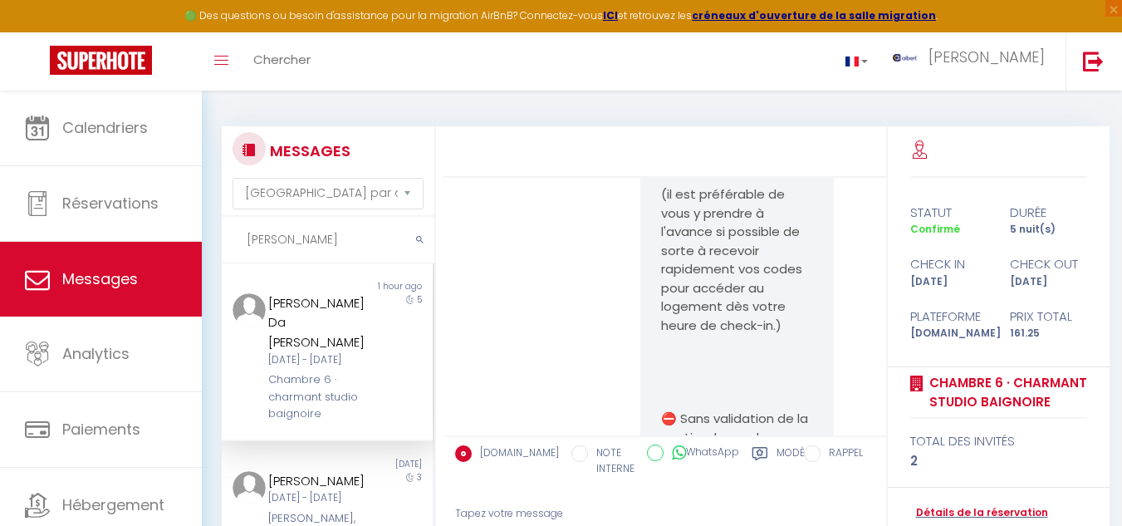
click at [309, 267] on div "Non lu 1 hour ago Claudia Sofia Da Silva pinho Mar 09 Sep - Dim 14 Sep Chambre …" at bounding box center [327, 352] width 211 height 178
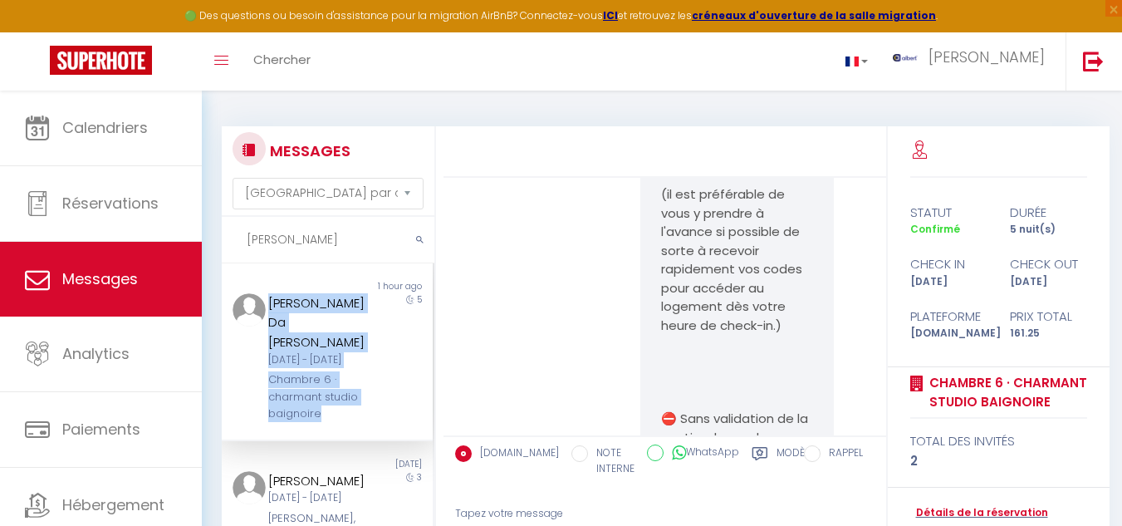
drag, startPoint x: 263, startPoint y: 298, endPoint x: 369, endPoint y: 320, distance: 107.6
click at [374, 321] on div "Claudia Sofia Da Silva pinho Mar 09 Sep - Dim 14 Sep Chambre 6 · charmant studi…" at bounding box center [327, 358] width 211 height 130
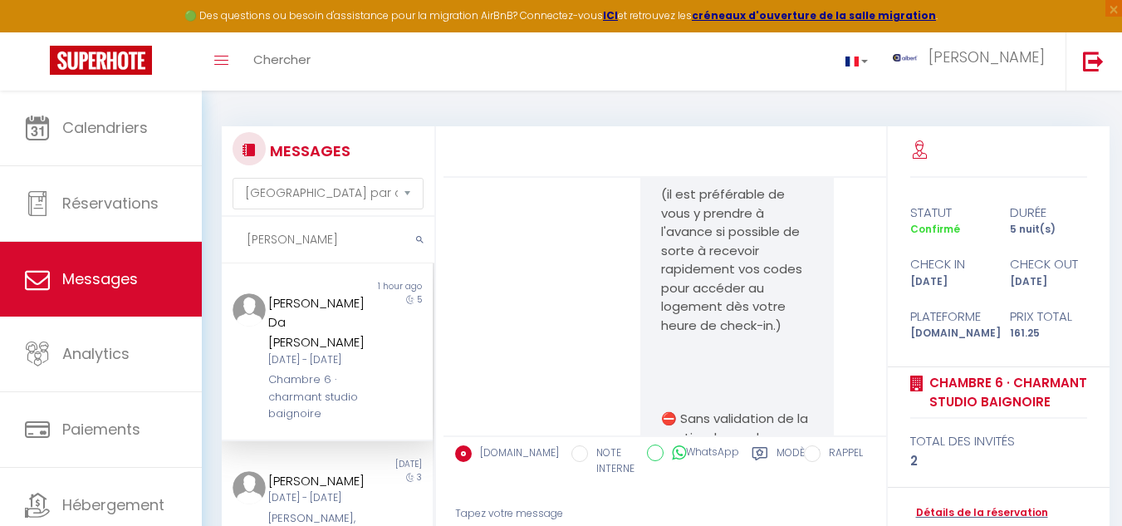
drag, startPoint x: 369, startPoint y: 320, endPoint x: 319, endPoint y: 306, distance: 51.8
click at [346, 275] on div "Non lu 1 hour ago Claudia Sofia Da Silva pinho Mar 09 Sep - Dim 14 Sep Chambre …" at bounding box center [327, 352] width 211 height 178
drag, startPoint x: 265, startPoint y: 299, endPoint x: 360, endPoint y: 324, distance: 98.7
click at [360, 324] on div "Claudia Sofia Da Silva pinho Mar 09 Sep - Dim 14 Sep Chambre 6 · charmant studi…" at bounding box center [318, 358] width 123 height 130
click at [633, 324] on div "Bienvenue Claudia Sofia ! Le grand jour est arrivé, et nous sommes ravis de vou…" at bounding box center [736, 253] width 215 height 2546
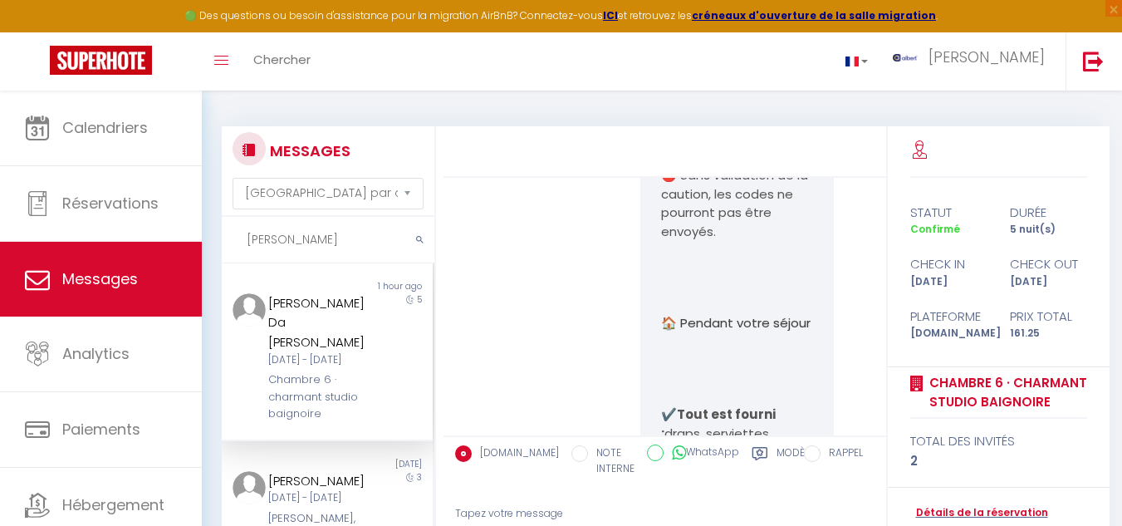
scroll to position [4442, 0]
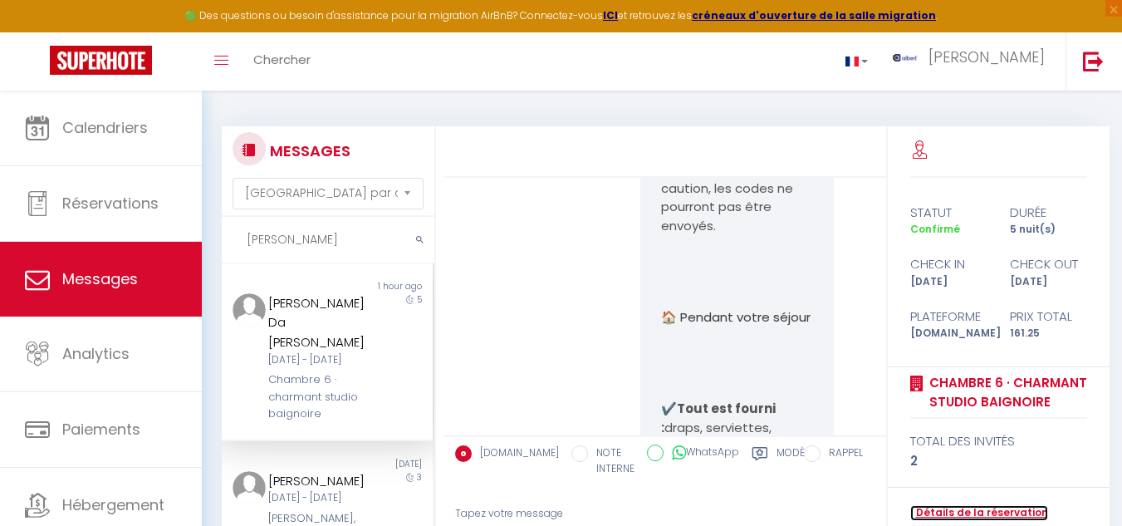
click at [985, 512] on link "Détails de la réservation" at bounding box center [979, 513] width 138 height 16
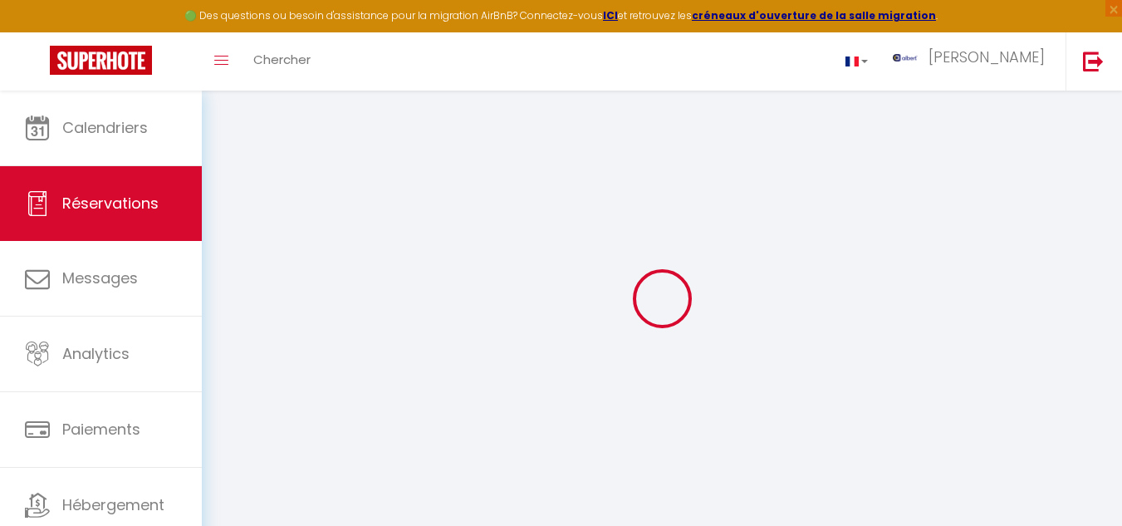
select select
checkbox input "false"
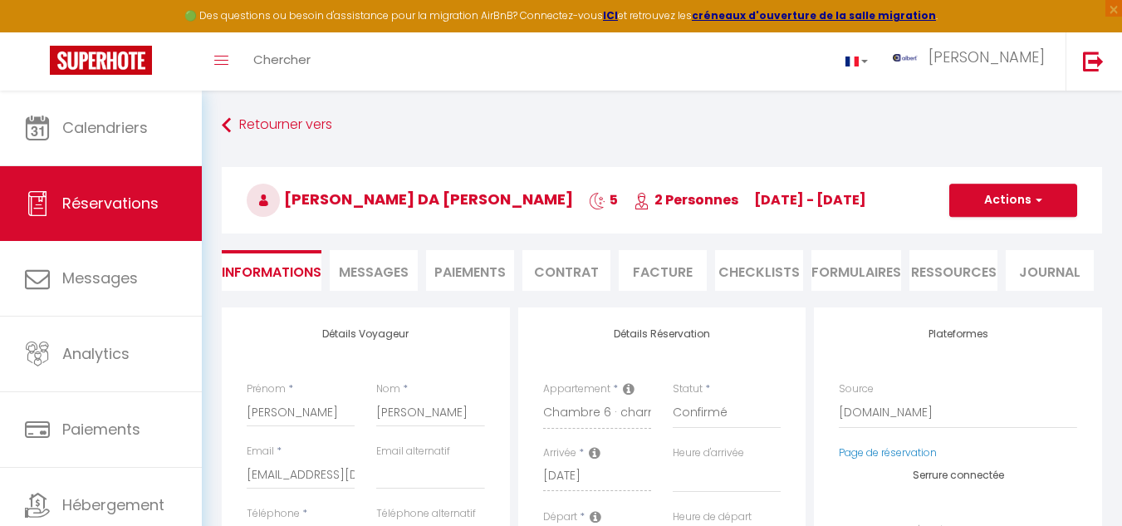
select select
checkbox input "false"
type textarea "** THIS RESERVATION HAS BEEN PRE-PAID ** Approximate time of arrival: between 1…"
type input "30"
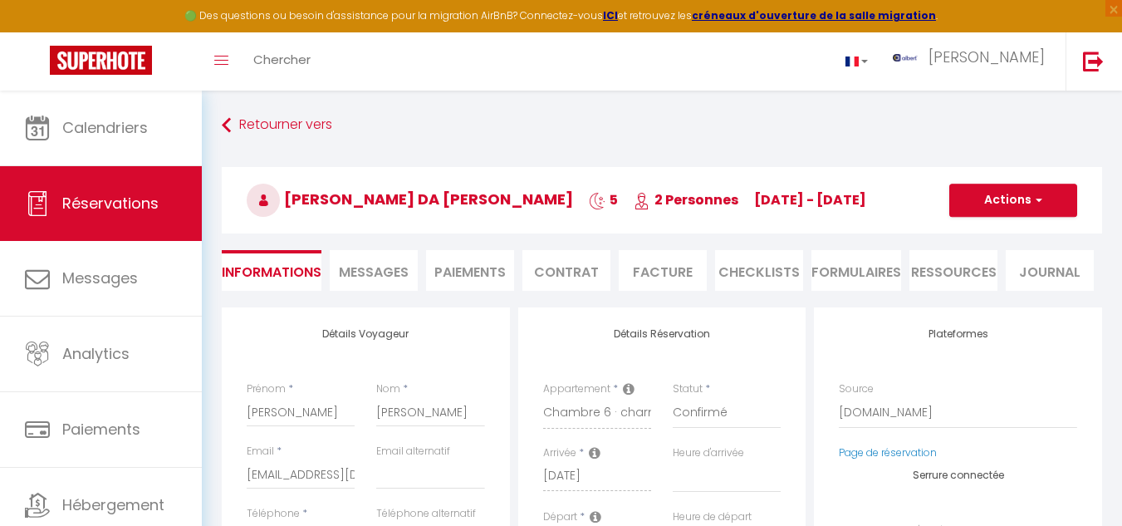
type input "6.25"
select select
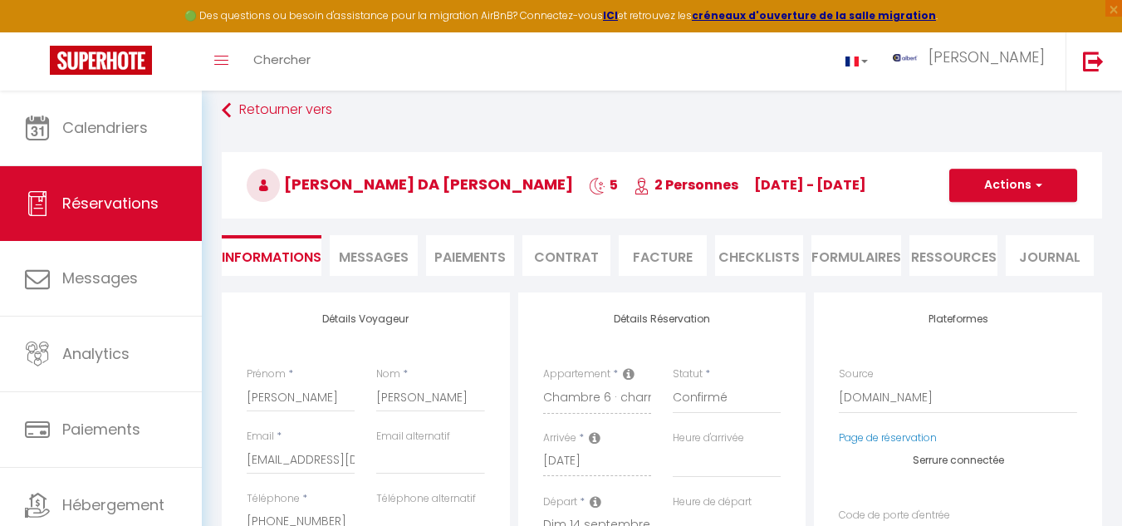
scroll to position [249, 0]
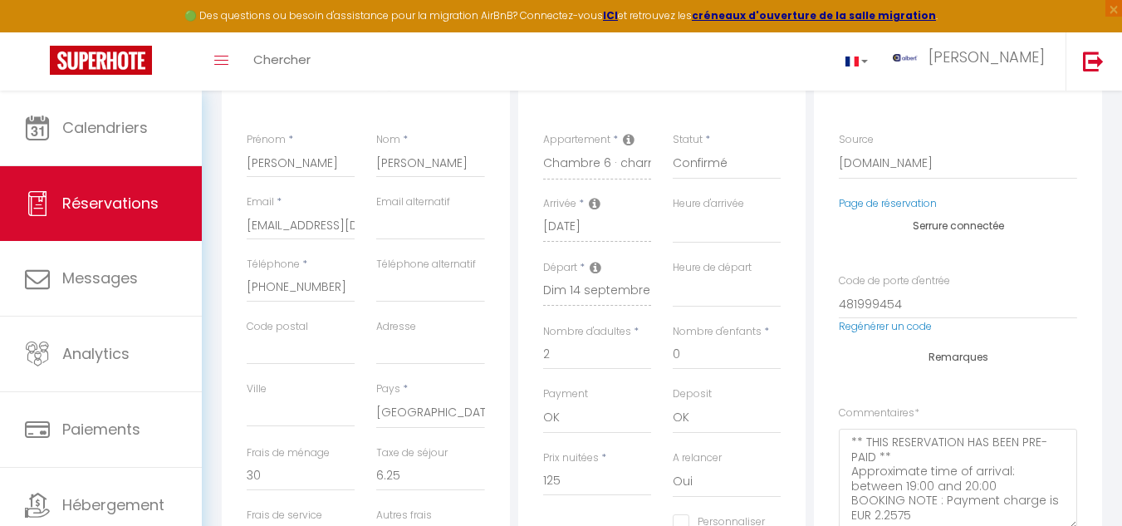
checkbox input "false"
select select
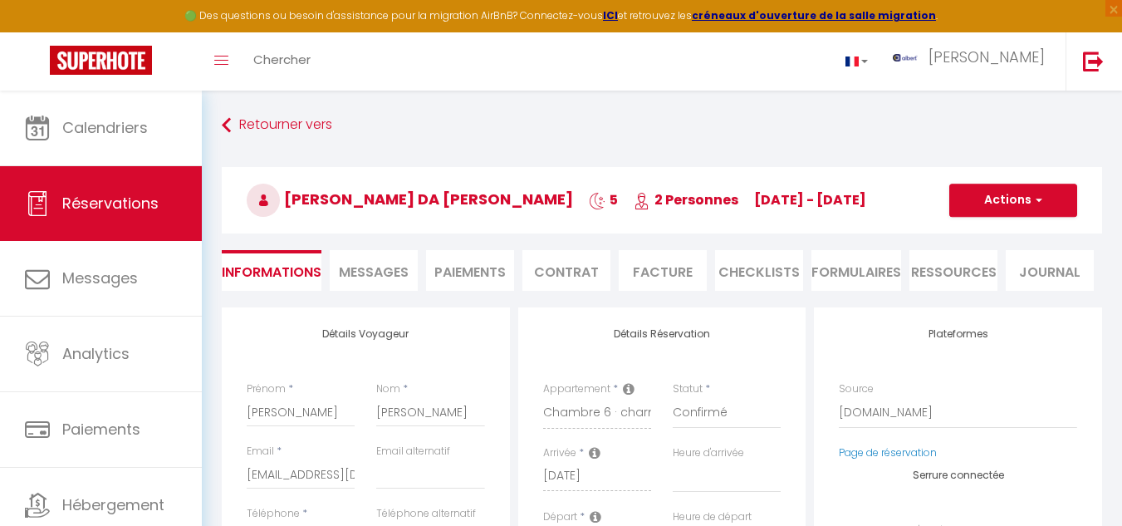
click at [490, 259] on li "Paiements" at bounding box center [470, 270] width 88 height 41
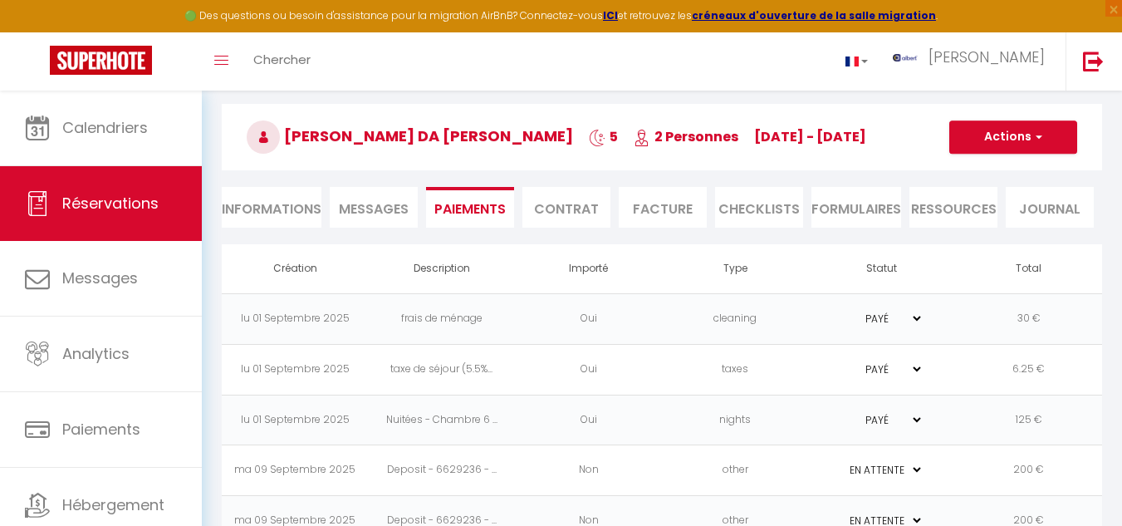
scroll to position [112, 0]
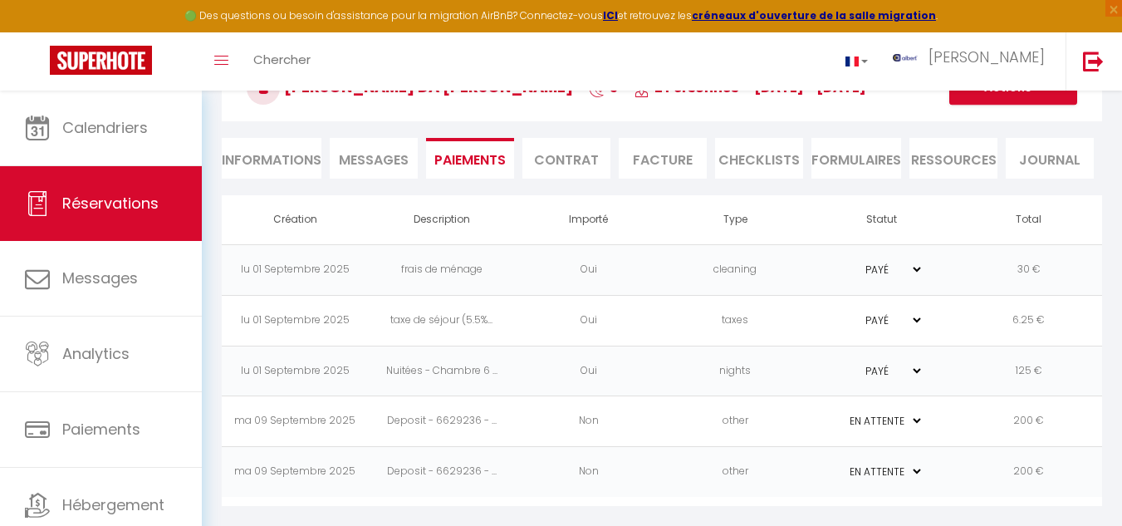
click at [914, 417] on select "PAYÉ EN ATTENTE" at bounding box center [881, 421] width 83 height 16
drag, startPoint x: 781, startPoint y: 455, endPoint x: 920, endPoint y: 476, distance: 141.0
click at [780, 455] on td "other" at bounding box center [735, 472] width 147 height 51
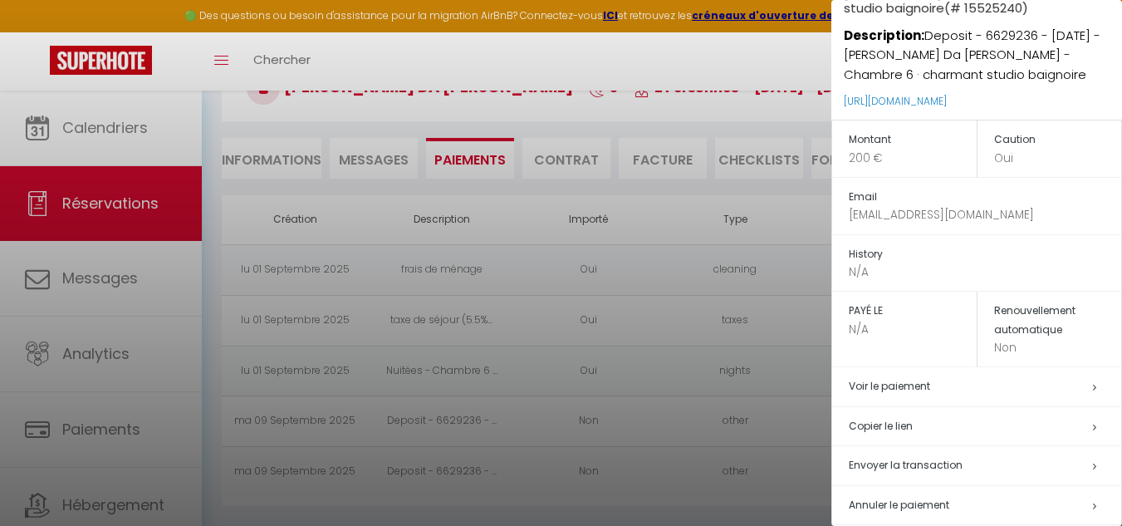
scroll to position [115, 0]
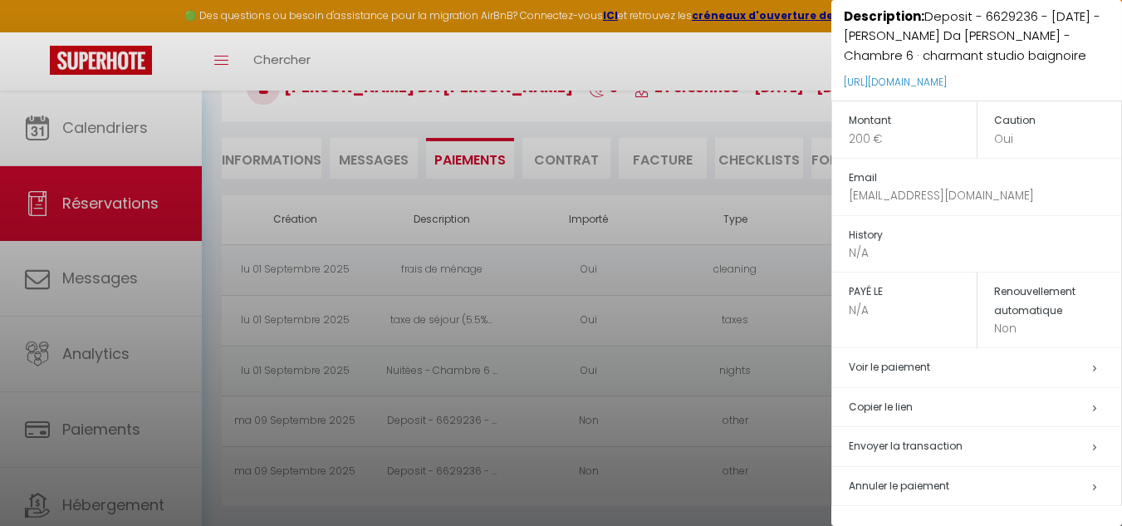
click at [687, 71] on div at bounding box center [561, 263] width 1122 height 526
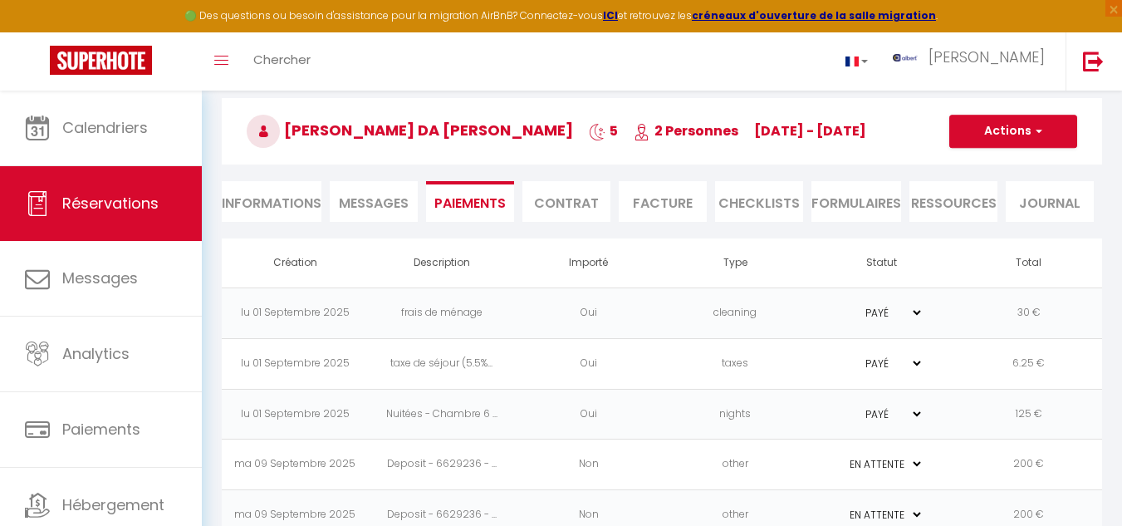
scroll to position [0, 0]
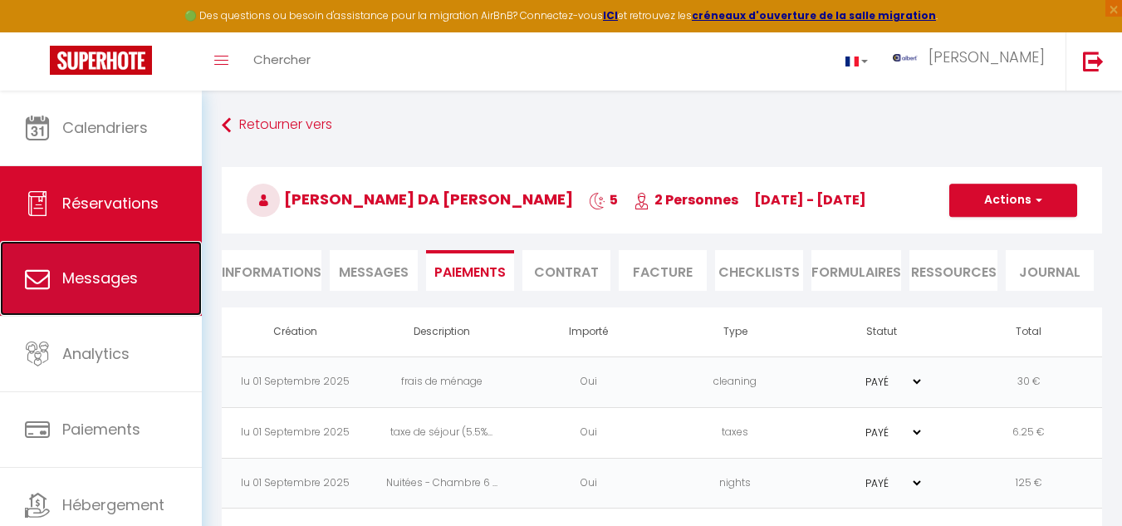
click at [114, 277] on span "Messages" at bounding box center [100, 277] width 76 height 21
select select "message"
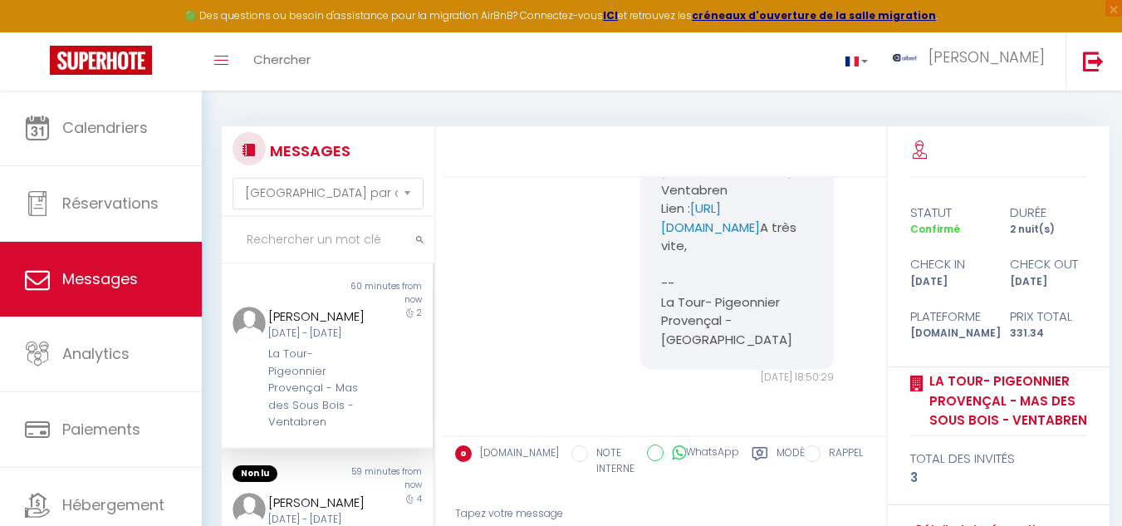
scroll to position [4877, 0]
click at [264, 243] on input "text" at bounding box center [328, 240] width 213 height 47
type input "b"
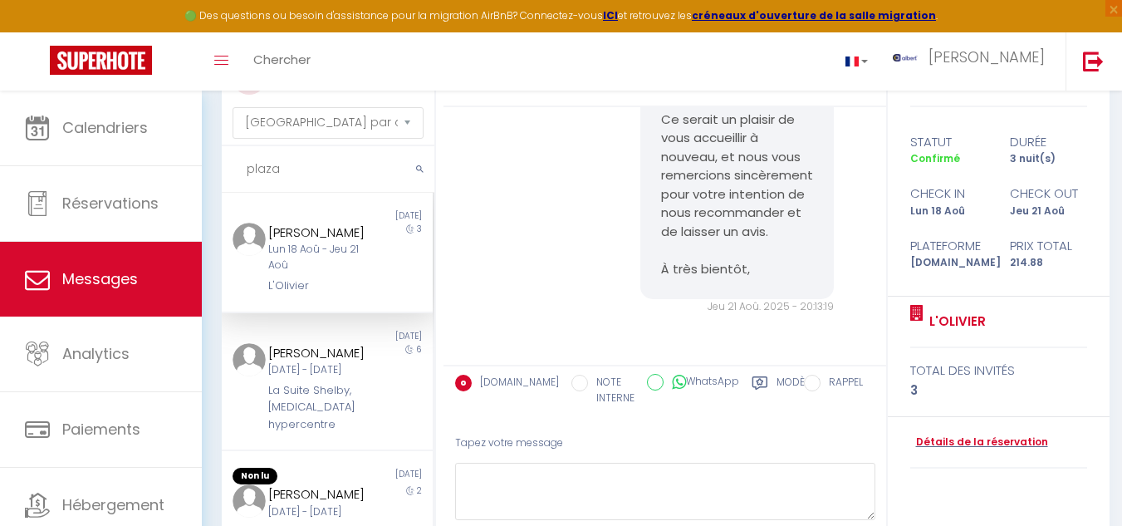
scroll to position [0, 0]
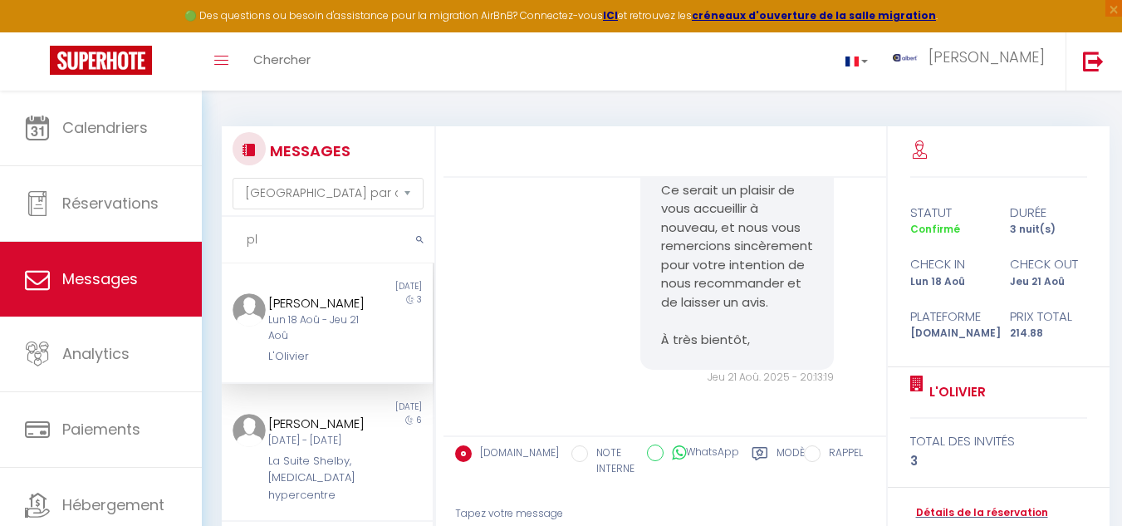
type input "p"
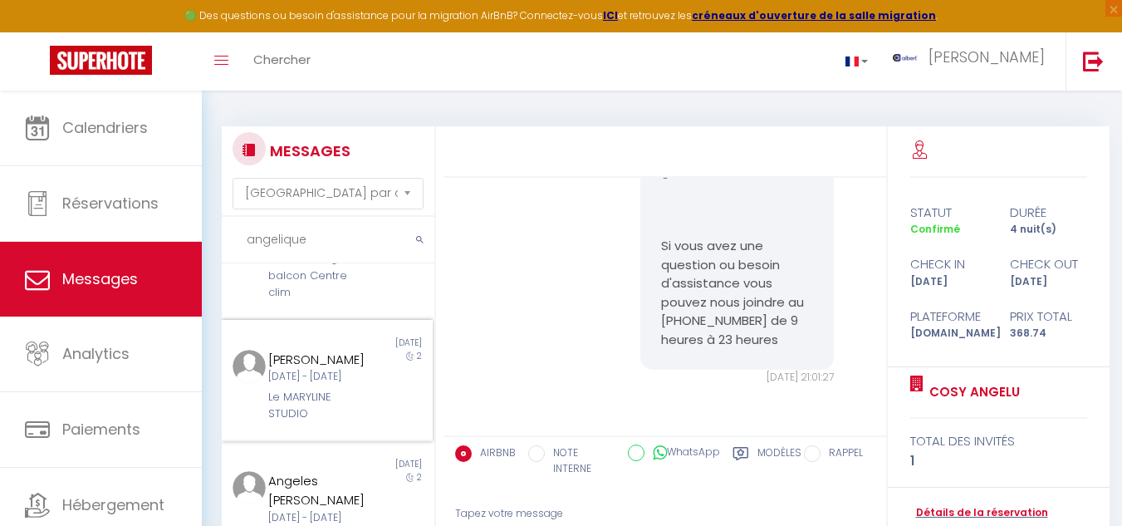
scroll to position [1187, 0]
type input "angelique"
drag, startPoint x: 1099, startPoint y: 207, endPoint x: 600, endPoint y: 262, distance: 502.0
click at [1099, 207] on div "statut durée Confirmé 4 nuit(s) check in check out Lun 08 Sep Ven 12 Sep Platef…" at bounding box center [999, 272] width 222 height 189
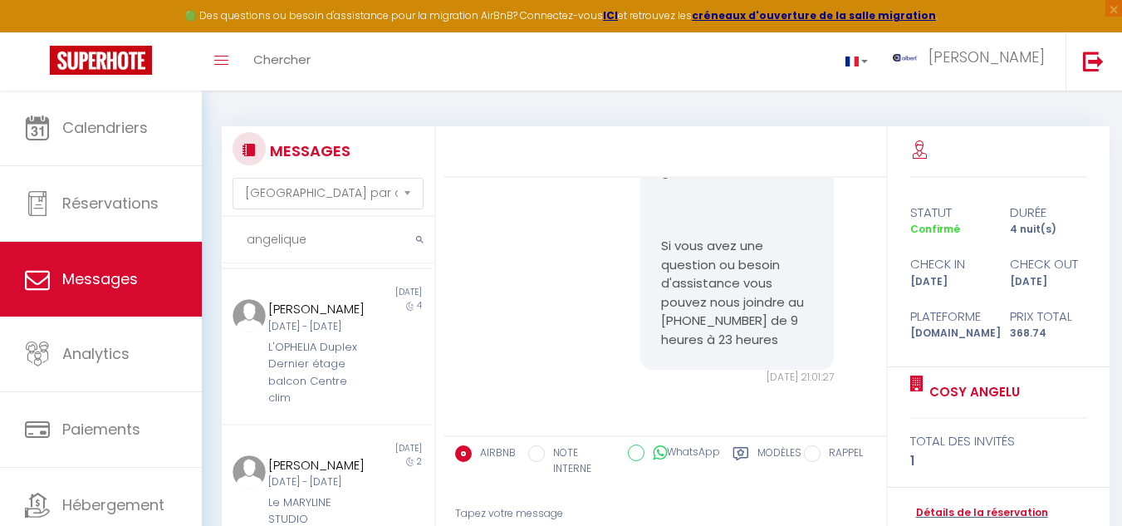
scroll to position [772, 0]
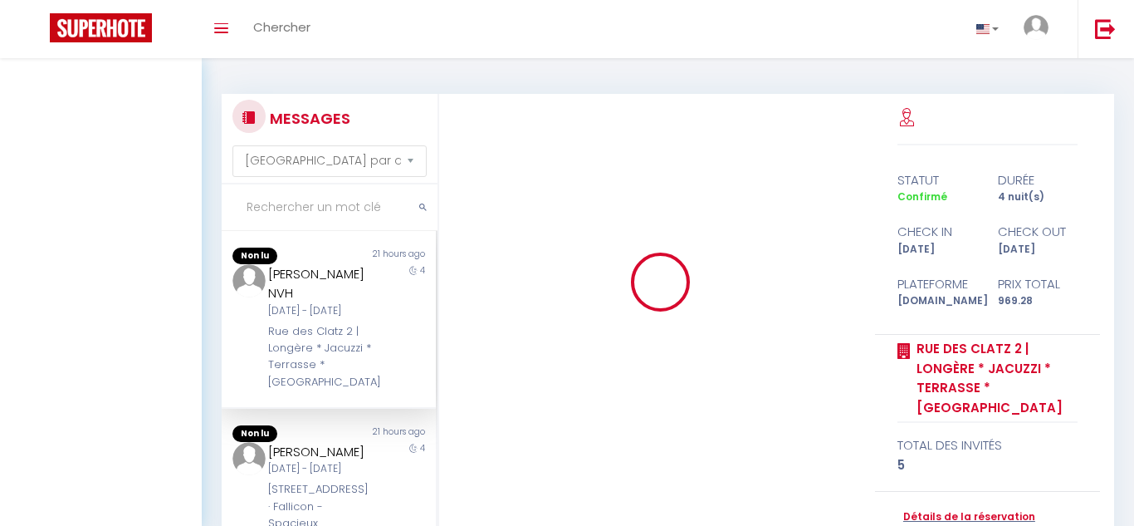
select select "message"
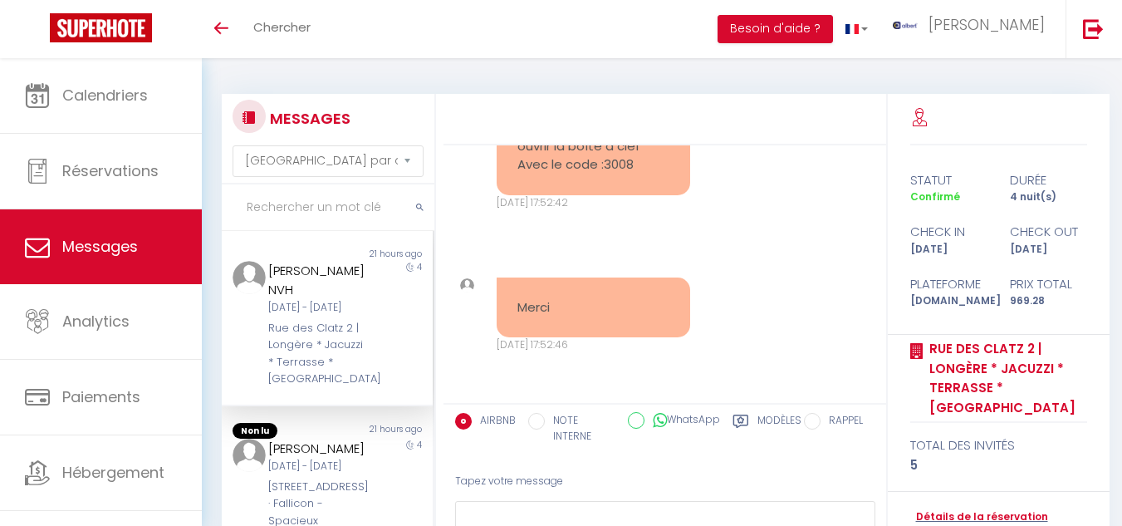
scroll to position [10567, 0]
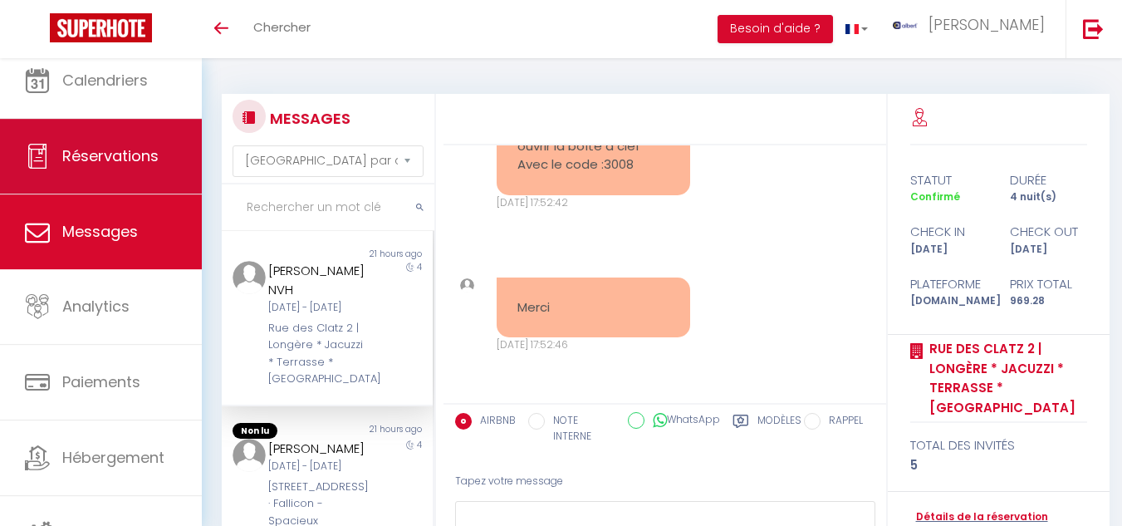
click at [90, 162] on span "Réservations" at bounding box center [110, 155] width 96 height 21
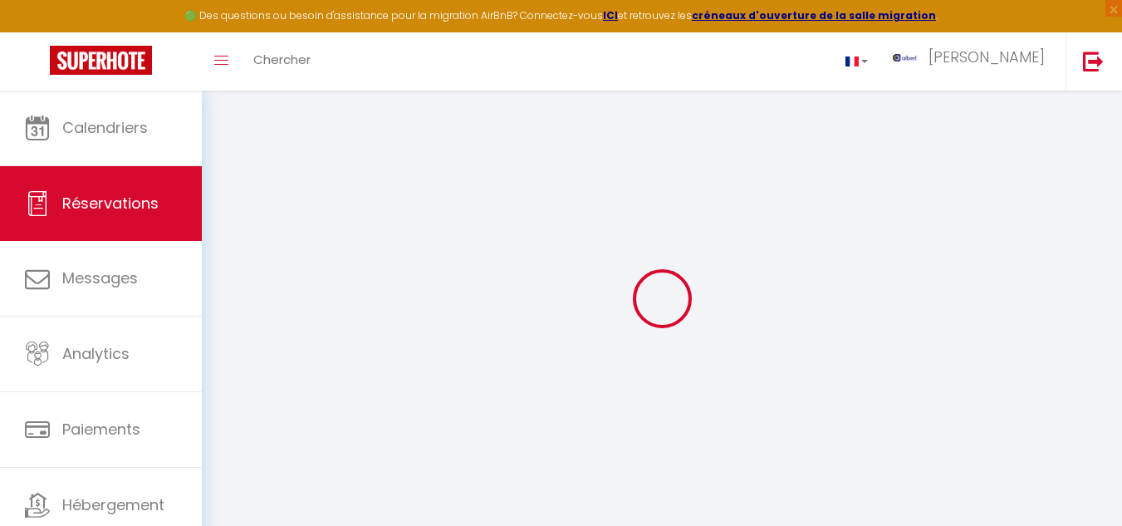
select select "all"
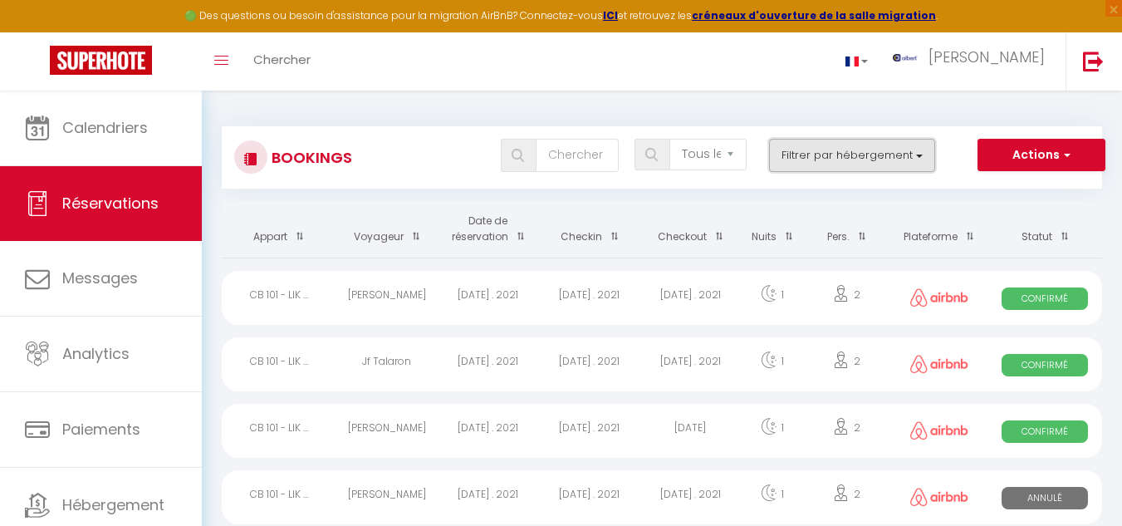
click at [918, 158] on button "Filtrer par hébergement" at bounding box center [852, 155] width 166 height 33
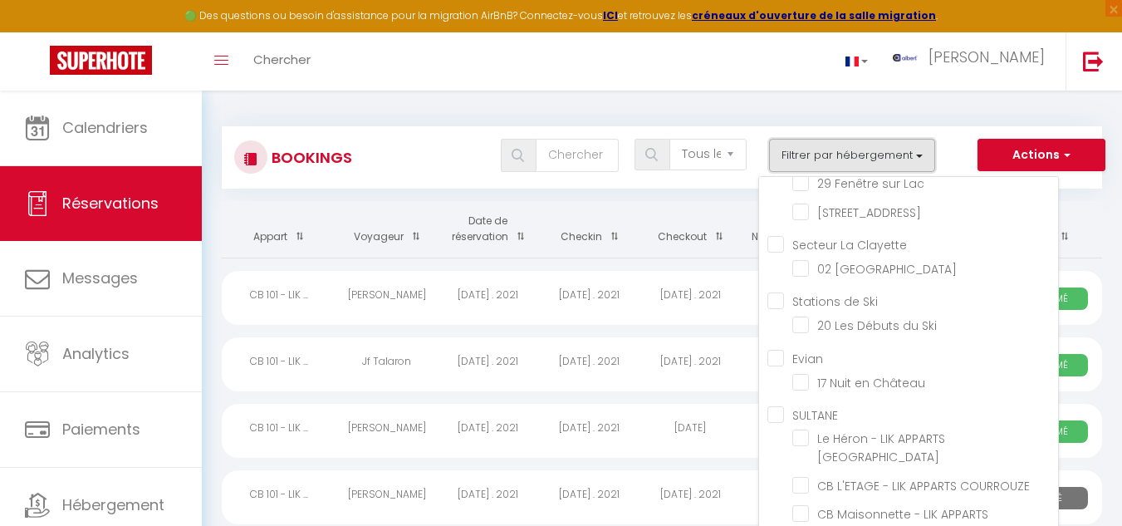
scroll to position [9113, 0]
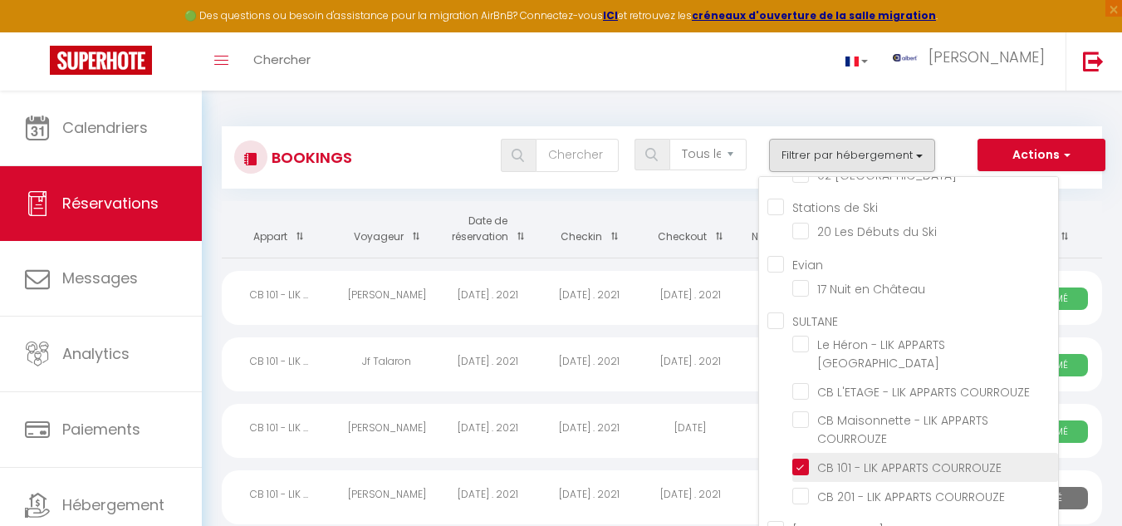
drag, startPoint x: 805, startPoint y: 475, endPoint x: 926, endPoint y: 470, distance: 120.5
click at [805, 474] on input "CB 101 - LIK APPARTS COURROUZE" at bounding box center [925, 466] width 266 height 17
checkbox input "false"
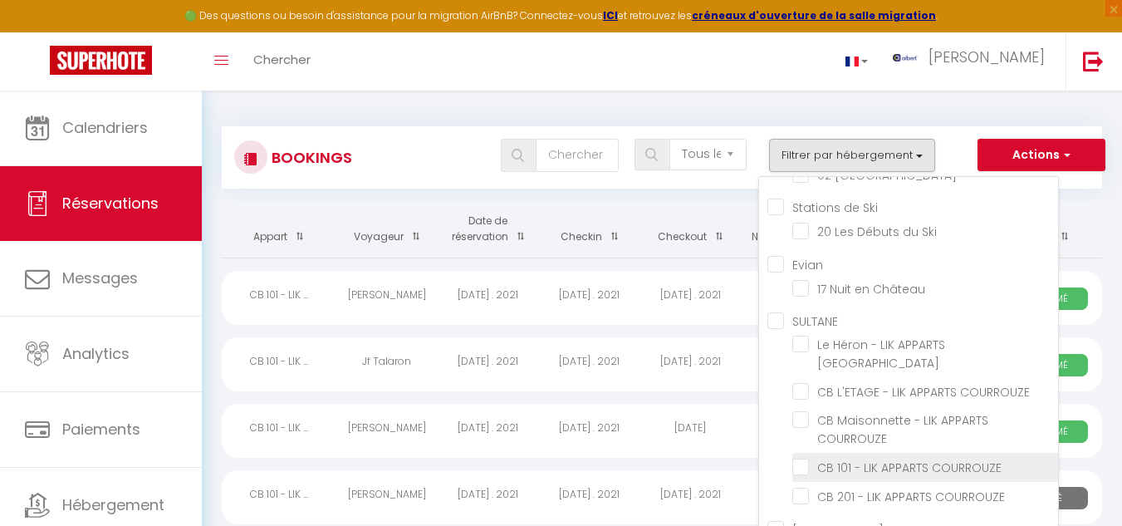
checkbox input "false"
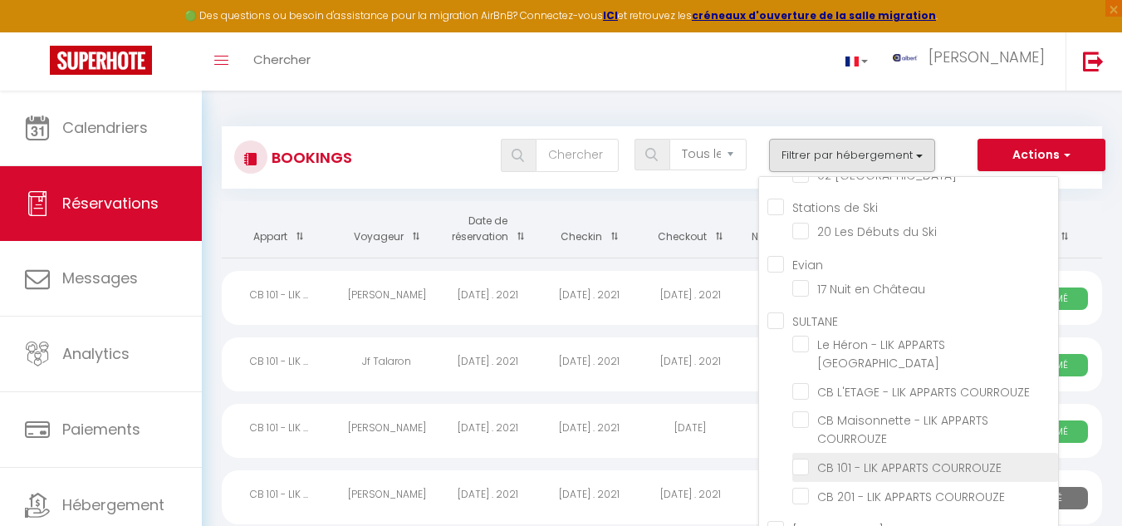
checkbox input "false"
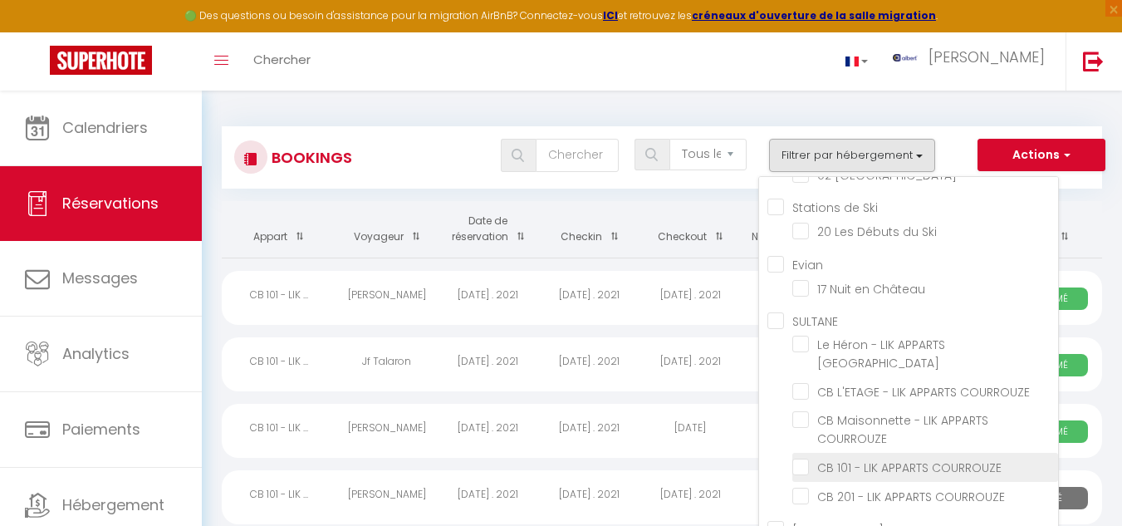
checkbox input "false"
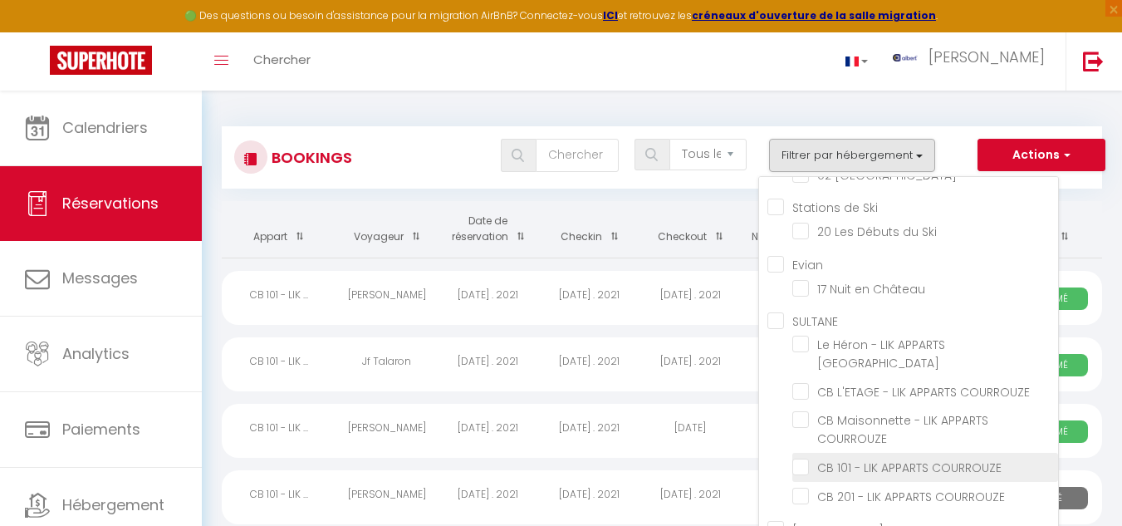
checkbox input "false"
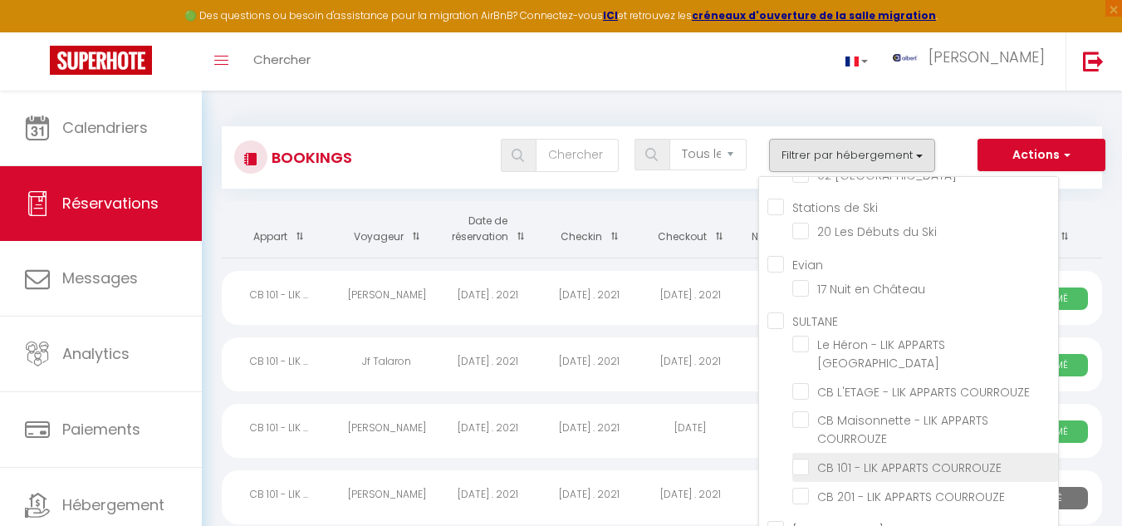
checkbox input "false"
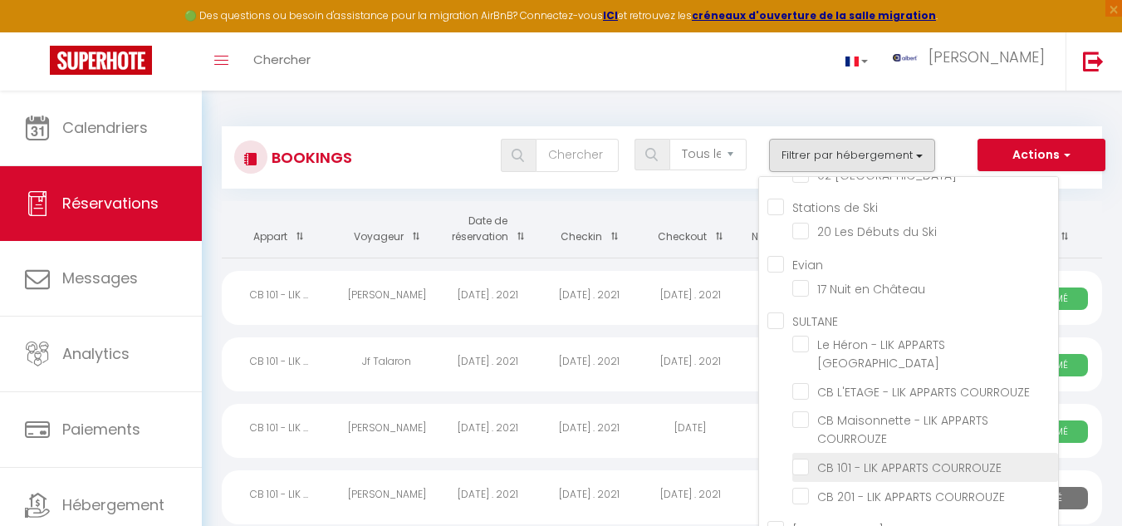
checkbox input "false"
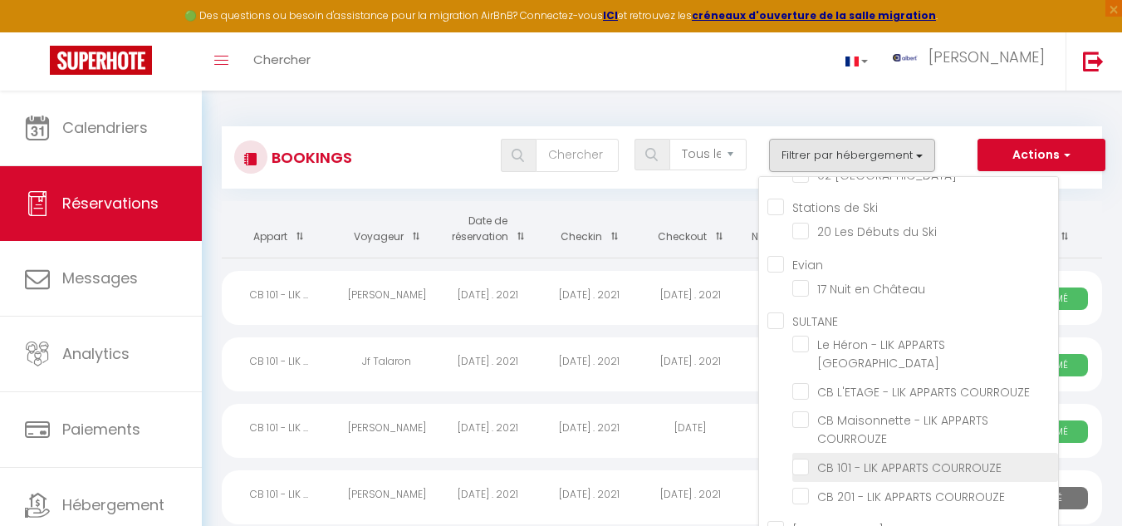
checkbox input "false"
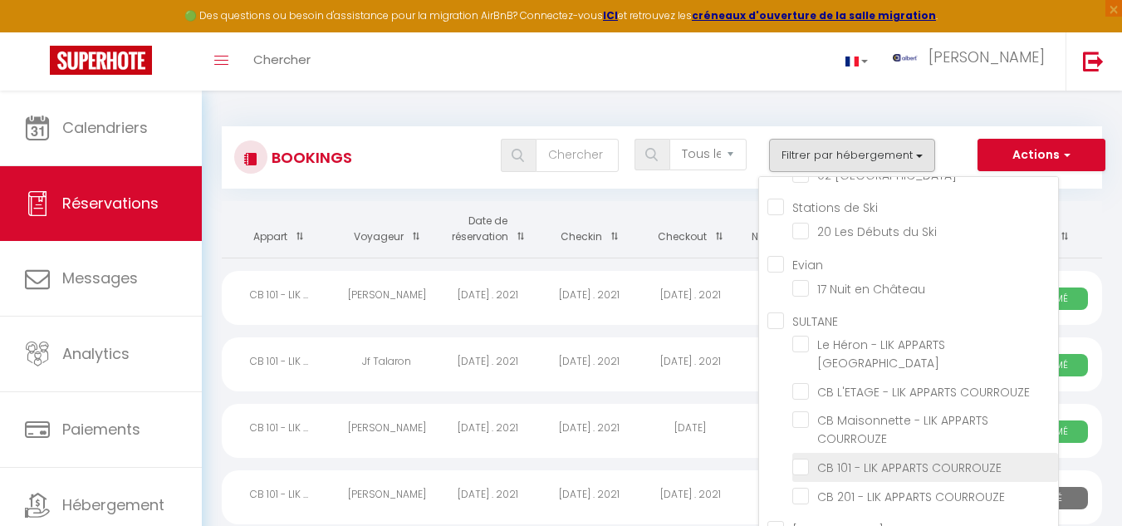
checkbox input "false"
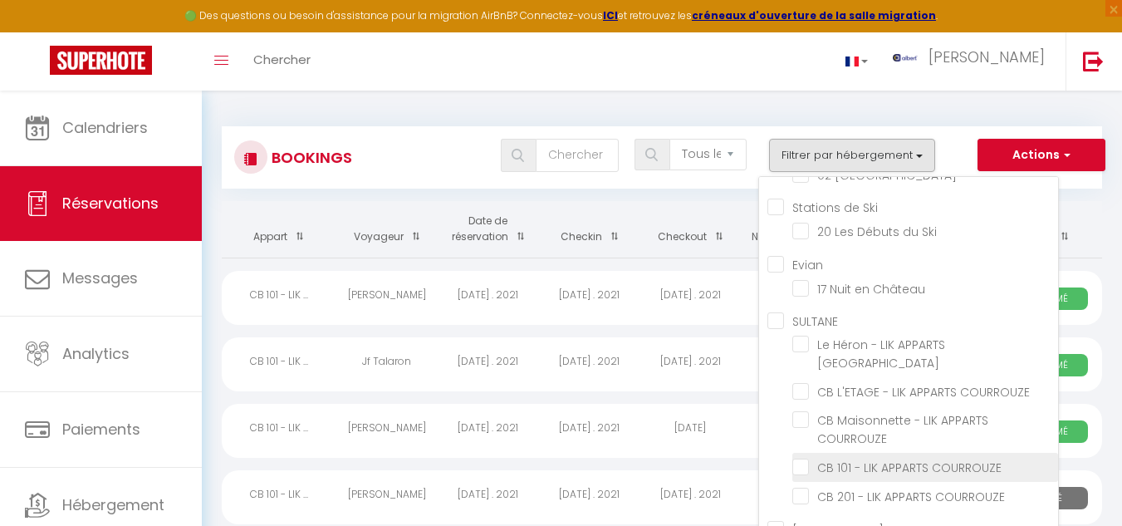
checkbox input "false"
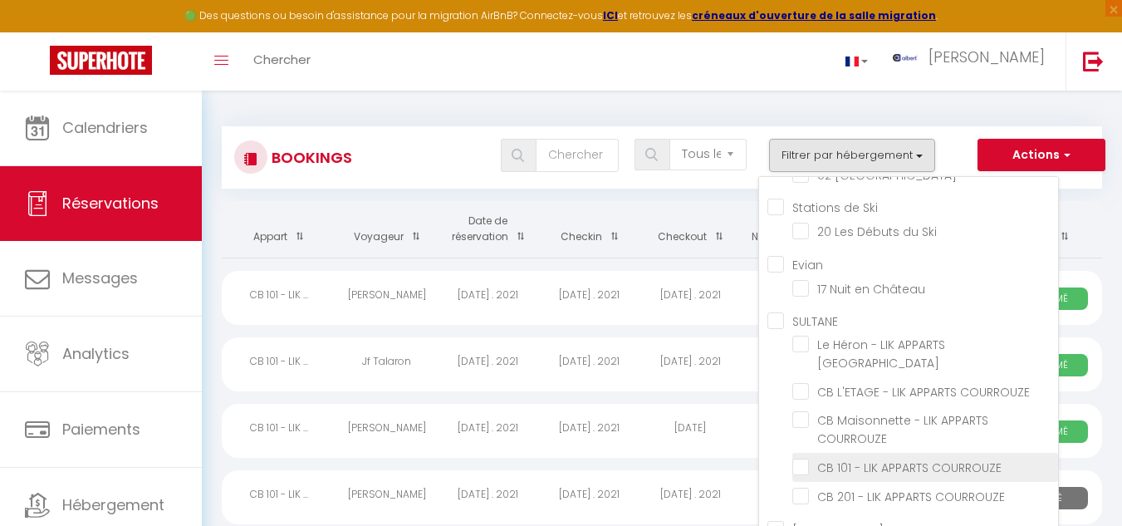
checkbox input "false"
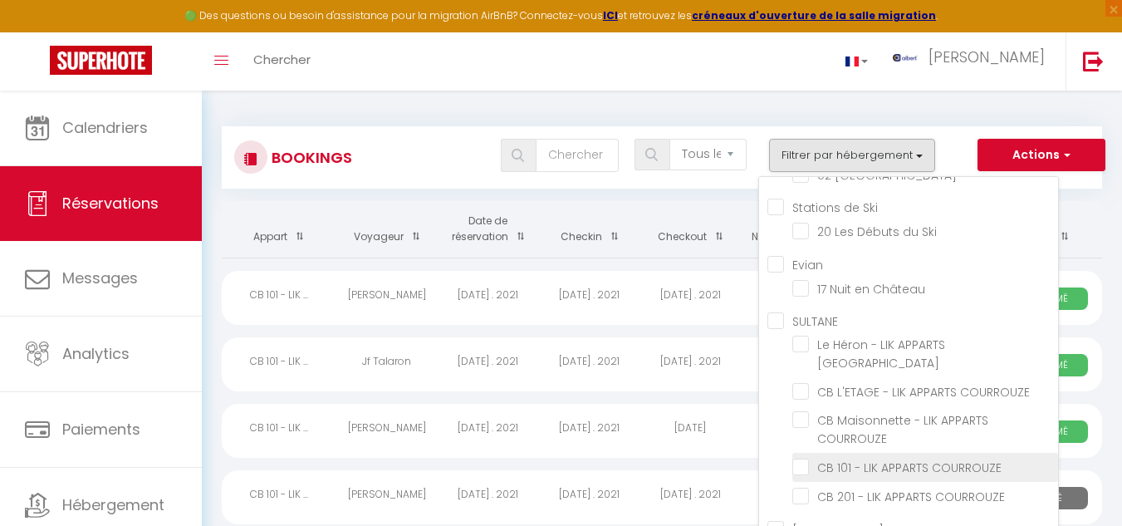
checkbox input "false"
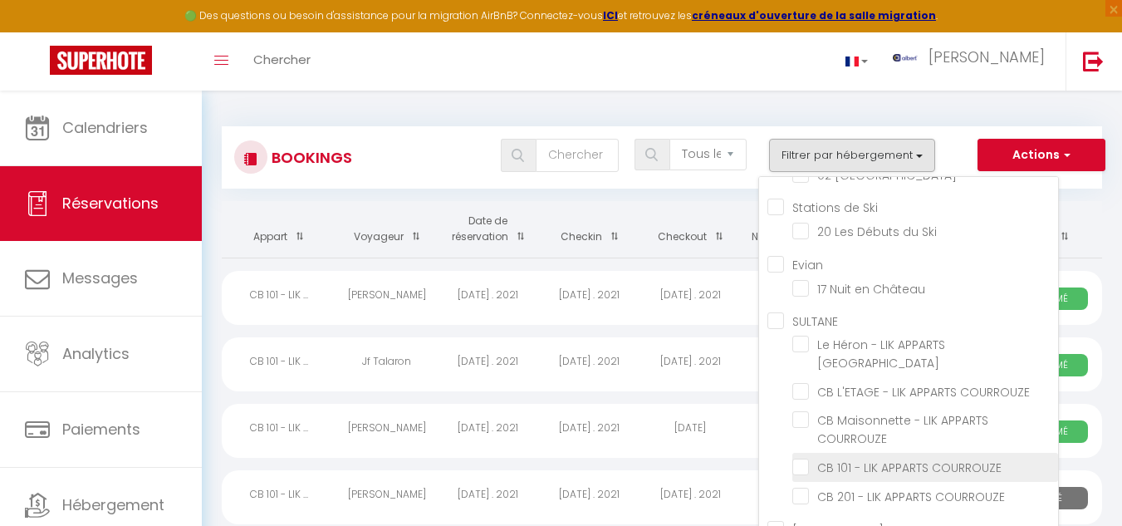
checkbox input "false"
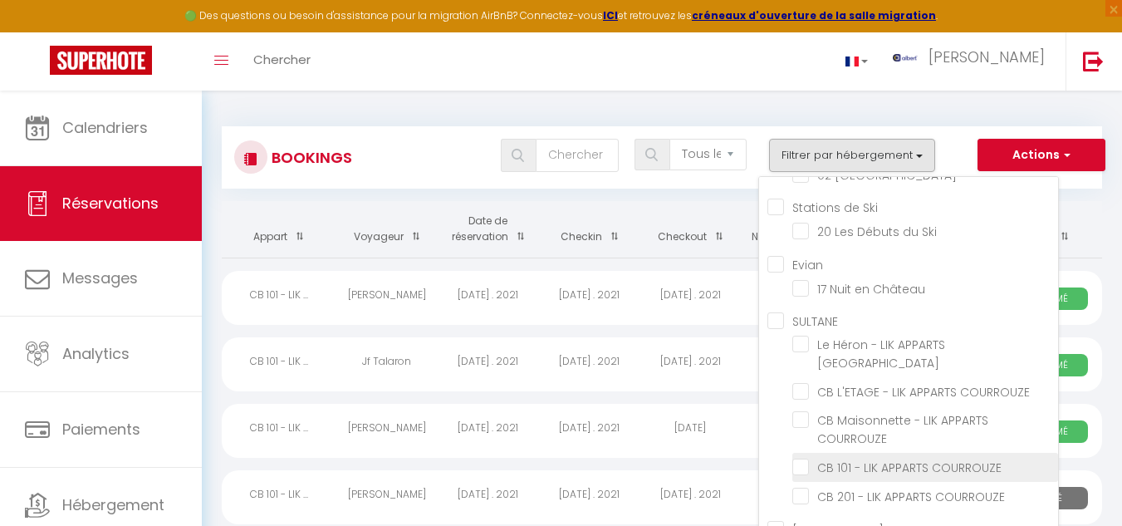
checkbox input "false"
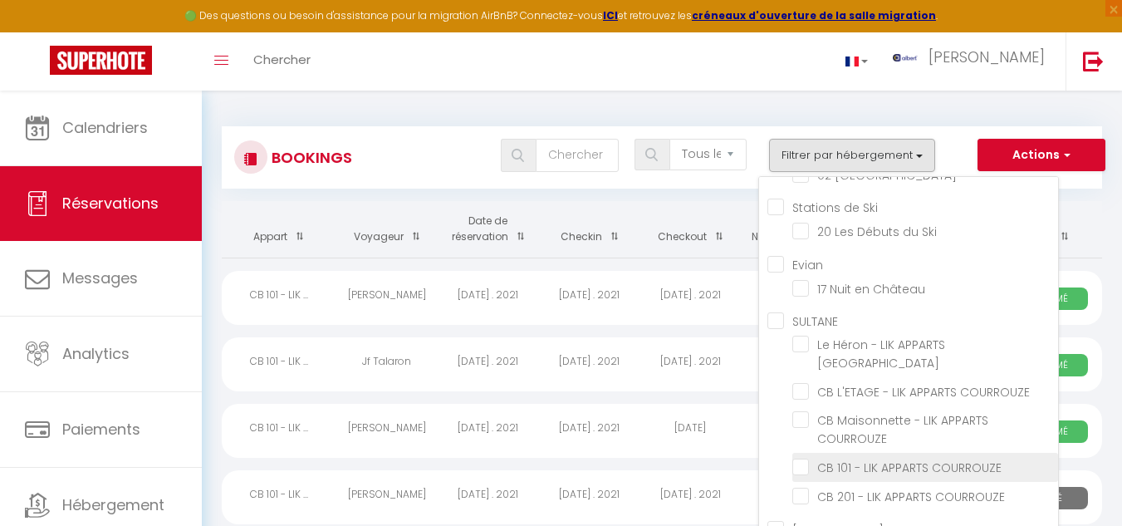
checkbox input "false"
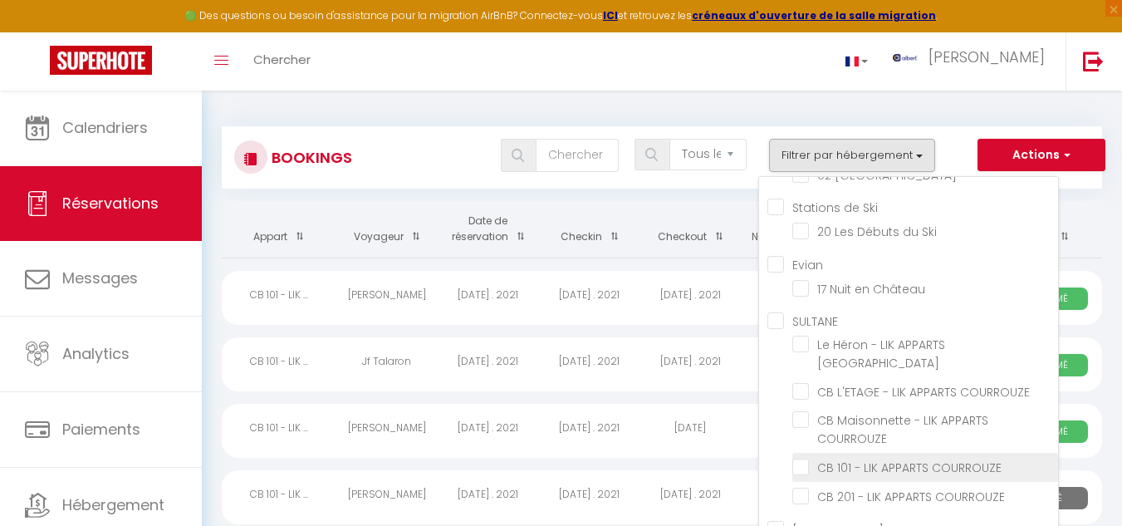
checkbox input "false"
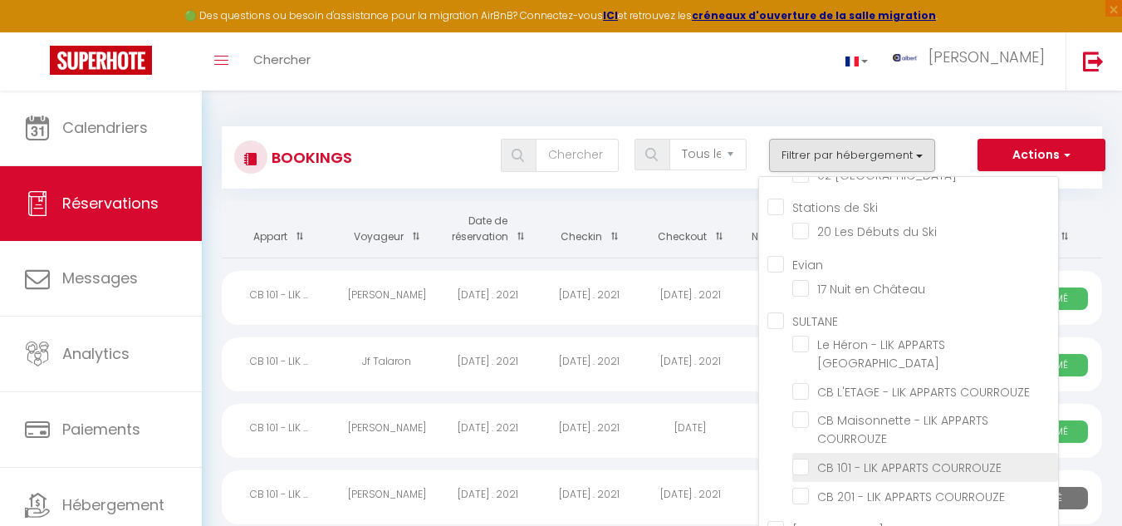
checkbox input "false"
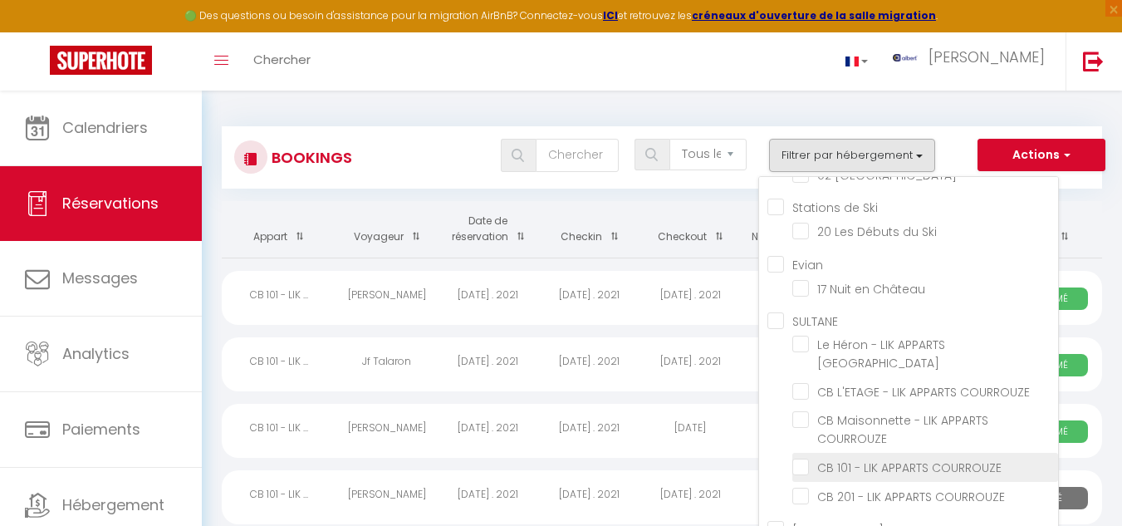
checkbox input "false"
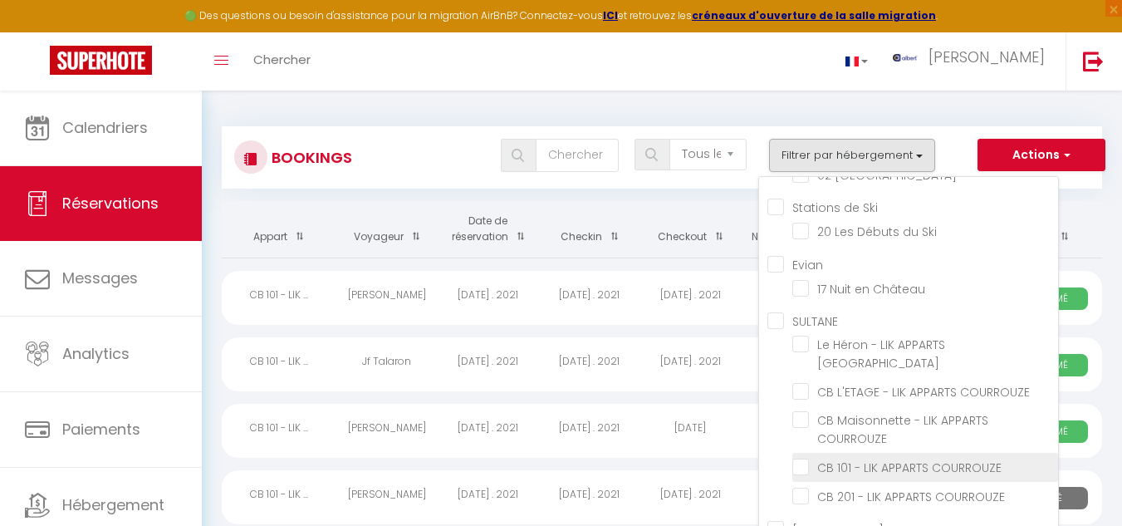
checkbox input "false"
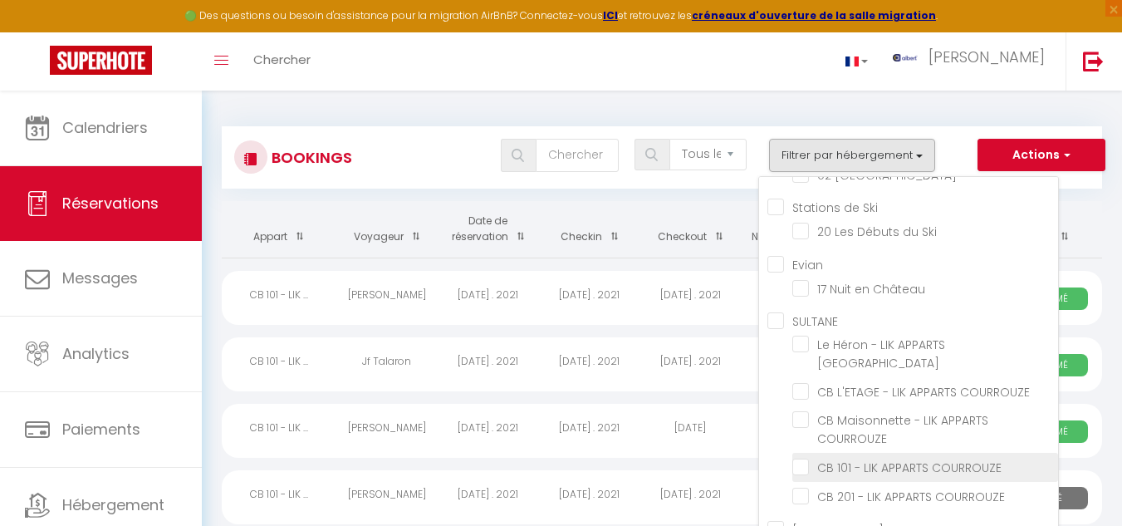
checkbox input "false"
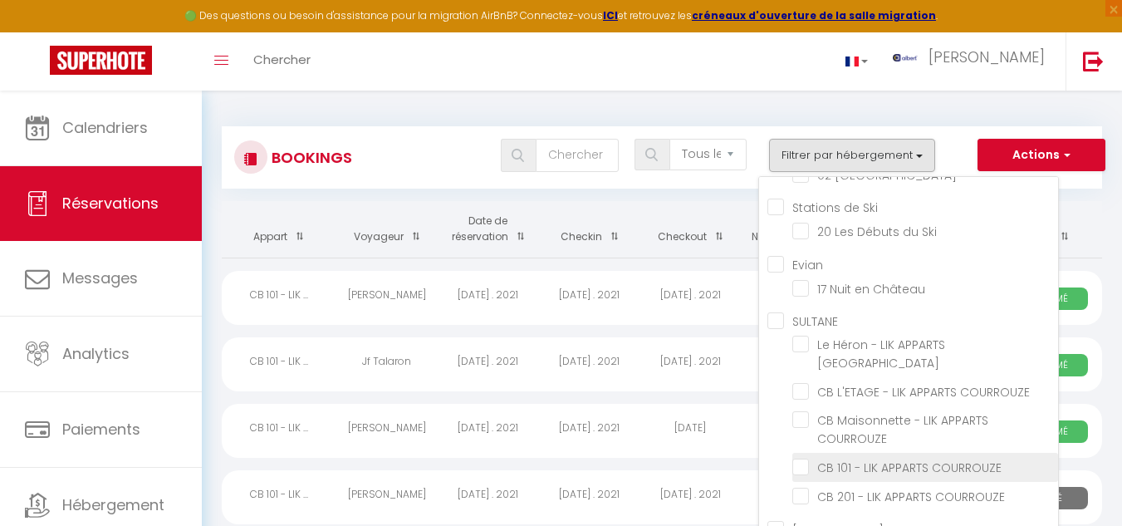
checkbox input "false"
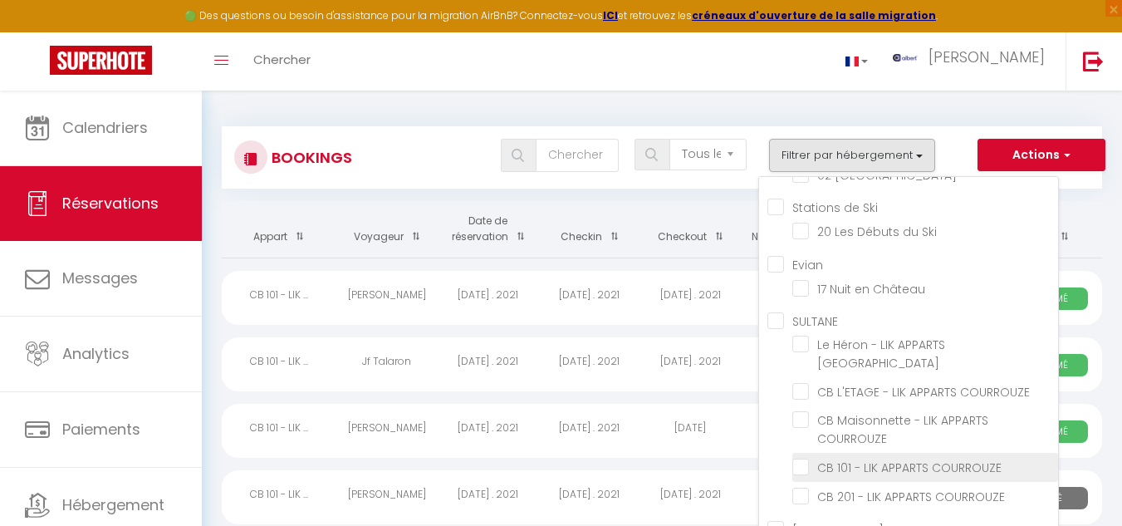
checkbox input "false"
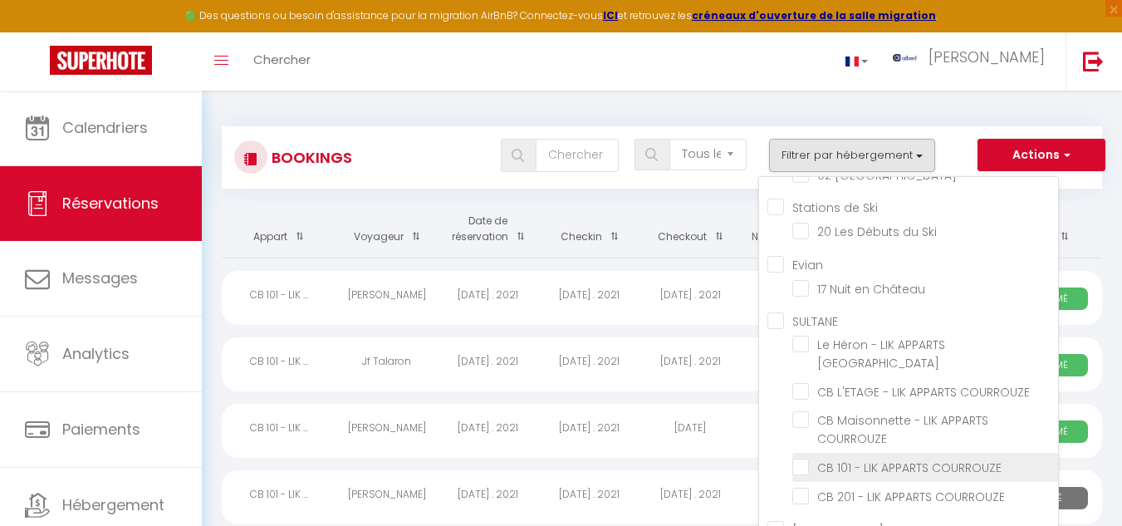
checkbox input "false"
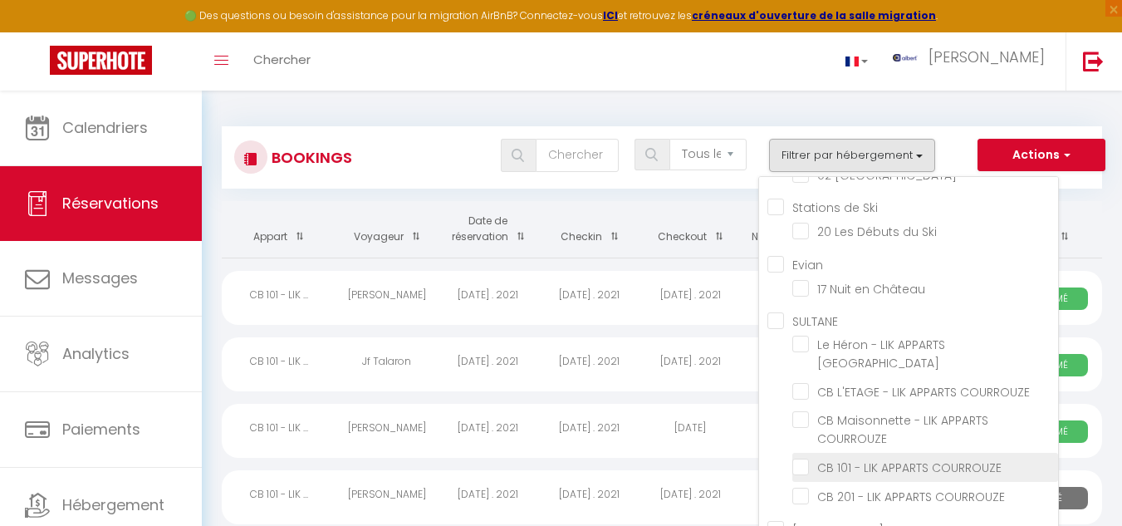
checkbox input "false"
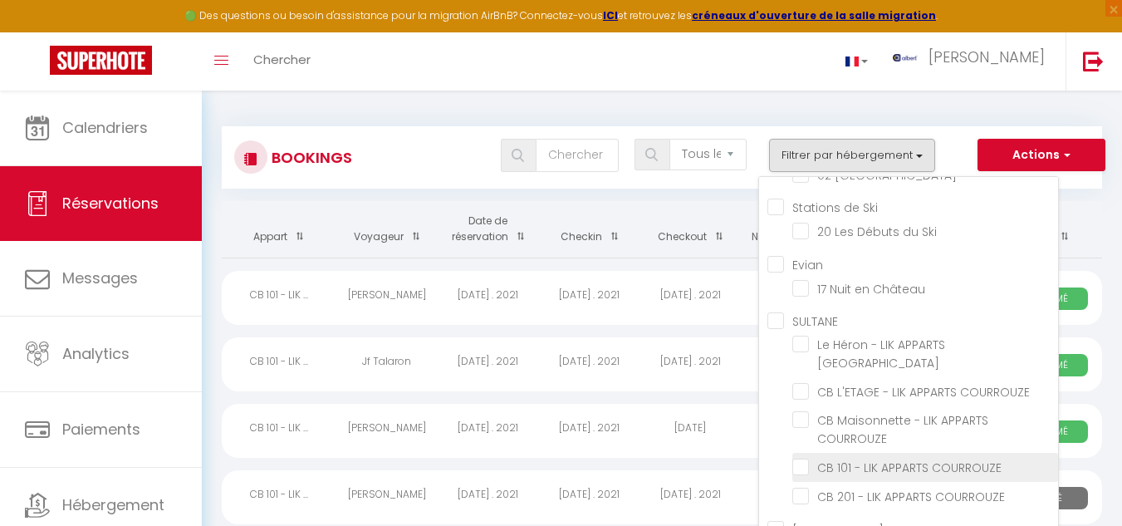
checkbox input "false"
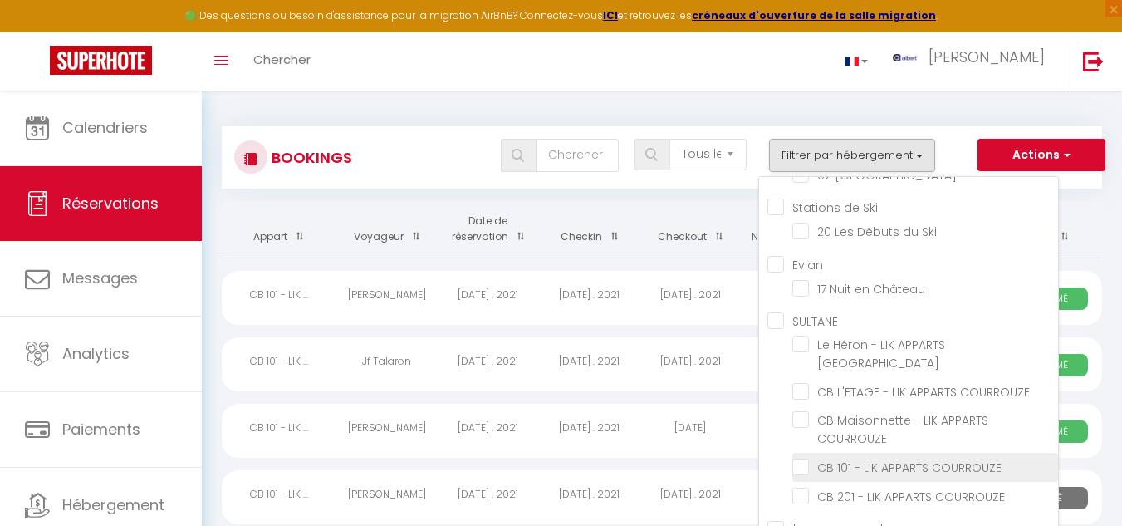
checkbox input "false"
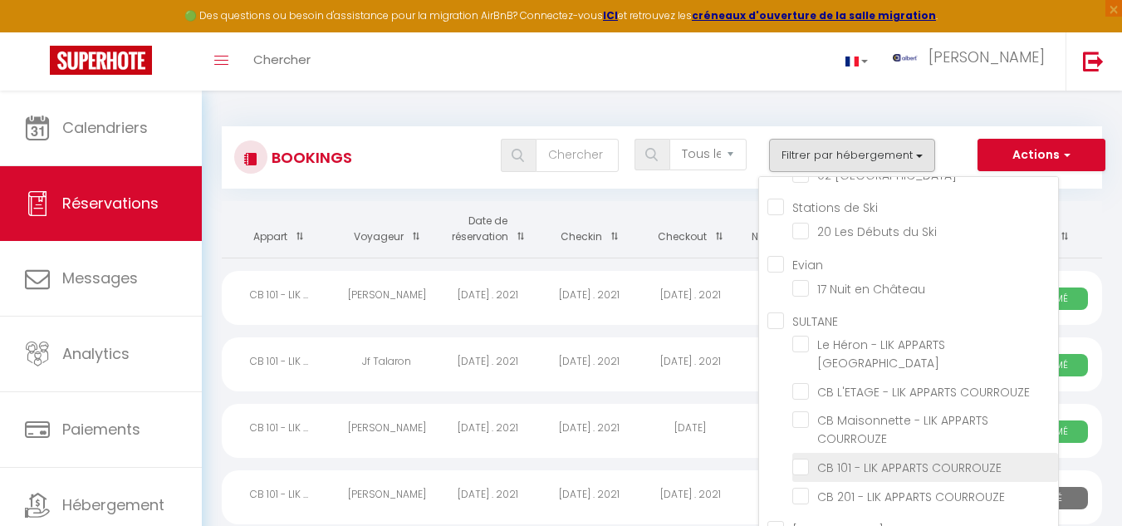
checkbox input "false"
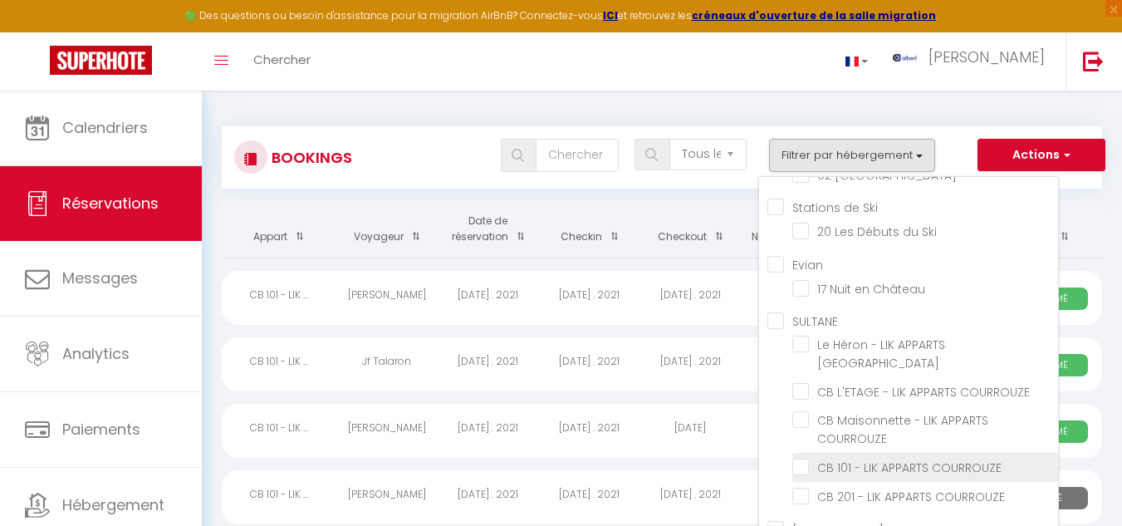
checkbox input "false"
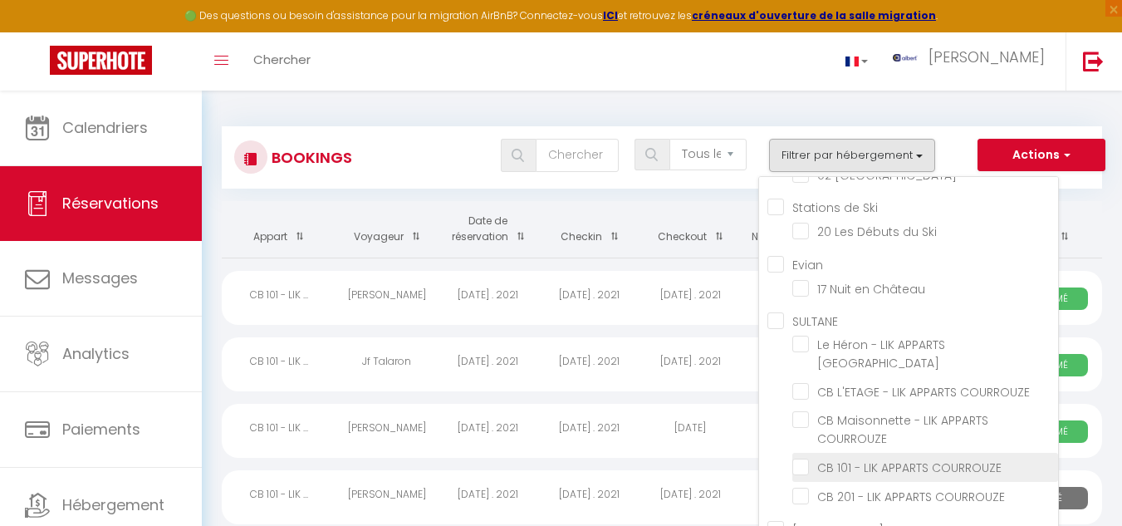
checkbox input "false"
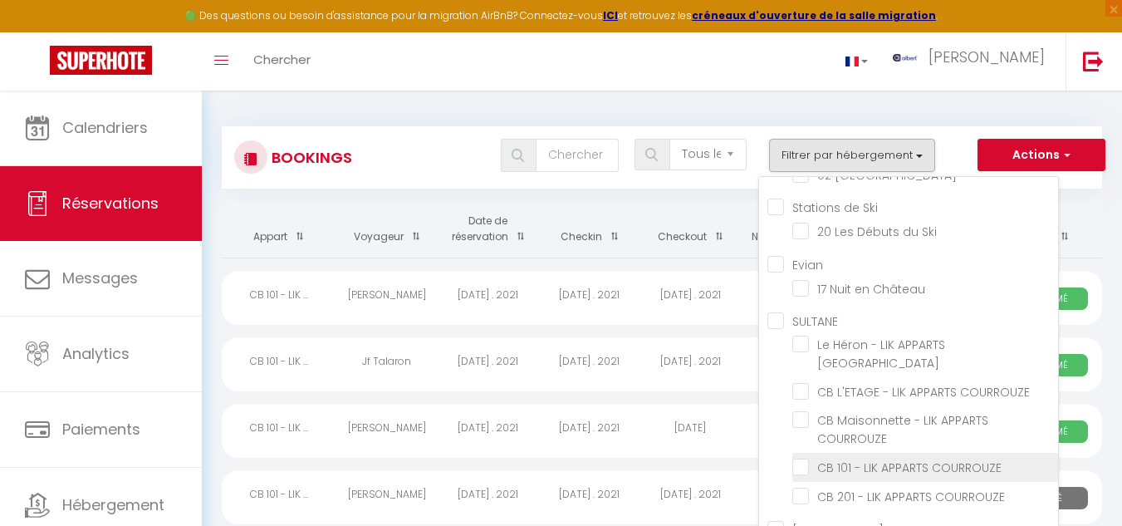
checkbox input "false"
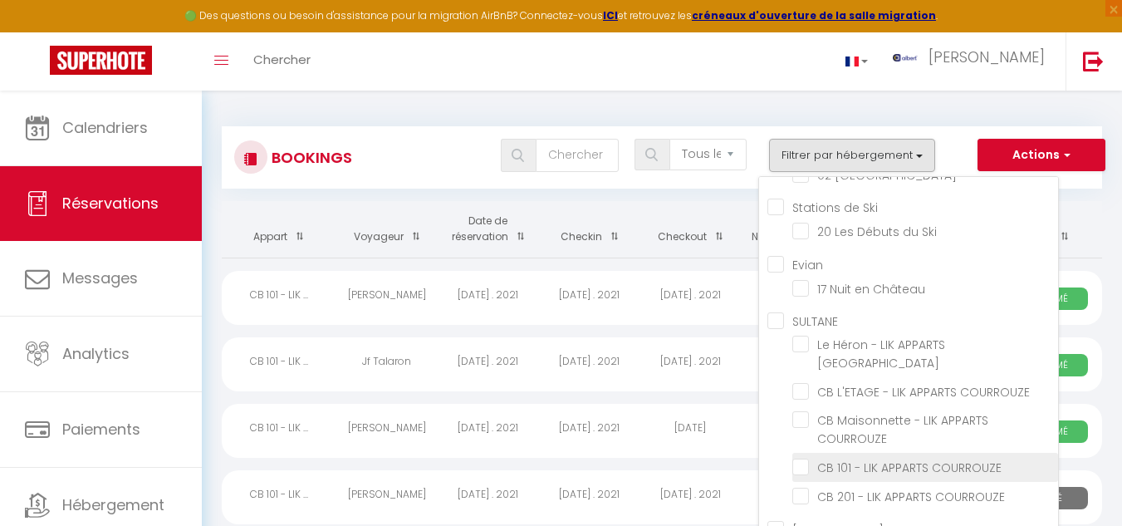
checkbox input "false"
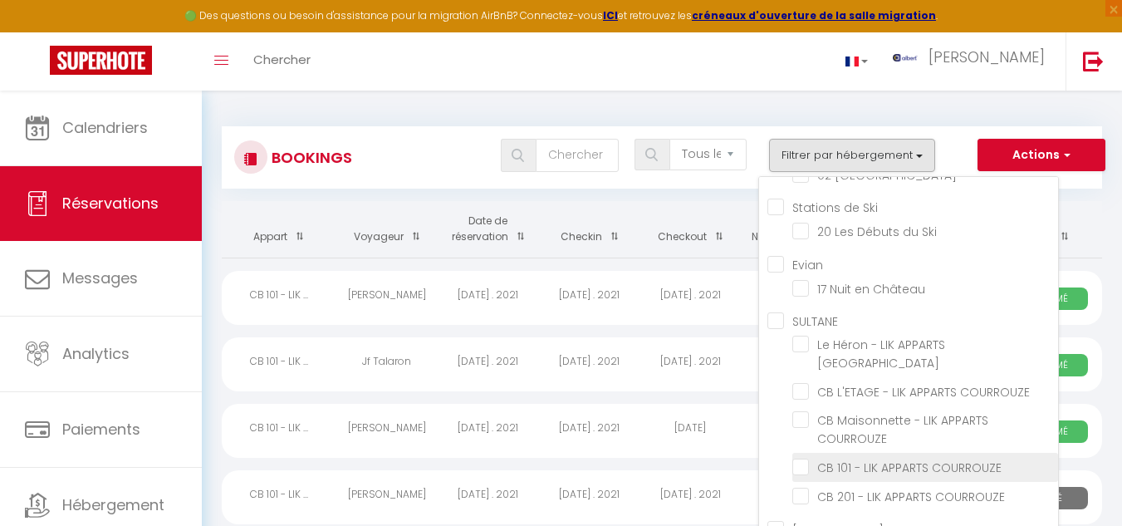
checkbox input "false"
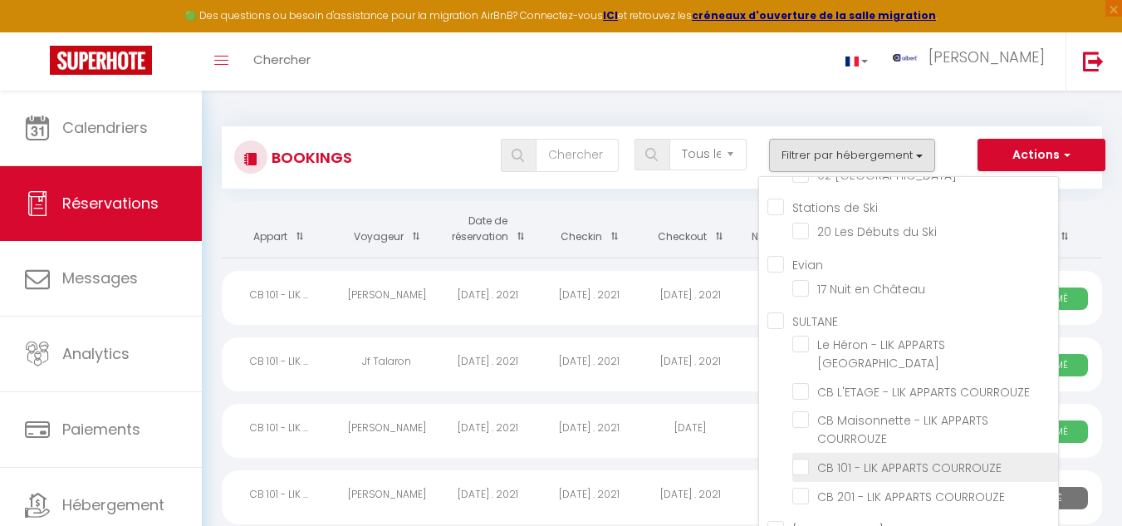
checkbox input "false"
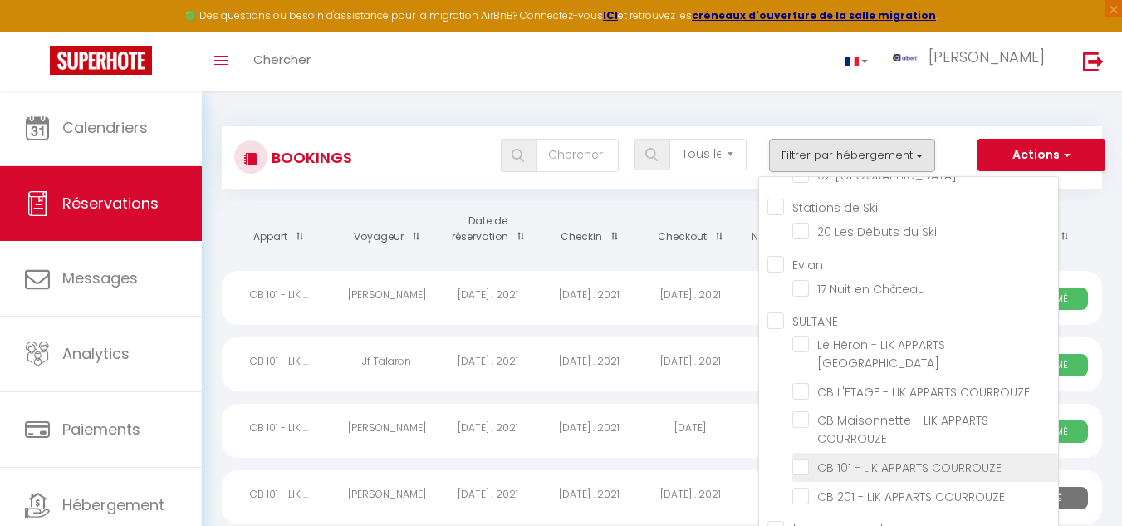
checkbox input "false"
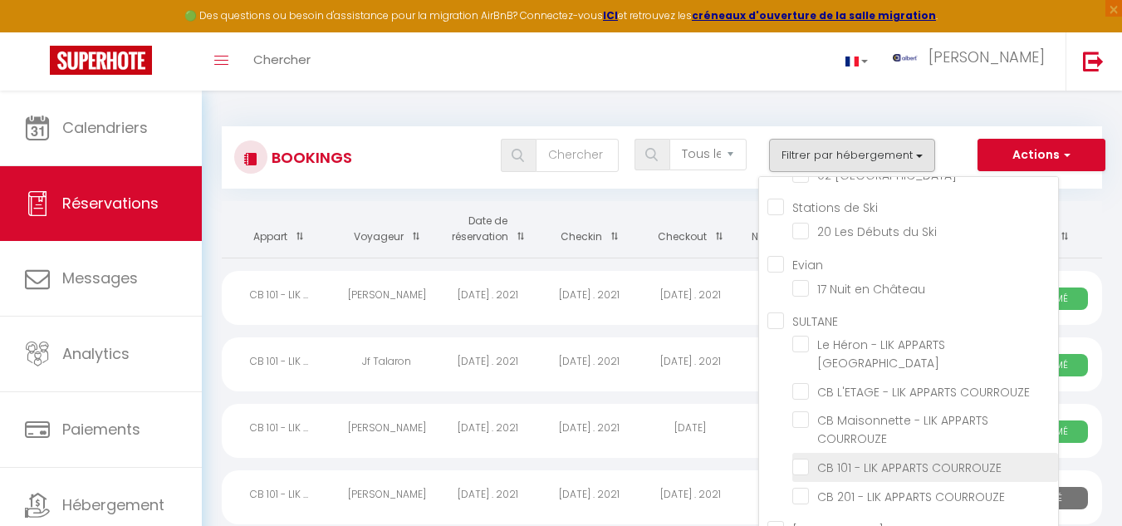
checkbox input "false"
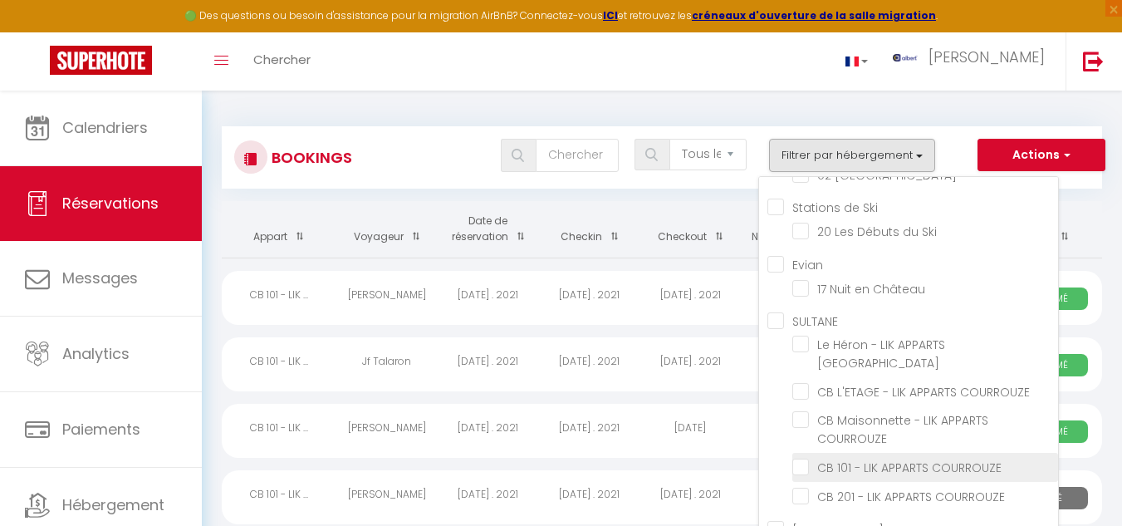
checkbox input "false"
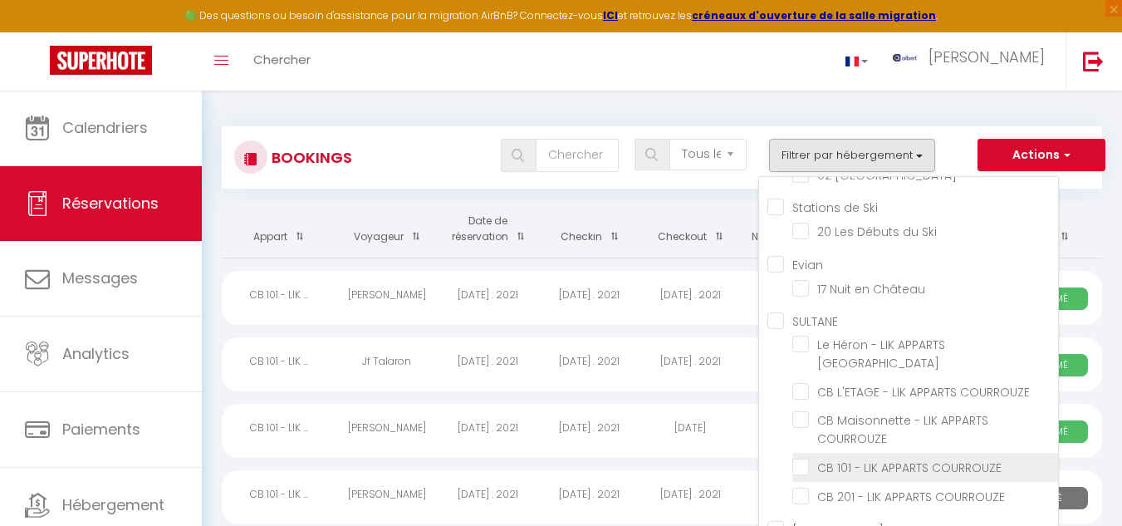
checkbox input "false"
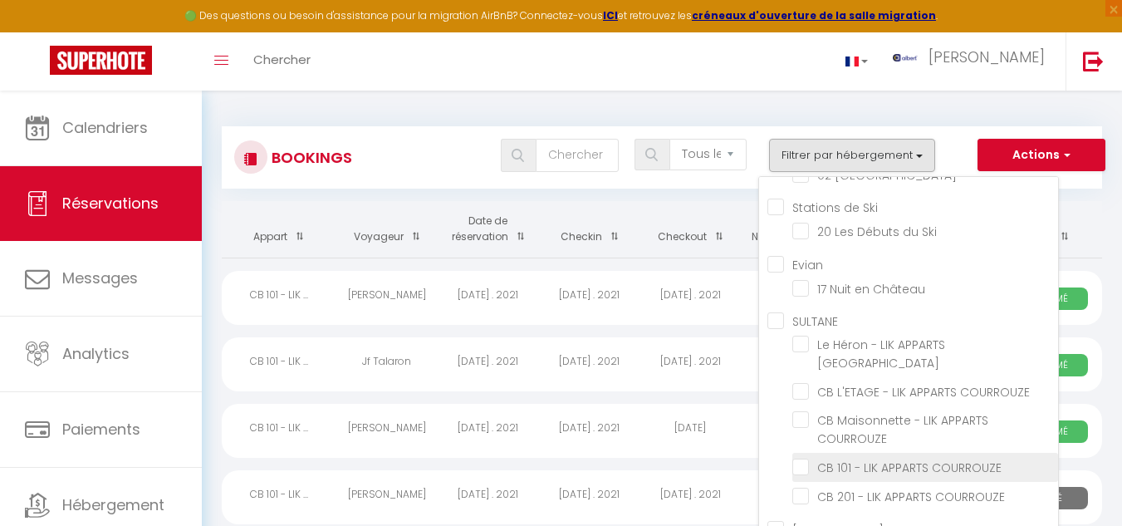
checkbox input "false"
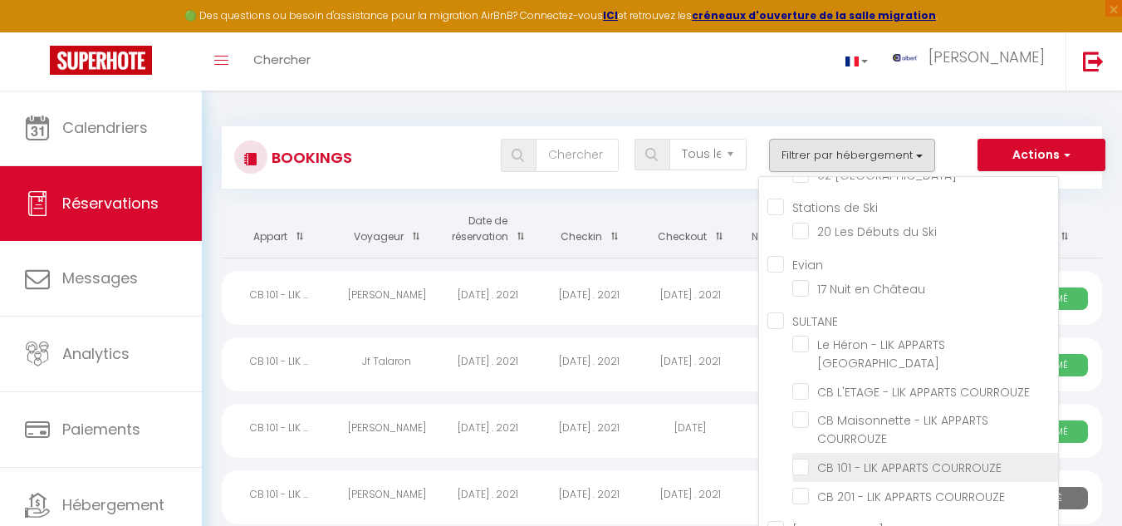
checkbox input "false"
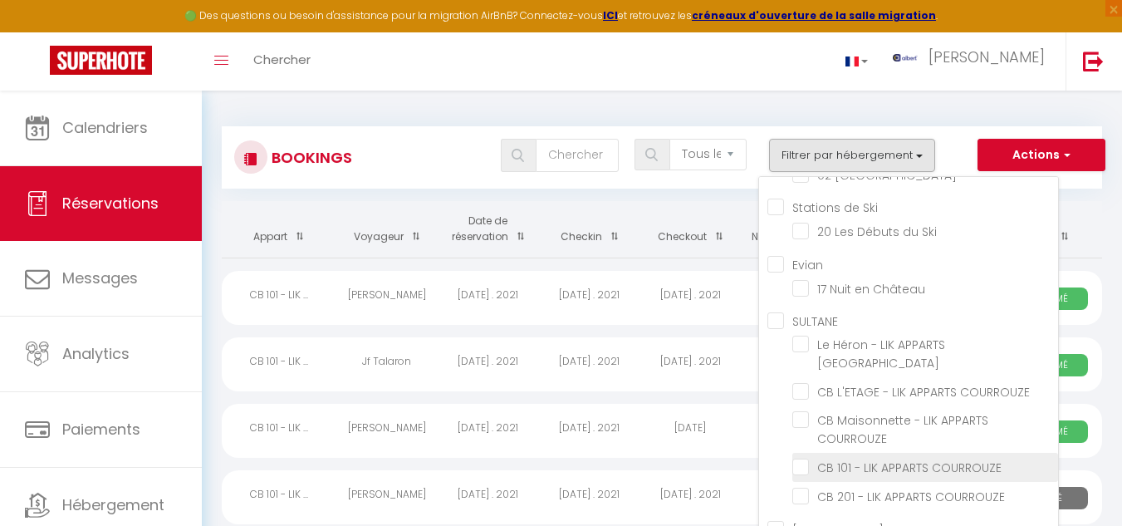
checkbox input "false"
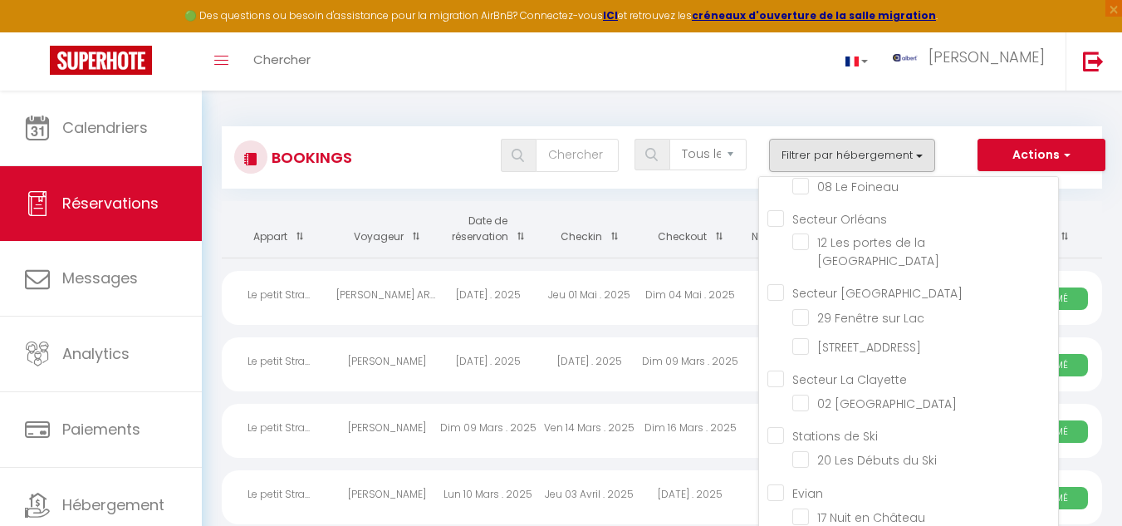
scroll to position [34334, 0]
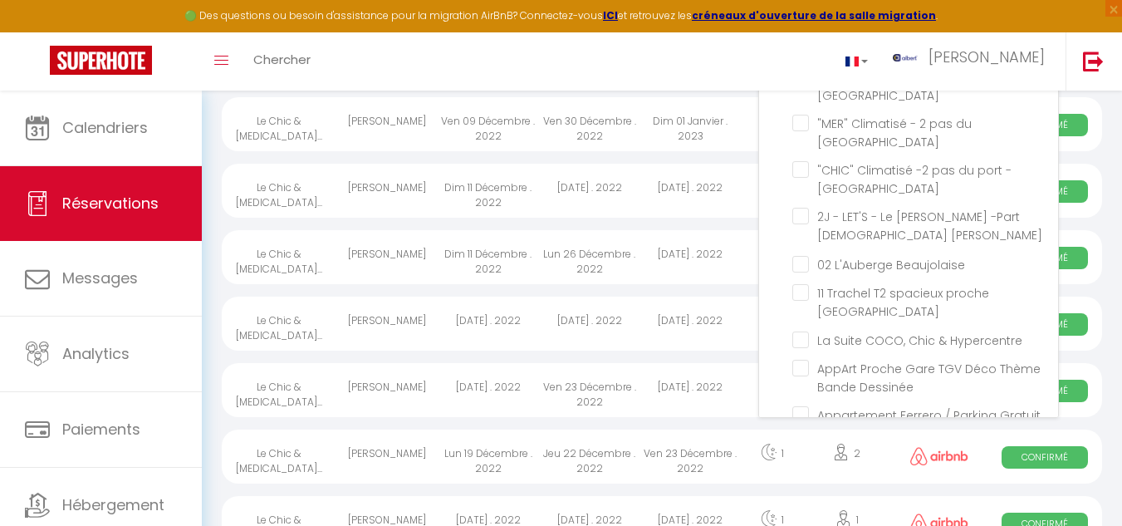
scroll to position [0, 0]
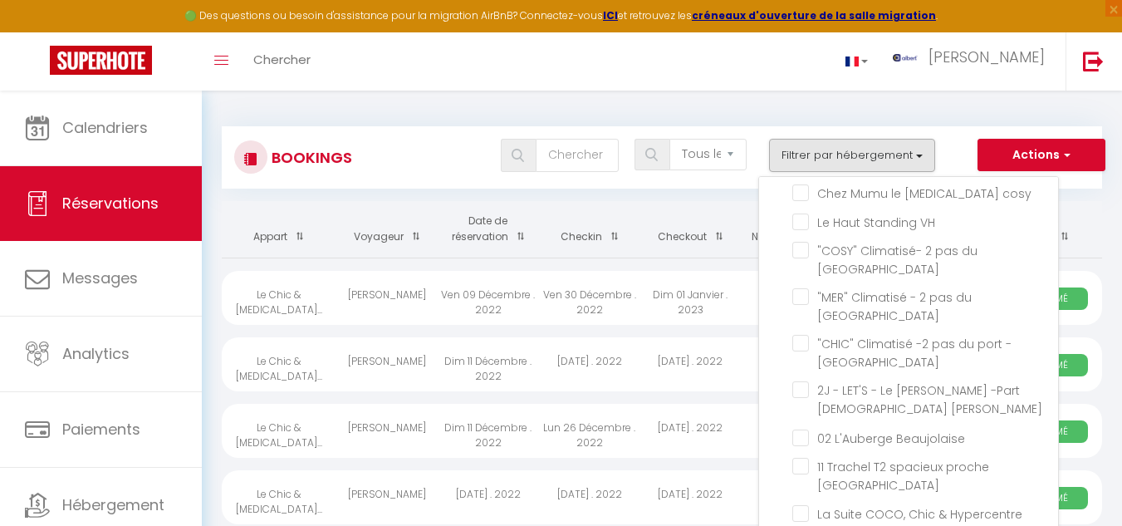
click at [520, 240] on span at bounding box center [516, 236] width 17 height 31
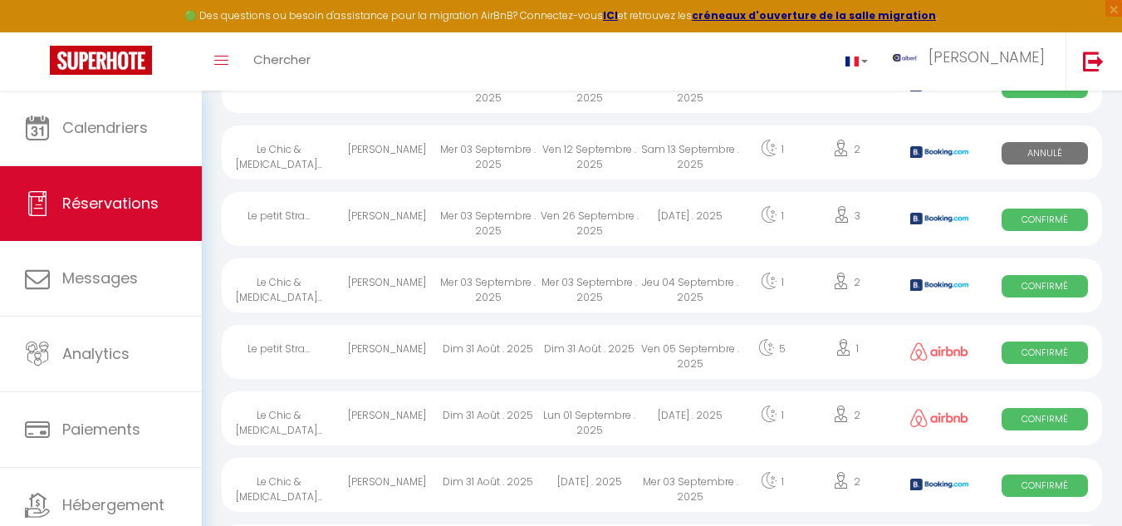
scroll to position [498, 0]
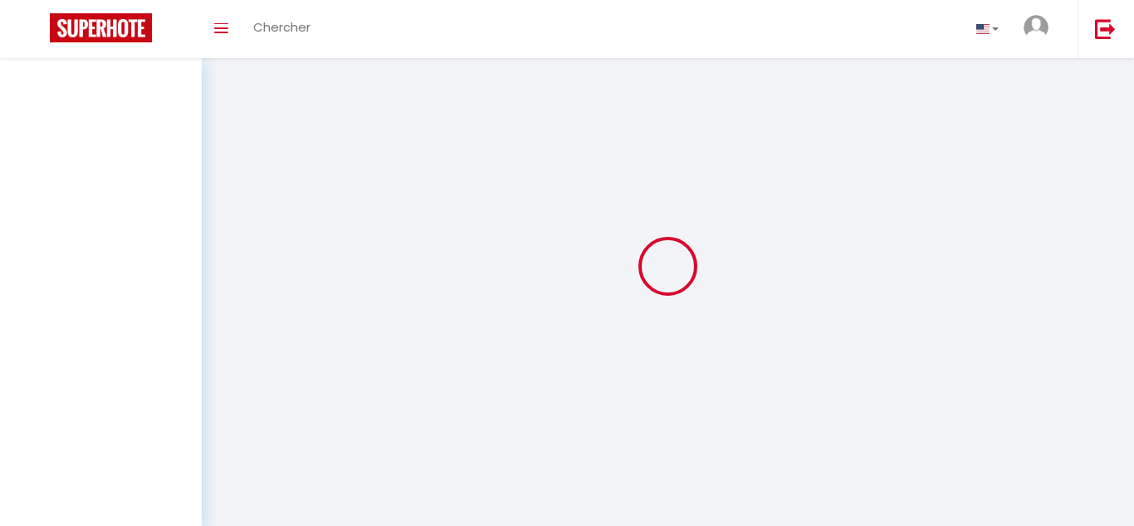
select select "all"
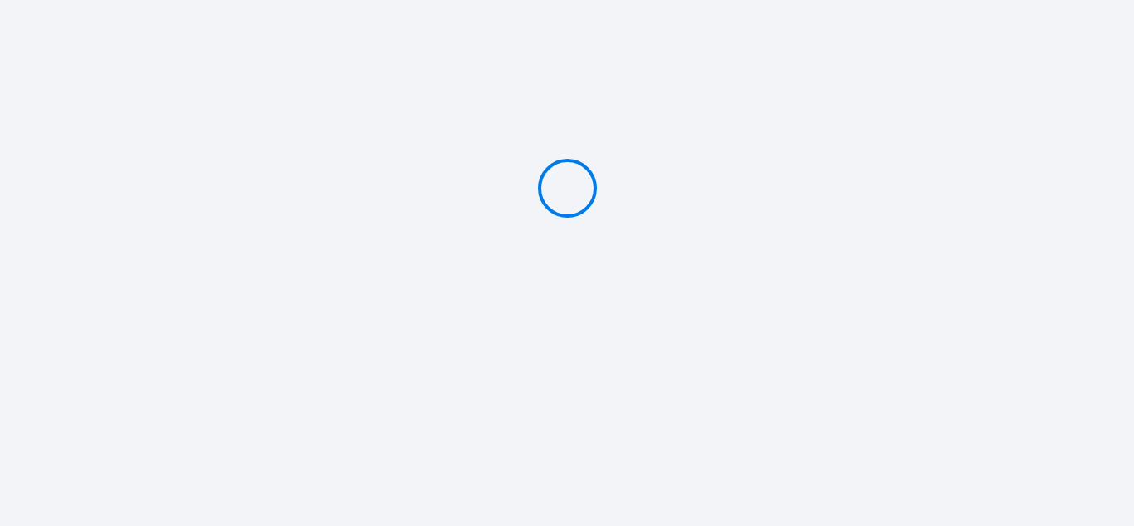
type input "Caution 200 €"
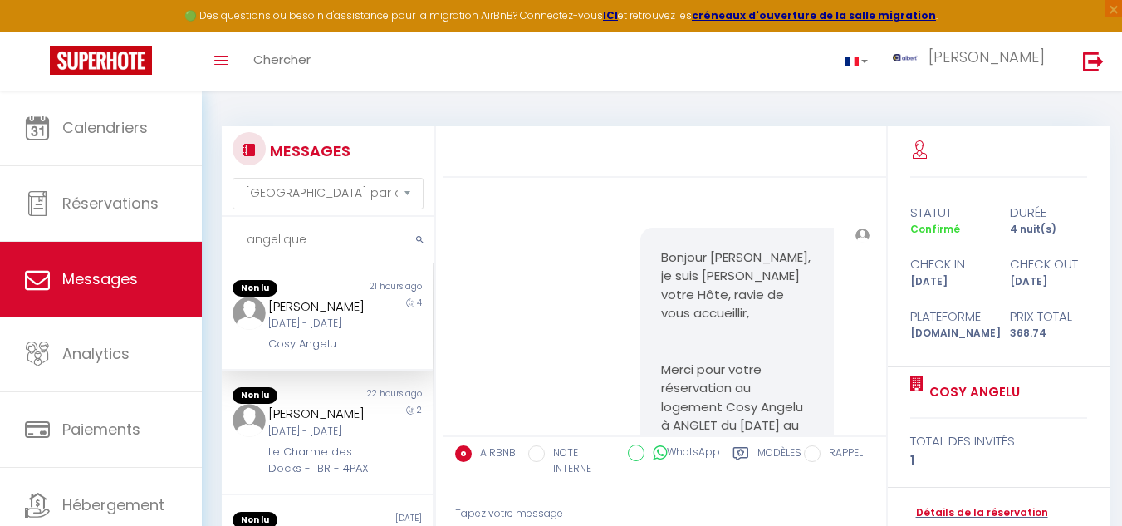
select select "message"
